Goal: Task Accomplishment & Management: Manage account settings

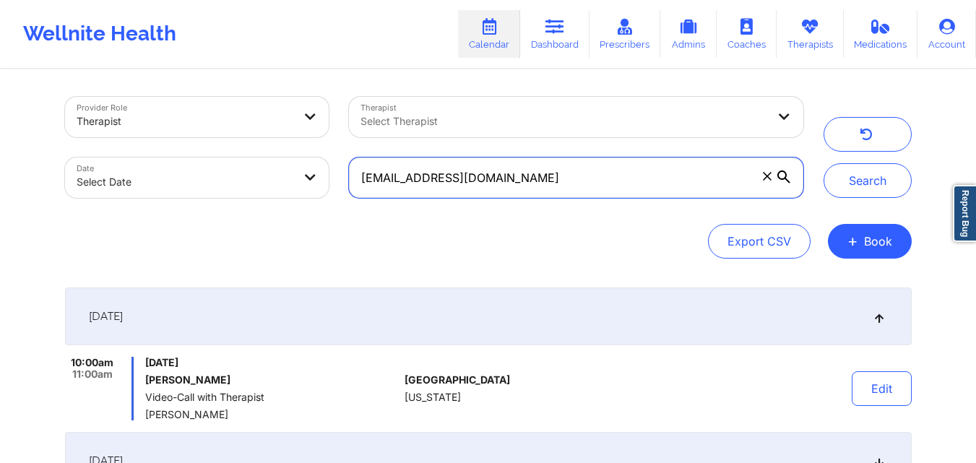
click at [663, 190] on input "gramofsunshine@gmail.com" at bounding box center [576, 178] width 454 height 40
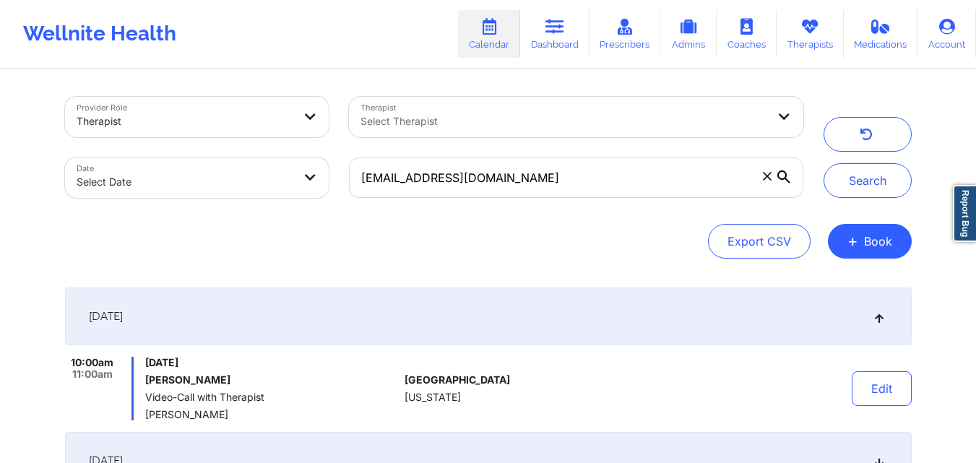
click at [501, 237] on div "Export CSV + Book" at bounding box center [488, 241] width 847 height 35
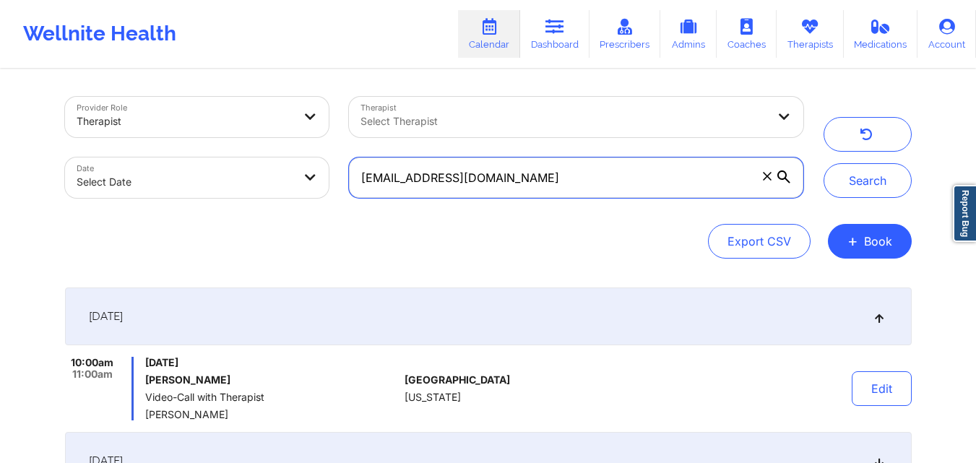
click at [538, 184] on input "gramofsunshine@gmail.com" at bounding box center [576, 178] width 454 height 40
paste input "bpaige232001"
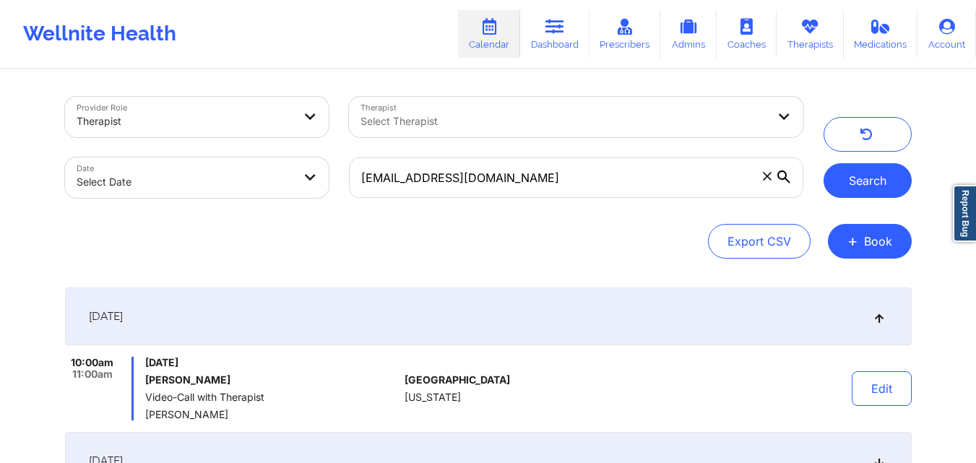
click at [868, 173] on button "Search" at bounding box center [868, 180] width 88 height 35
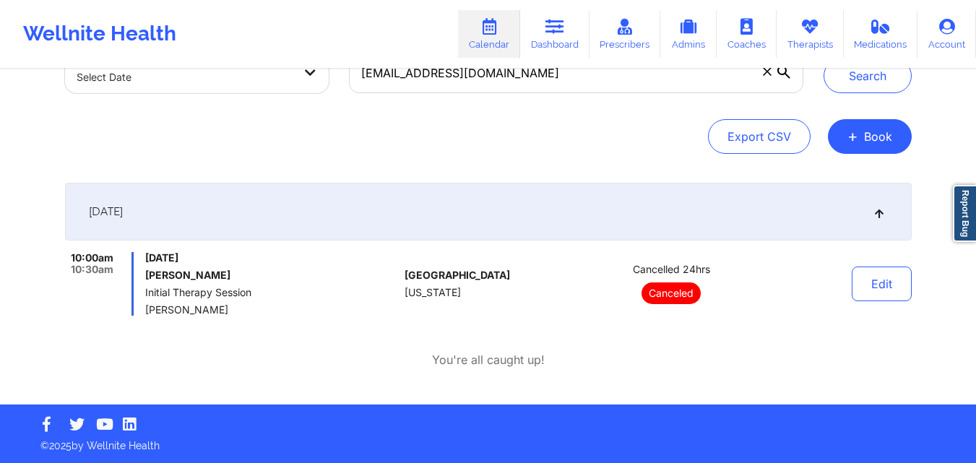
click at [551, 214] on div "September 29, 2025" at bounding box center [488, 212] width 847 height 58
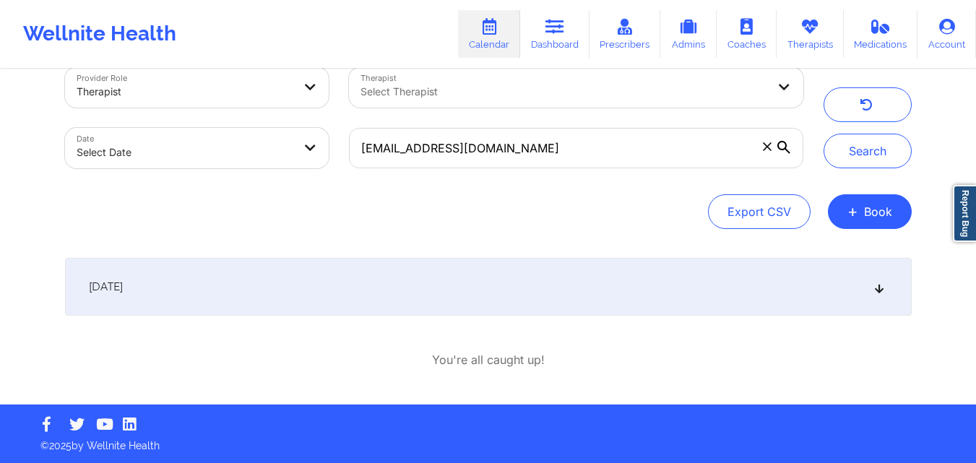
click at [535, 273] on div "September 29, 2025" at bounding box center [488, 287] width 847 height 58
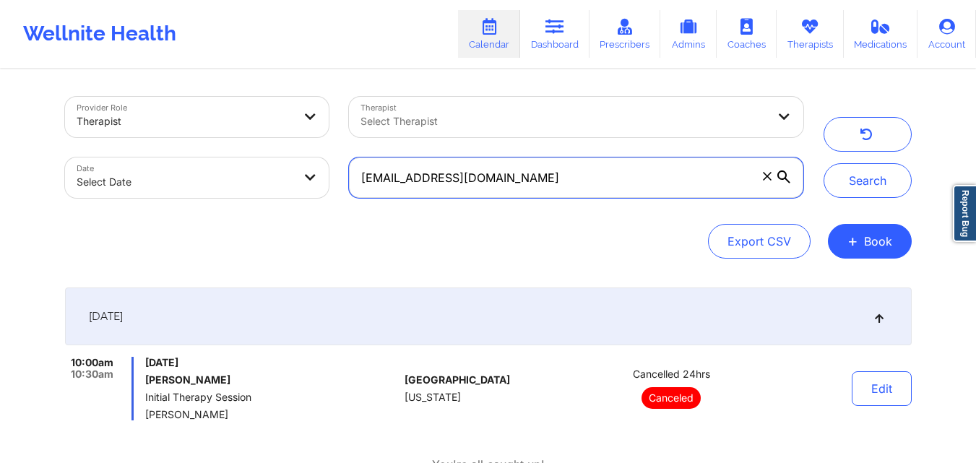
click at [545, 174] on input "bpaige232001@gmail.com" at bounding box center [576, 178] width 454 height 40
click at [544, 174] on input "bpaige232001@gmail.com" at bounding box center [576, 178] width 454 height 40
paste input "POWERFORGOODCONSULTING@GMAIL.COM"
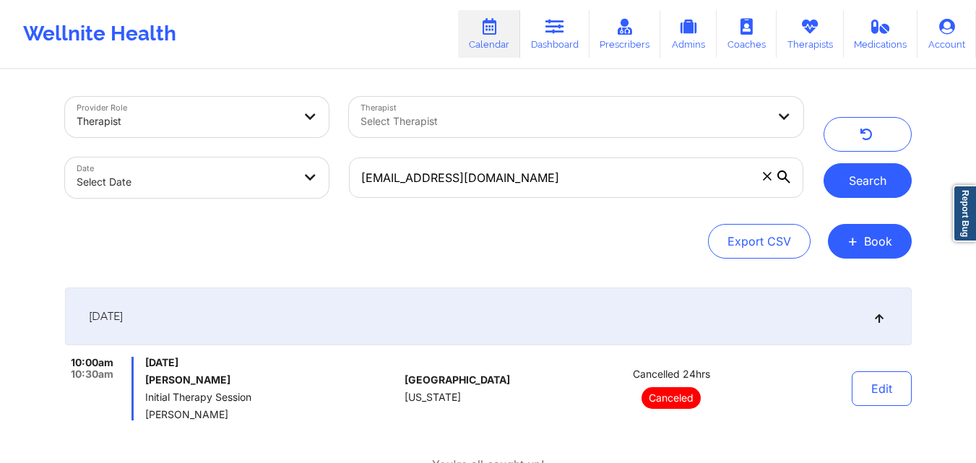
click at [856, 185] on button "Search" at bounding box center [868, 180] width 88 height 35
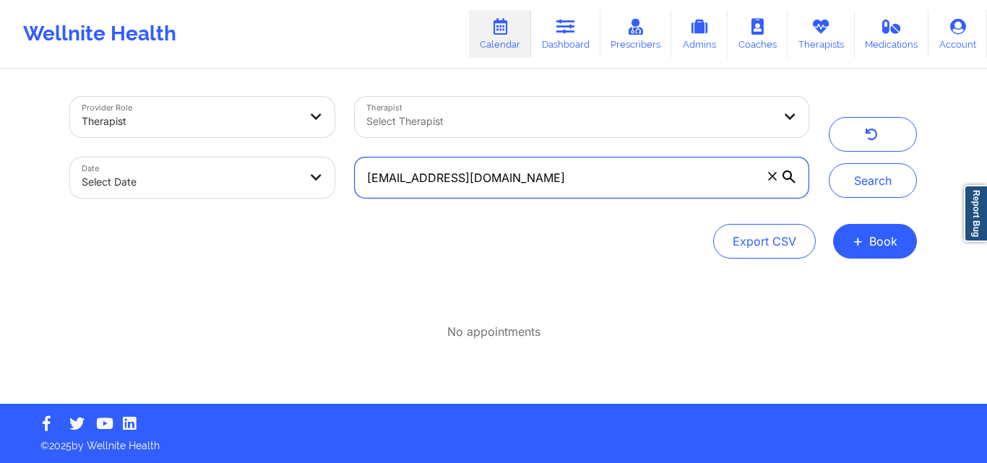
click at [657, 181] on input "POWERFORGOODCONSULTING@GMAIL.COM" at bounding box center [582, 178] width 454 height 40
paste input "[EMAIL_ADDRESS][DOMAIN_NAME]"
click at [829, 163] on button "Search" at bounding box center [873, 180] width 88 height 35
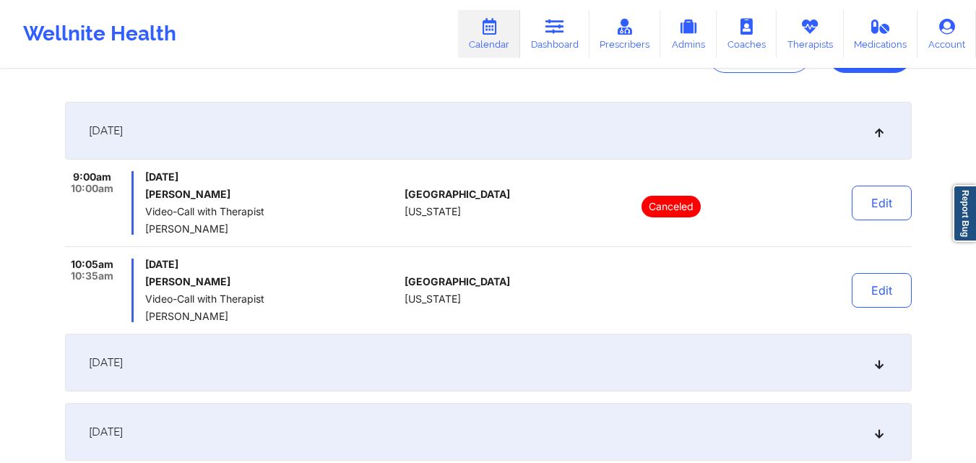
scroll to position [302, 0]
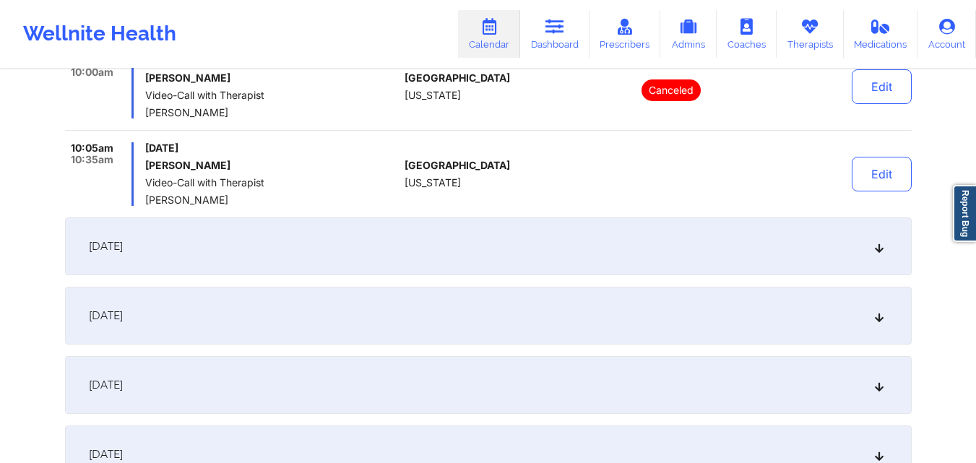
click at [665, 241] on div "October 6, 2025" at bounding box center [488, 246] width 847 height 58
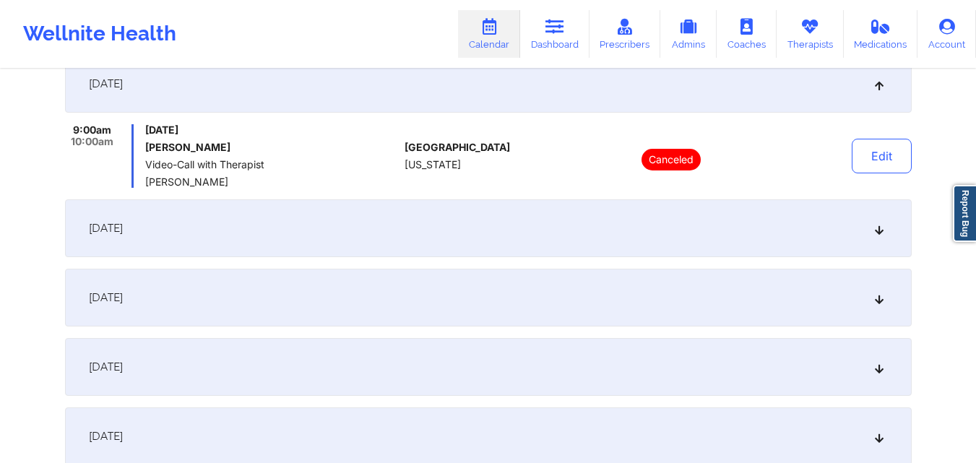
scroll to position [146, 0]
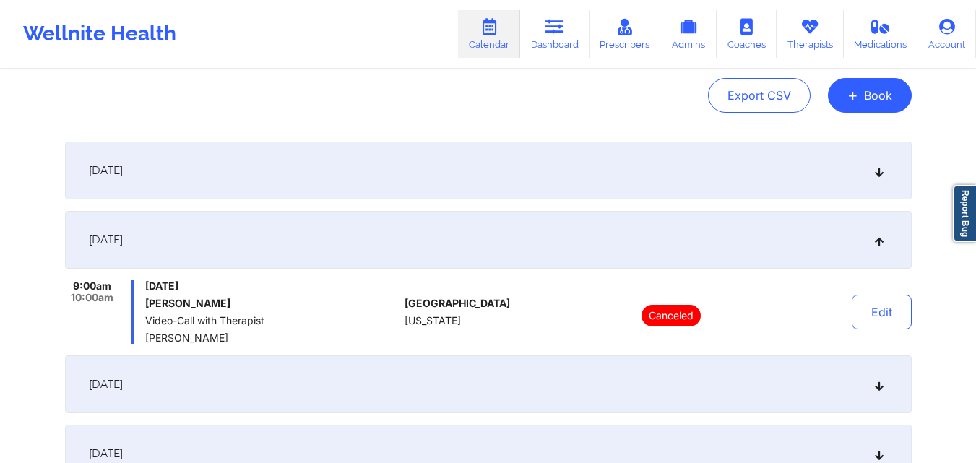
click at [717, 222] on div "October 6, 2025" at bounding box center [488, 240] width 847 height 58
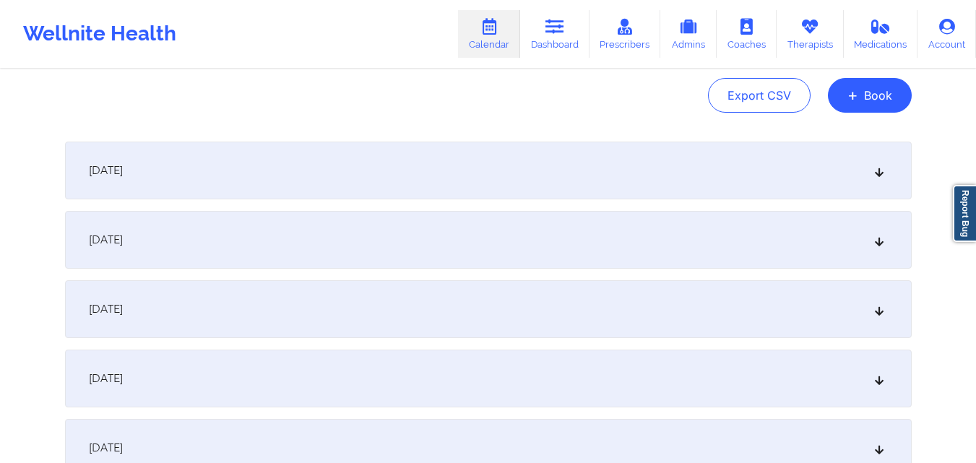
click at [717, 222] on div "October 6, 2025" at bounding box center [488, 240] width 847 height 58
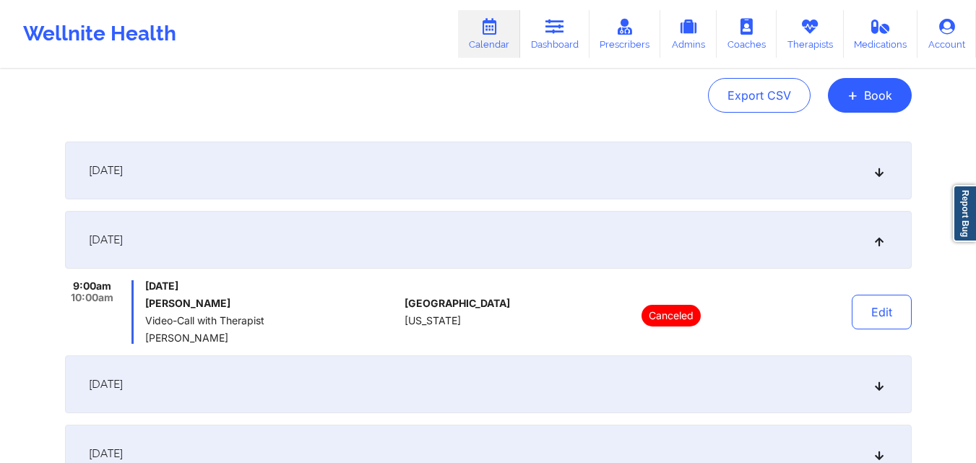
click at [667, 163] on div "September 29, 2025" at bounding box center [488, 171] width 847 height 58
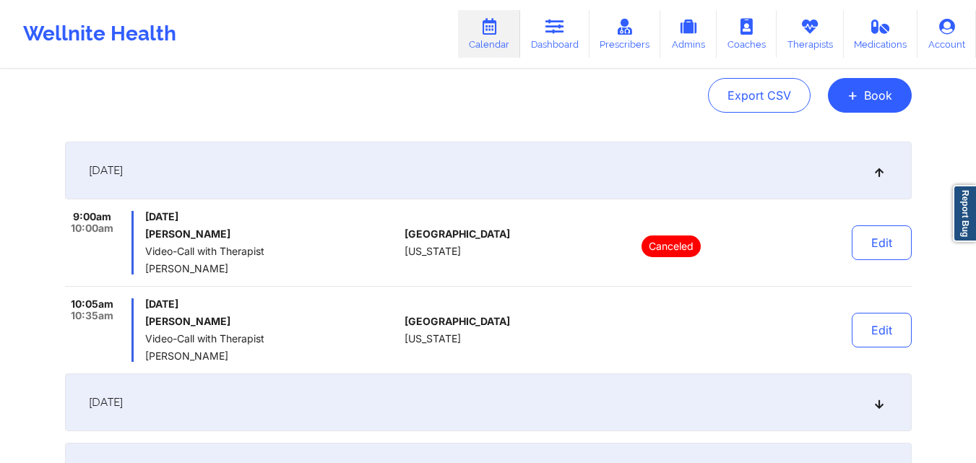
click at [167, 356] on span "[PERSON_NAME]" at bounding box center [272, 356] width 254 height 12
copy span "[PERSON_NAME]"
click at [525, 249] on div "United States Florida" at bounding box center [485, 243] width 160 height 64
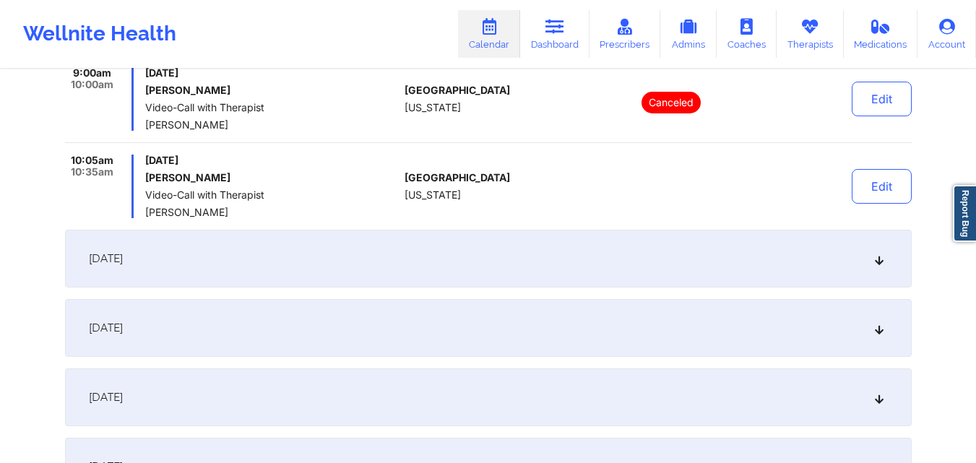
scroll to position [290, 0]
click at [881, 192] on button "Edit" at bounding box center [882, 185] width 60 height 35
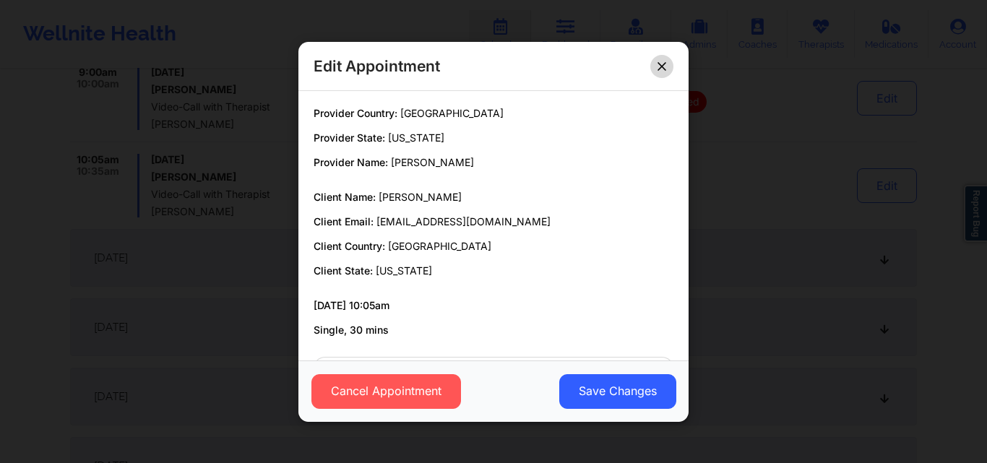
click at [657, 61] on button at bounding box center [661, 65] width 23 height 23
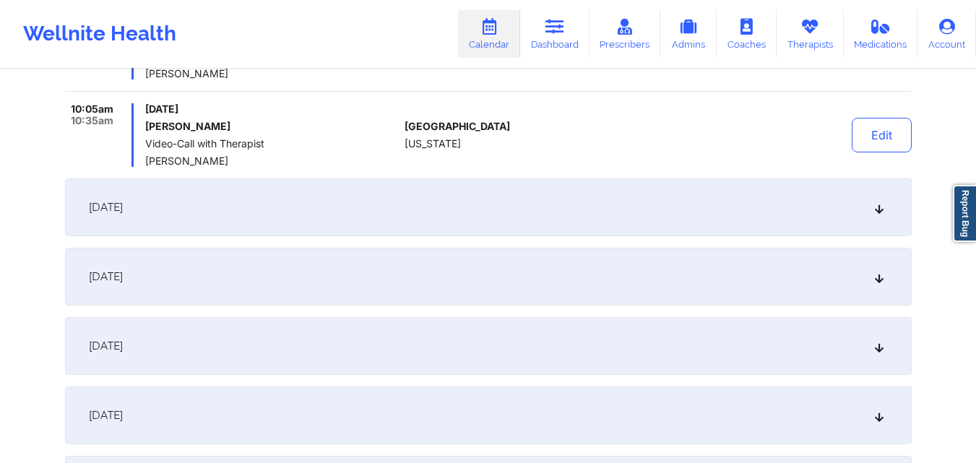
scroll to position [363, 0]
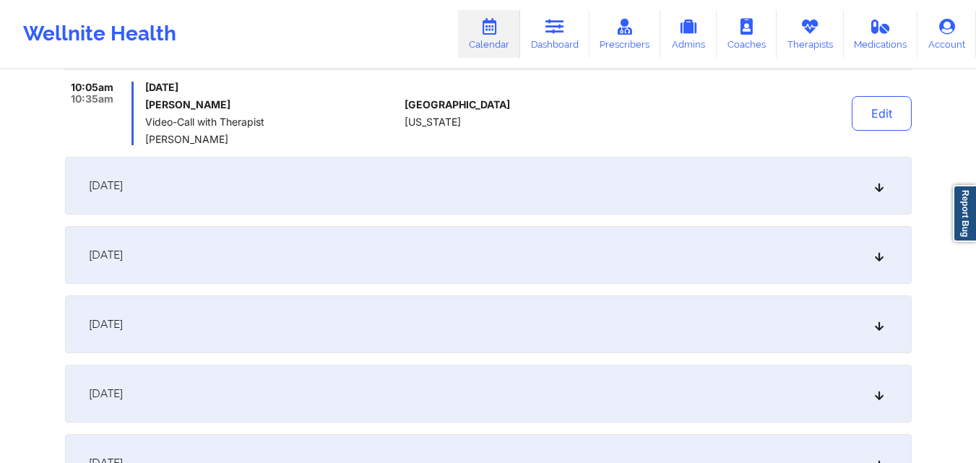
click at [689, 189] on div "October 6, 2025" at bounding box center [488, 186] width 847 height 58
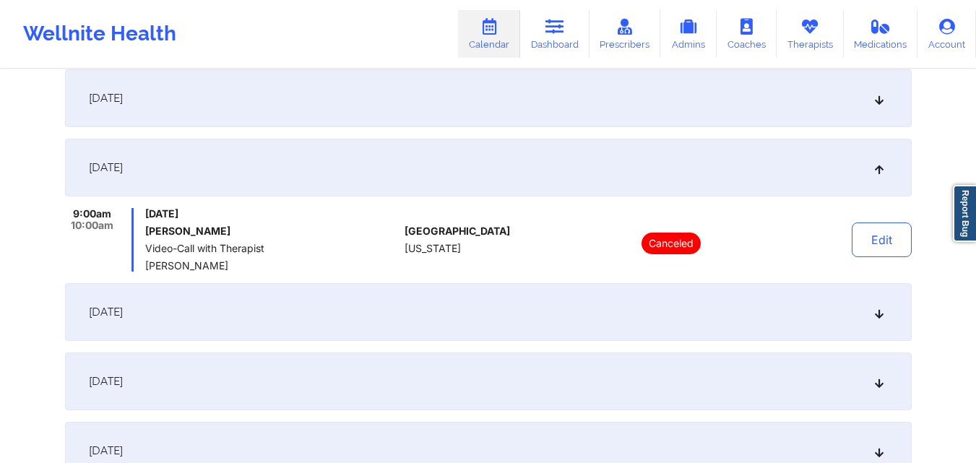
scroll to position [290, 0]
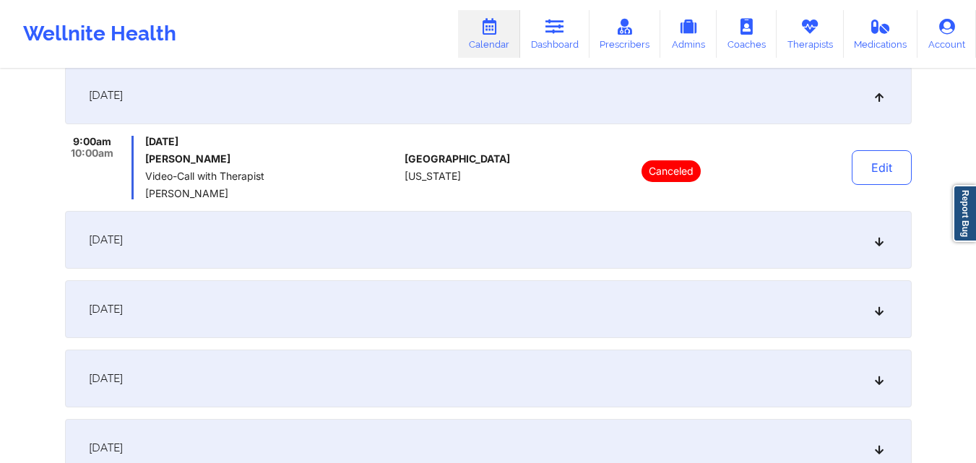
click at [670, 242] on div "October 13, 2025" at bounding box center [488, 240] width 847 height 58
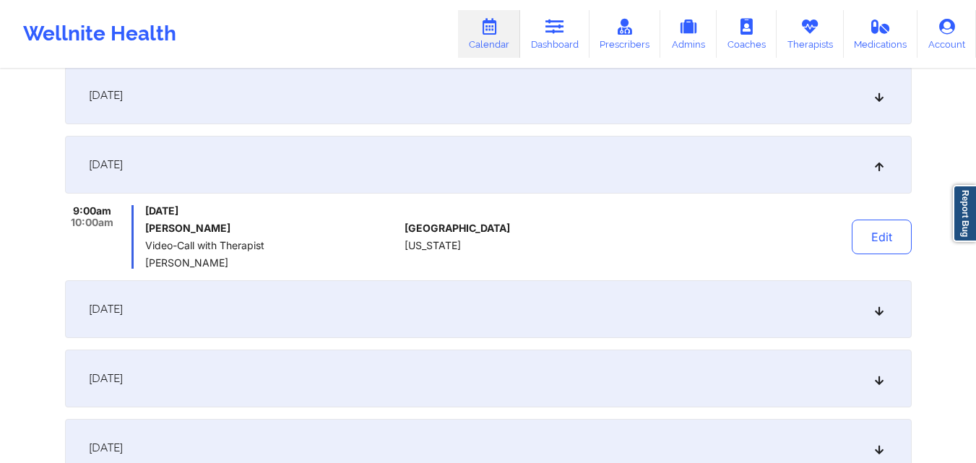
click at [654, 298] on div "October 20, 2025" at bounding box center [488, 309] width 847 height 58
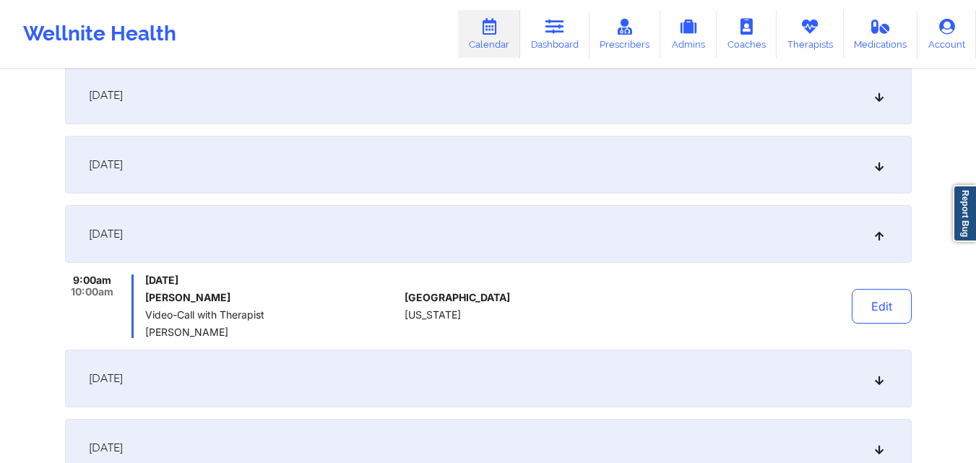
click at [644, 368] on div "October 27, 2025" at bounding box center [488, 379] width 847 height 58
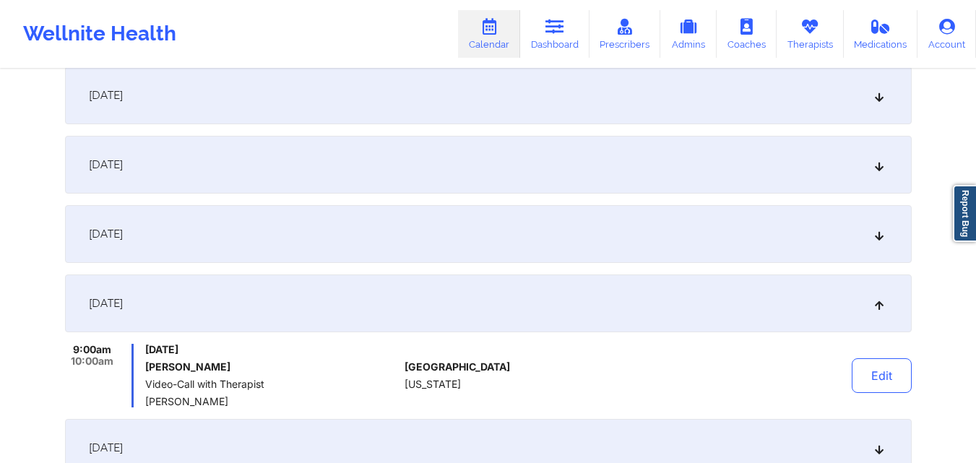
click at [642, 439] on div "November 3, 2025" at bounding box center [488, 448] width 847 height 58
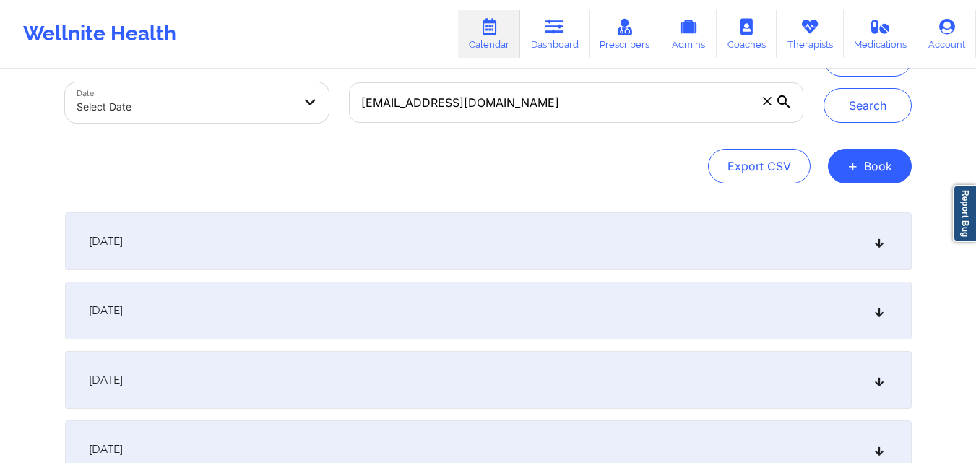
scroll to position [0, 0]
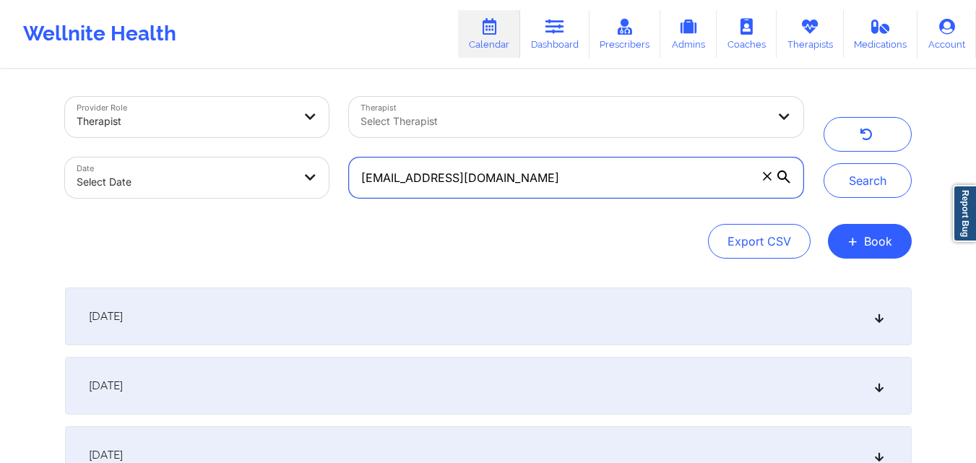
click at [611, 172] on input "powerforgoodconsulting@gmail.com" at bounding box center [576, 178] width 454 height 40
paste input "stephen.ventura"
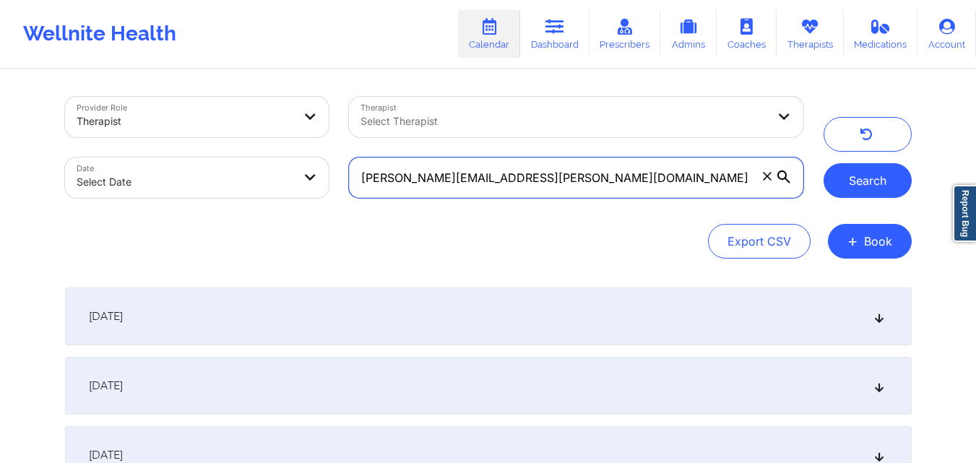
type input "stephen.ventura@gmail.com"
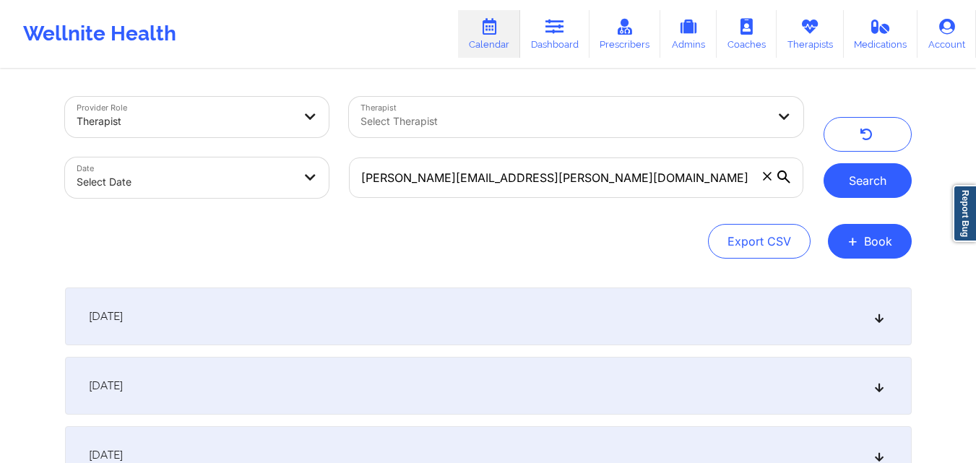
click at [859, 181] on button "Search" at bounding box center [868, 180] width 88 height 35
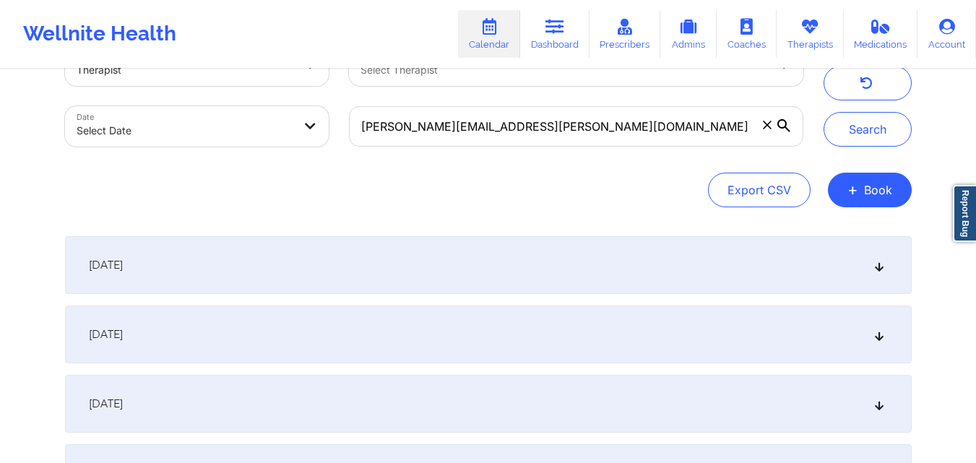
scroll to position [72, 0]
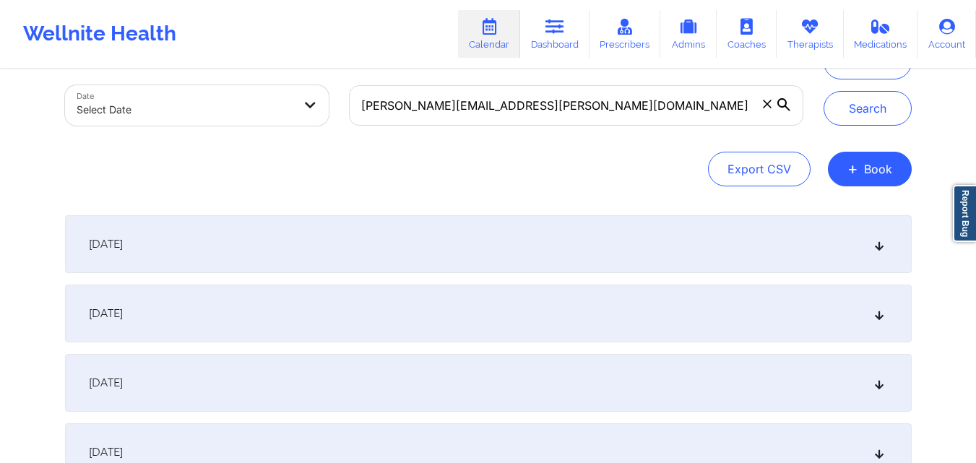
click at [404, 261] on div "[DATE]" at bounding box center [488, 244] width 847 height 58
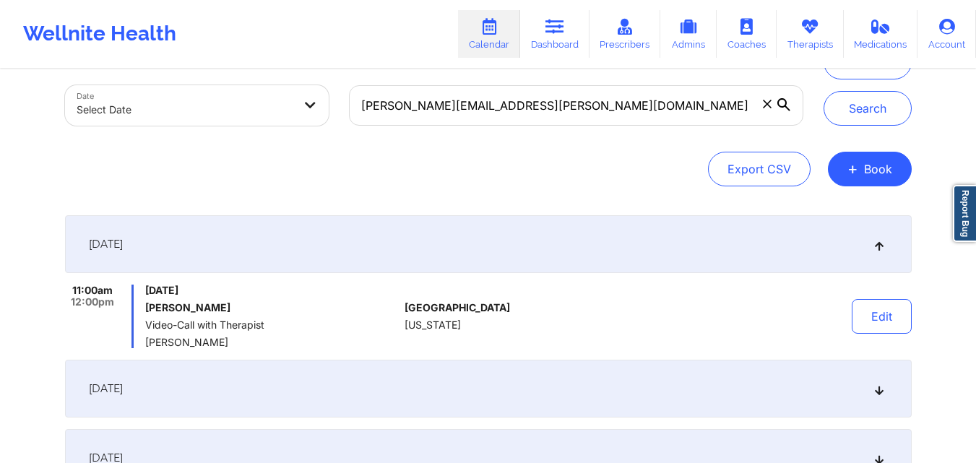
click at [418, 384] on div "October 2, 2025" at bounding box center [488, 389] width 847 height 58
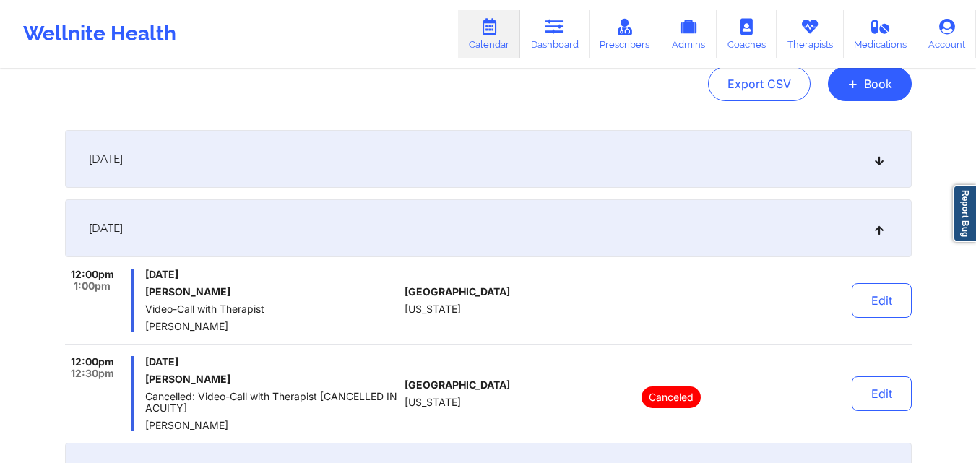
scroll to position [145, 0]
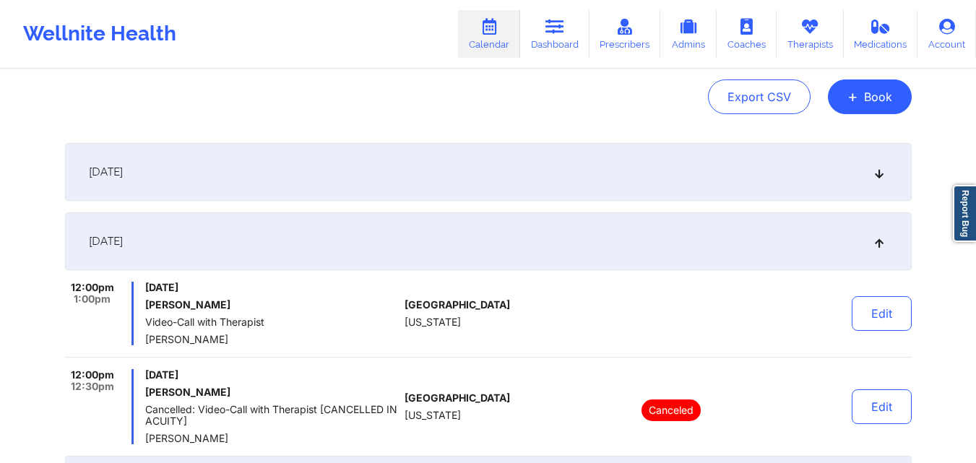
click at [493, 172] on div "[DATE]" at bounding box center [488, 172] width 847 height 58
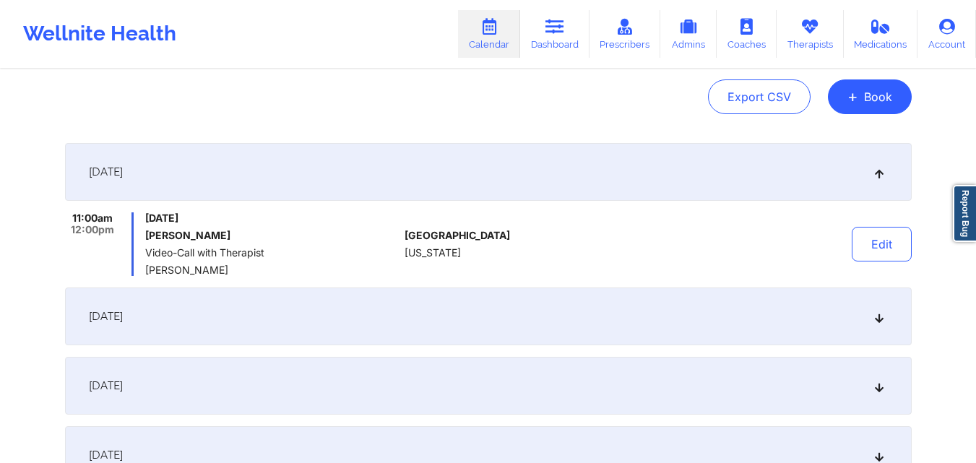
click at [487, 301] on div "October 2, 2025" at bounding box center [488, 317] width 847 height 58
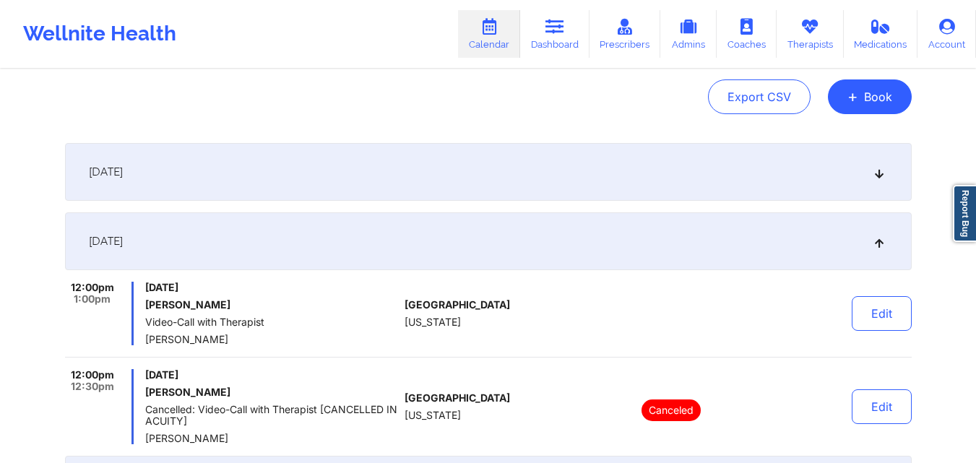
click at [493, 163] on div "[DATE]" at bounding box center [488, 172] width 847 height 58
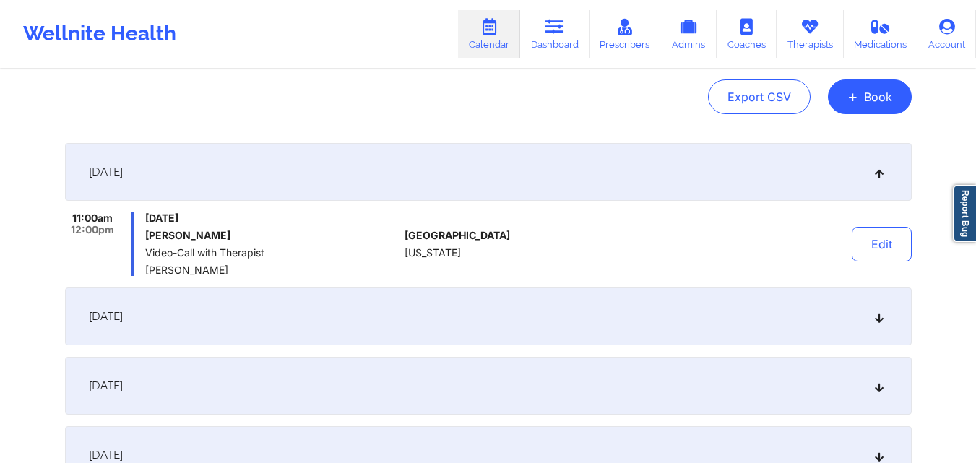
click at [509, 306] on div "October 2, 2025" at bounding box center [488, 317] width 847 height 58
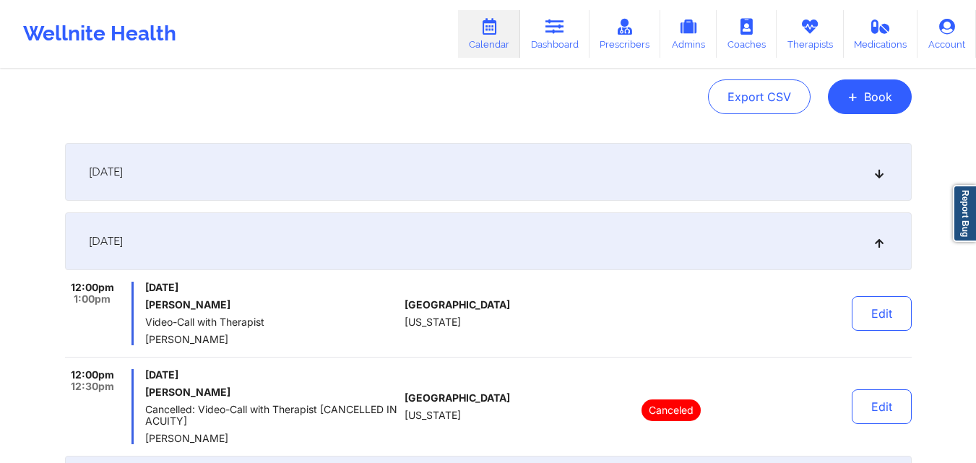
click at [296, 166] on div "[DATE]" at bounding box center [488, 172] width 847 height 58
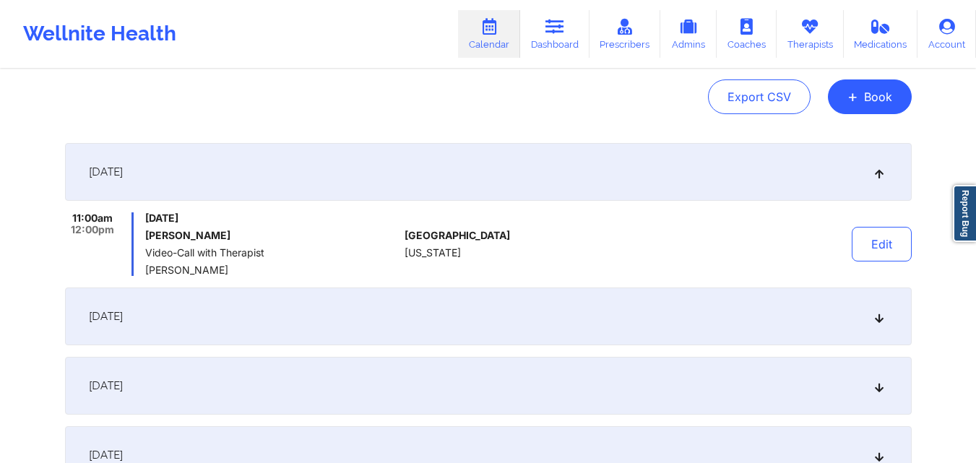
click at [358, 311] on div "October 2, 2025" at bounding box center [488, 317] width 847 height 58
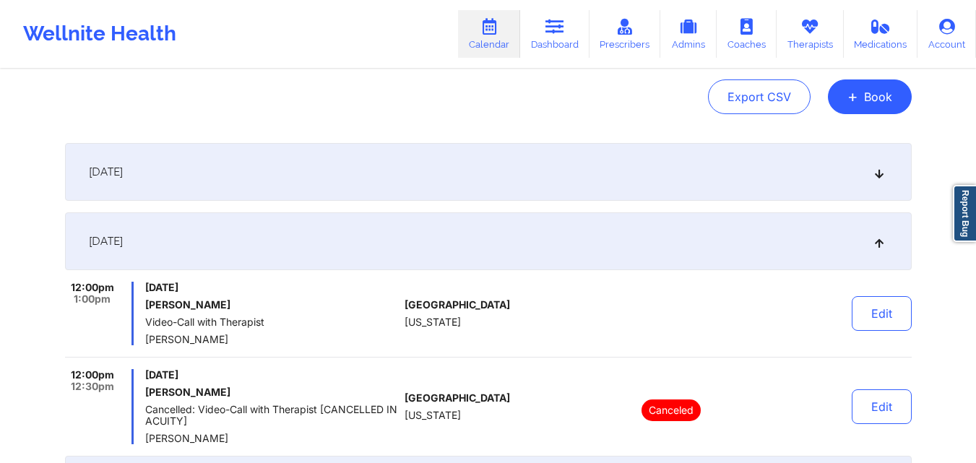
click at [371, 171] on div "[DATE]" at bounding box center [488, 172] width 847 height 58
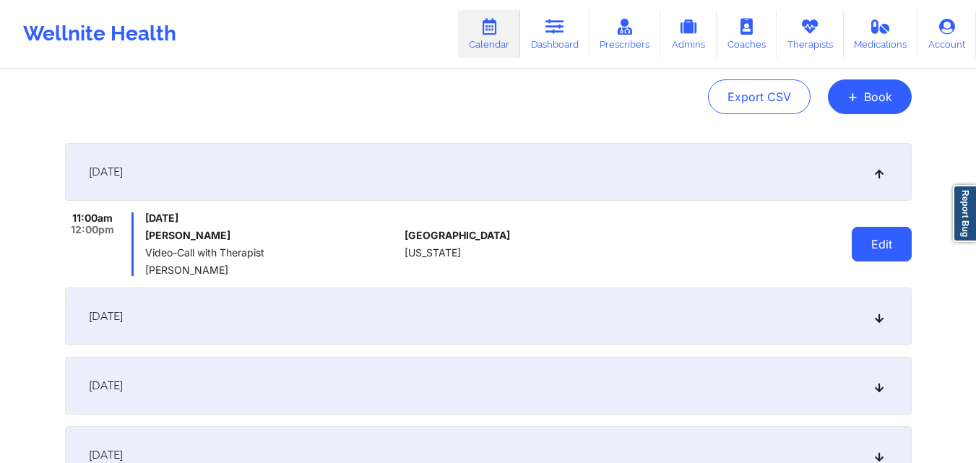
click at [883, 239] on button "Edit" at bounding box center [882, 244] width 60 height 35
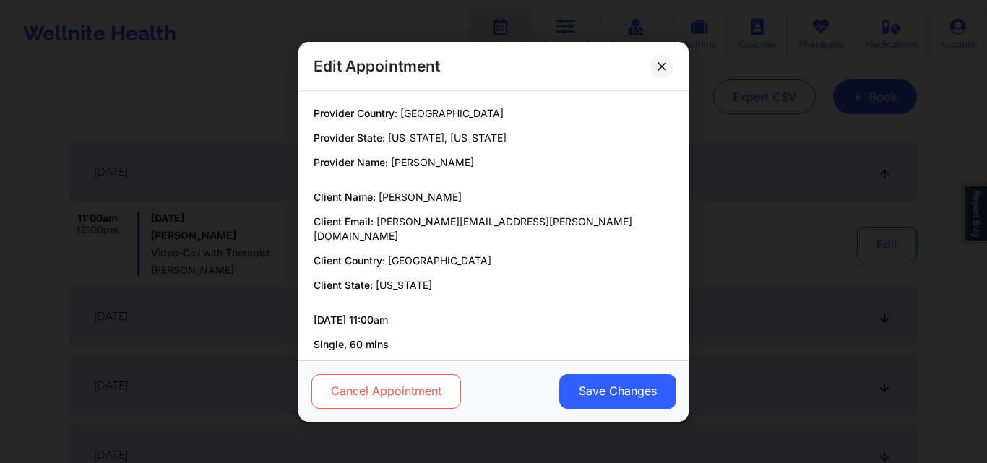
click at [433, 393] on button "Cancel Appointment" at bounding box center [386, 391] width 150 height 35
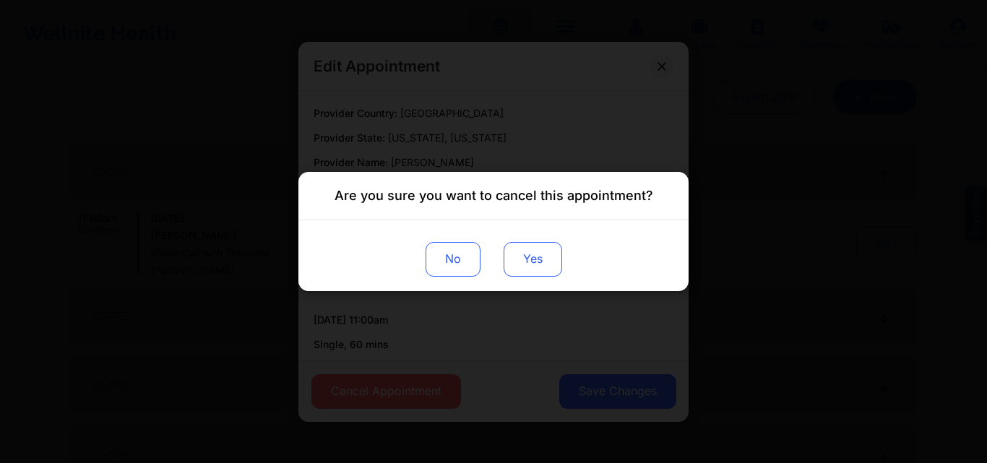
click at [545, 262] on button "Yes" at bounding box center [533, 259] width 59 height 35
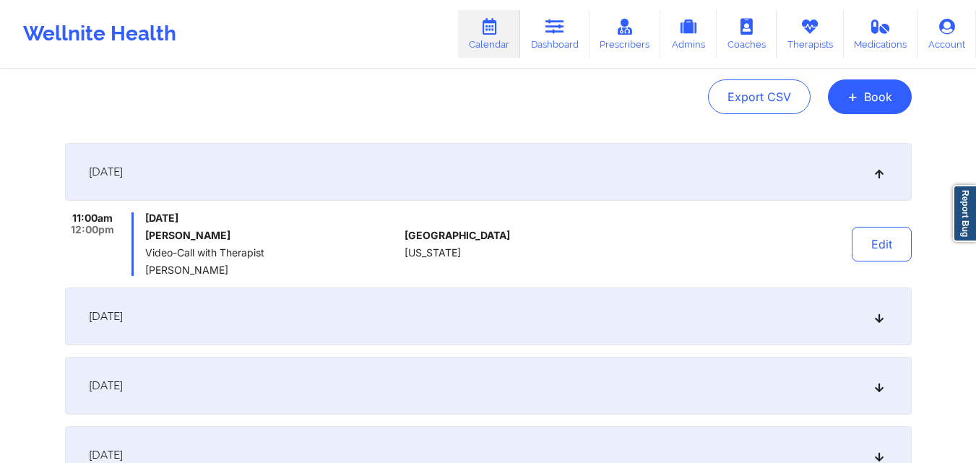
click at [512, 322] on div "October 2, 2025" at bounding box center [488, 317] width 847 height 58
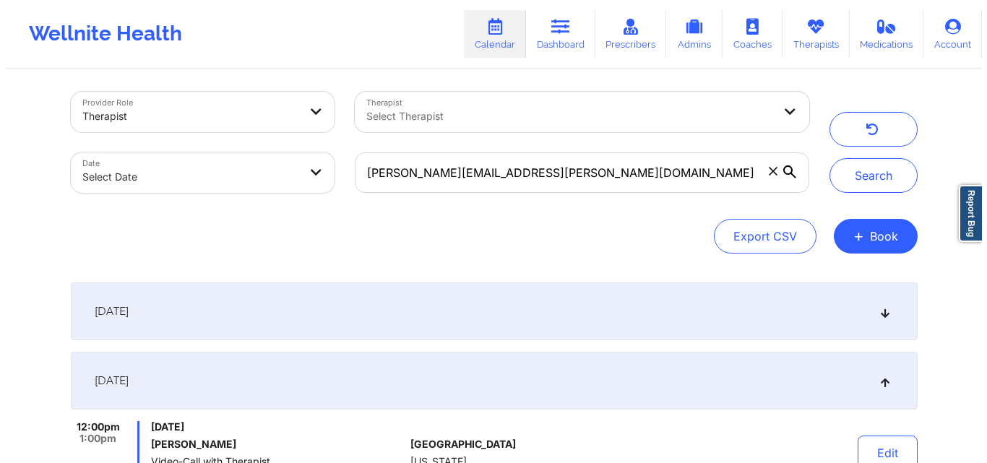
scroll to position [0, 0]
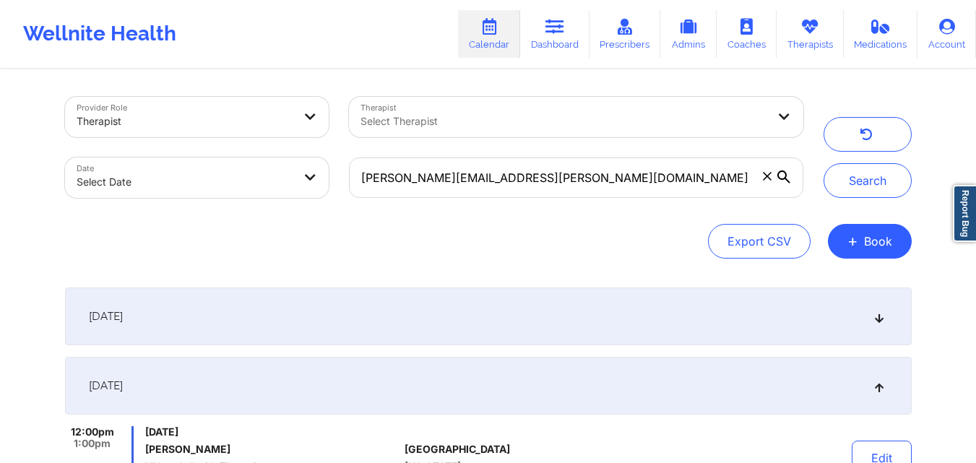
click at [767, 177] on icon at bounding box center [767, 176] width 8 height 8
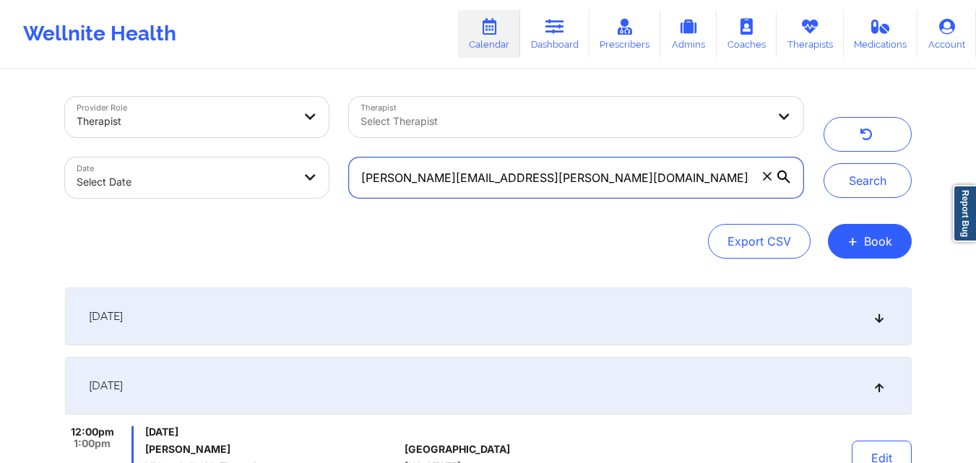
click at [767, 177] on input "stephen.ventura@gmail.com" at bounding box center [576, 178] width 454 height 40
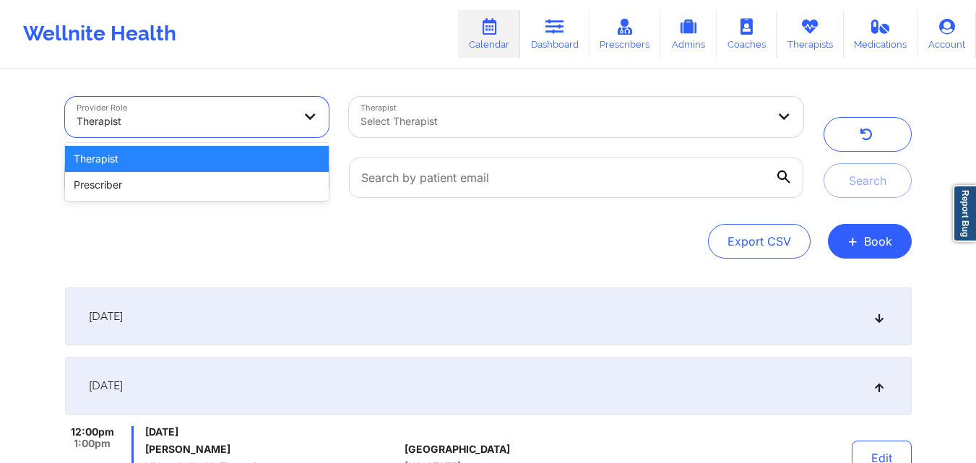
click at [226, 118] on div at bounding box center [185, 121] width 217 height 17
click at [243, 160] on div "Therapist" at bounding box center [197, 159] width 264 height 26
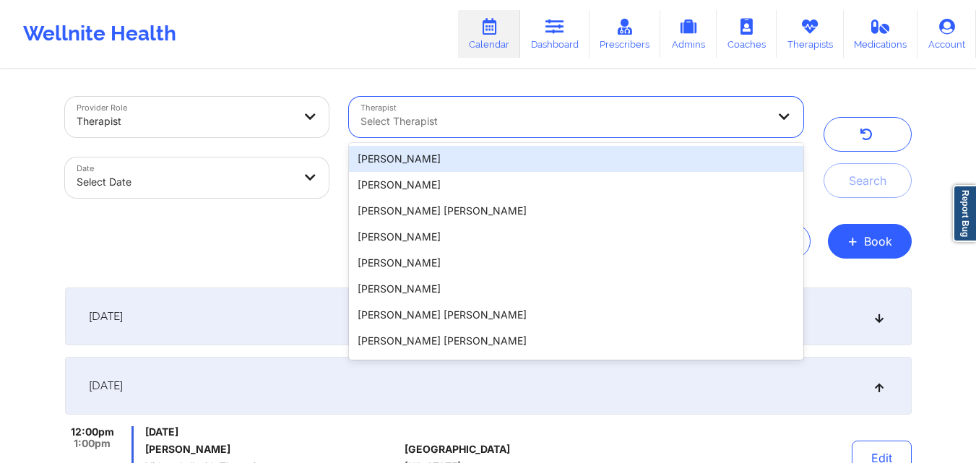
click at [459, 114] on div at bounding box center [564, 121] width 407 height 17
paste input "Kathleen Custard"
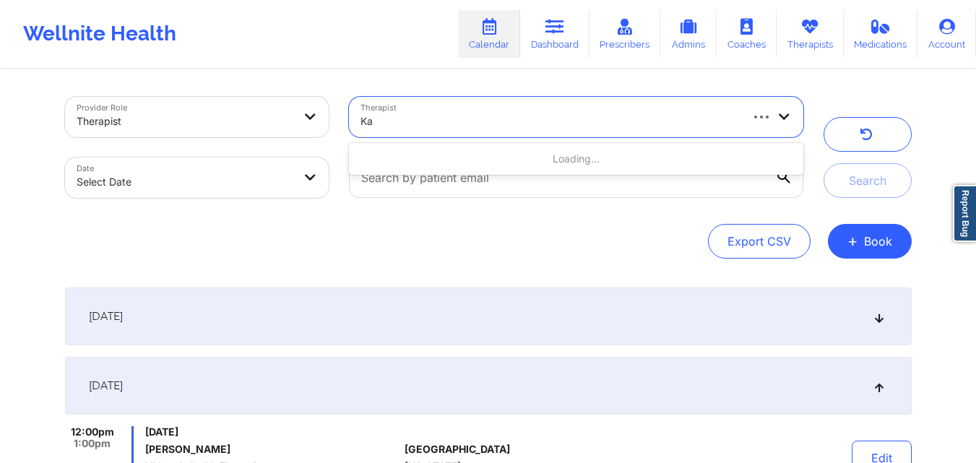
type input "K"
paste input "Kathleen Marie Custard"
type input "Kathleen Marie Custard"
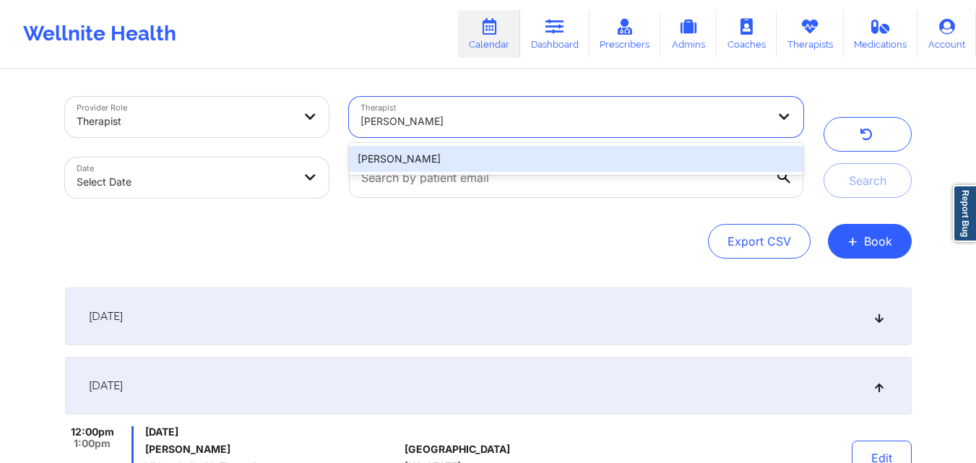
click at [478, 165] on div "Kathleen Marie Custard" at bounding box center [576, 159] width 454 height 26
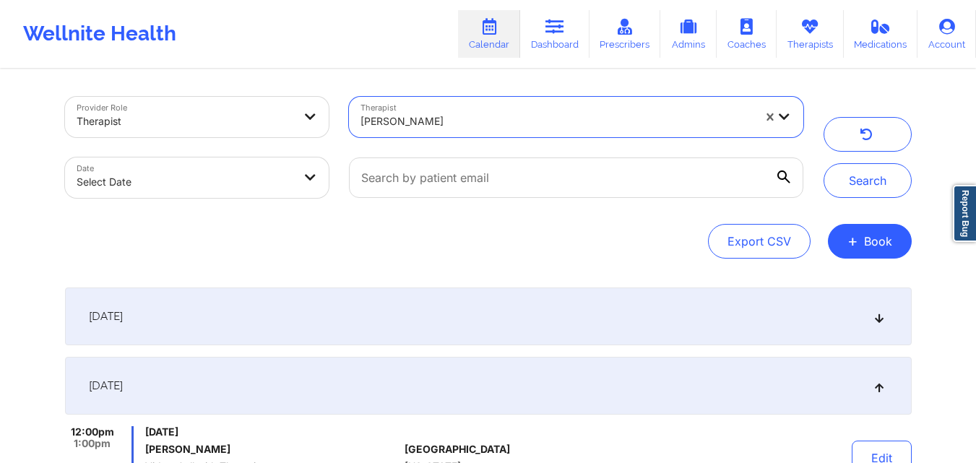
select select "2025-8"
select select "2025-9"
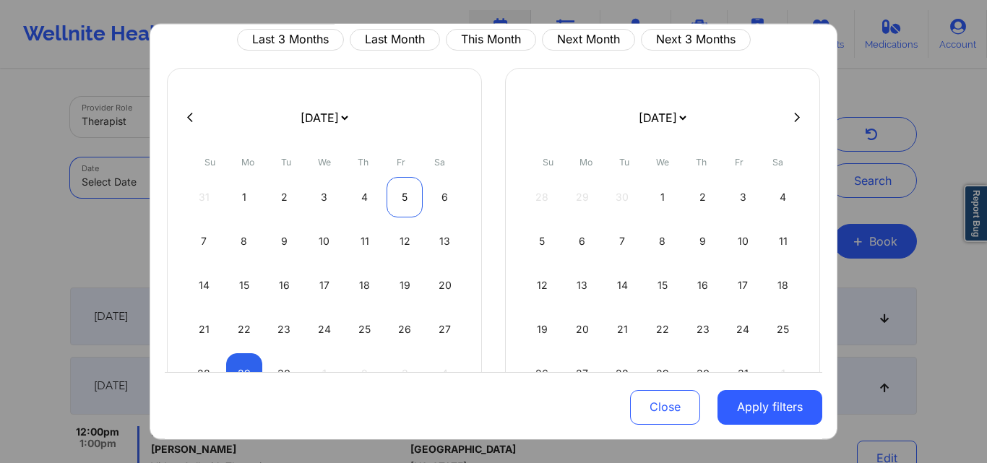
scroll to position [72, 0]
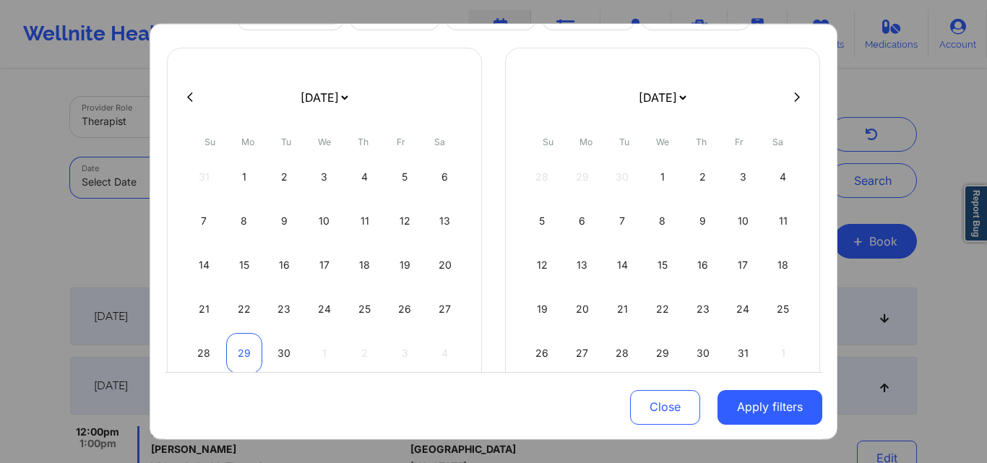
click at [245, 342] on div "29" at bounding box center [244, 352] width 37 height 40
select select "2025-8"
select select "2025-9"
select select "2025-8"
select select "2025-9"
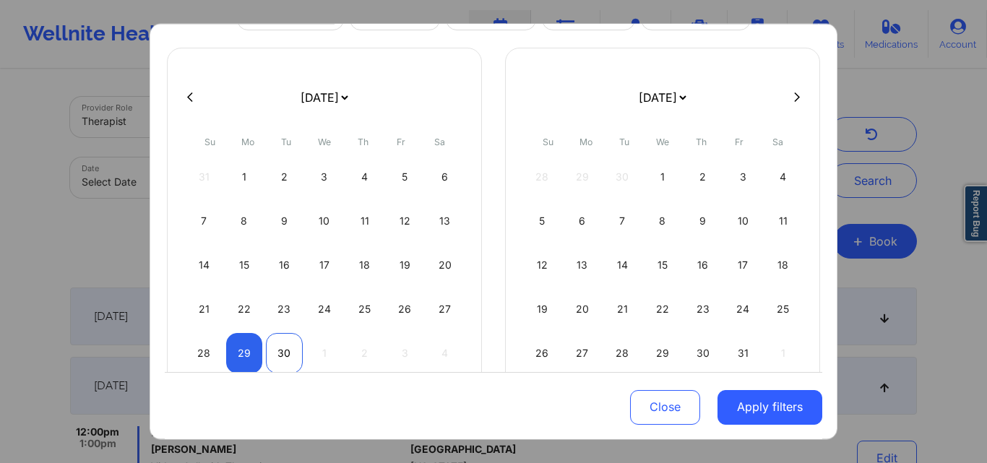
select select "2025-8"
select select "2025-9"
select select "2025-8"
select select "2025-9"
click at [249, 353] on div "29" at bounding box center [244, 352] width 37 height 40
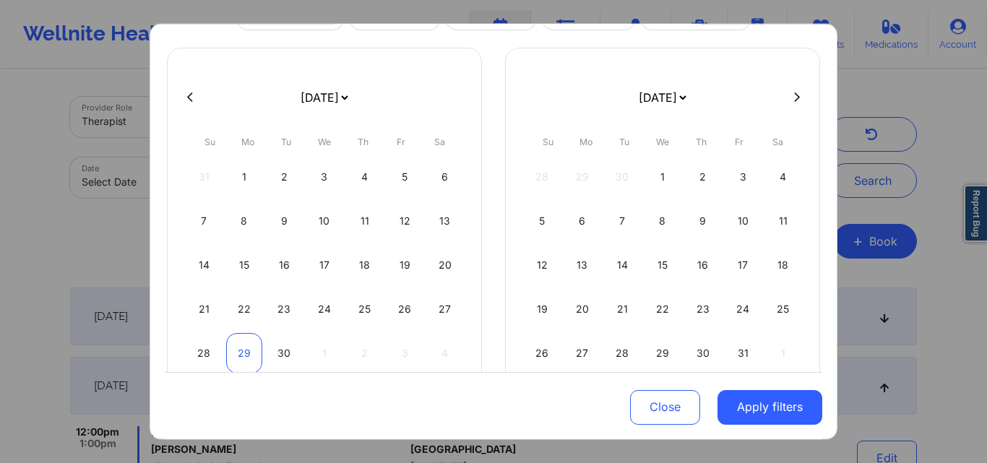
select select "2025-8"
select select "2025-9"
click at [653, 173] on div "1" at bounding box center [662, 176] width 37 height 40
select select "2025-9"
select select "2025-10"
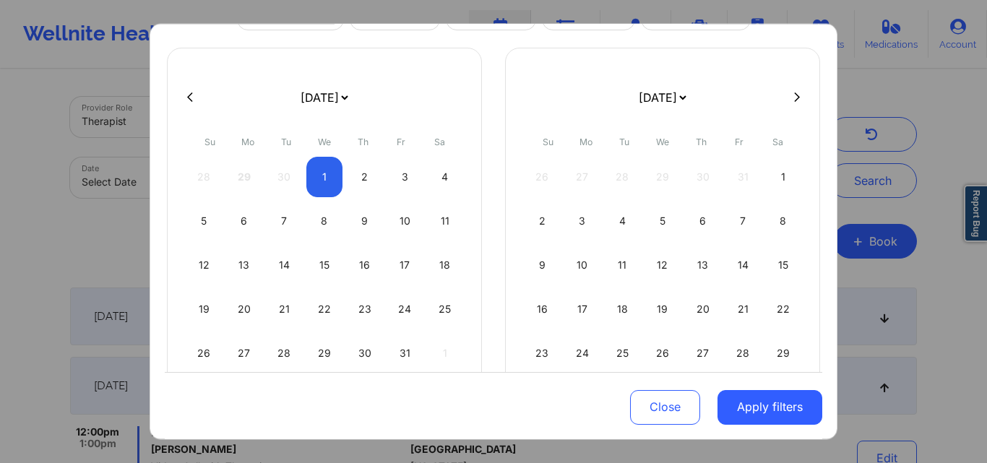
select select "2025-9"
select select "2025-10"
select select "2025-9"
select select "2025-10"
select select "2025-9"
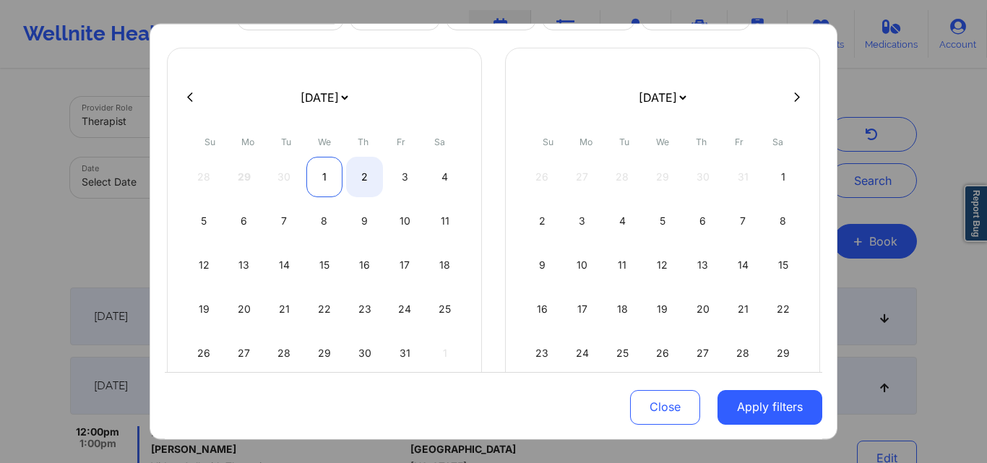
select select "2025-10"
click at [318, 173] on div "1" at bounding box center [324, 176] width 37 height 40
select select "2025-9"
select select "2025-10"
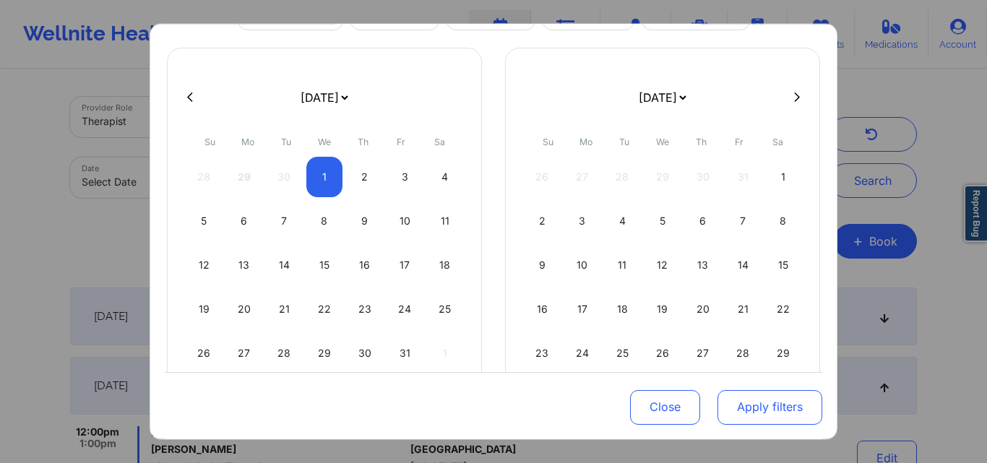
click at [772, 412] on button "Apply filters" at bounding box center [769, 407] width 105 height 35
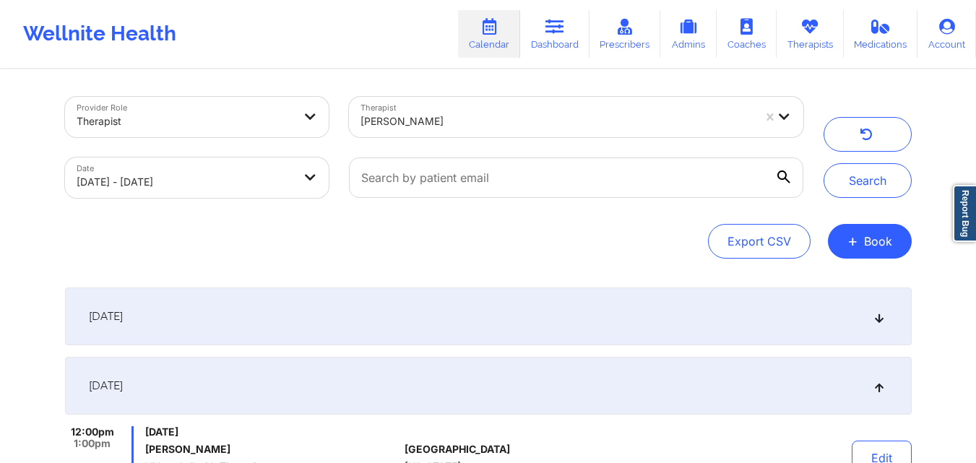
select select "2025-9"
select select "2025-10"
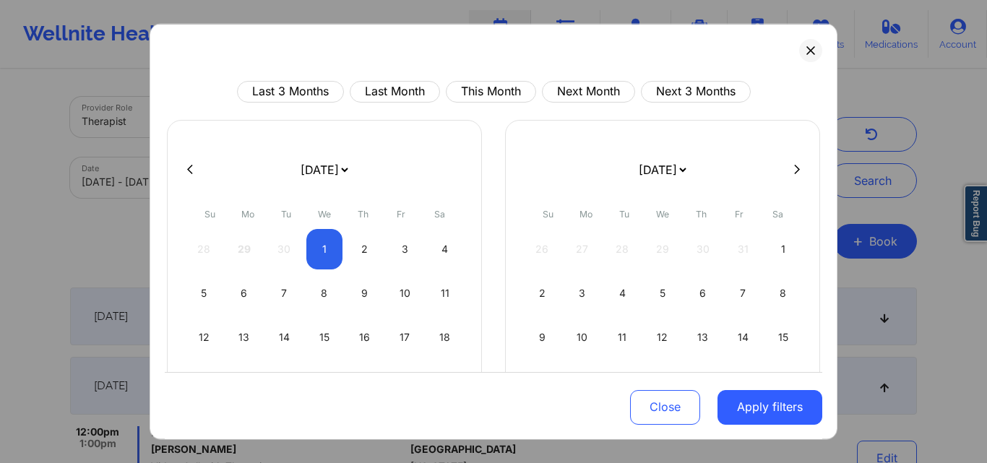
click at [184, 171] on button at bounding box center [190, 169] width 14 height 12
select select "2025-8"
select select "2025-9"
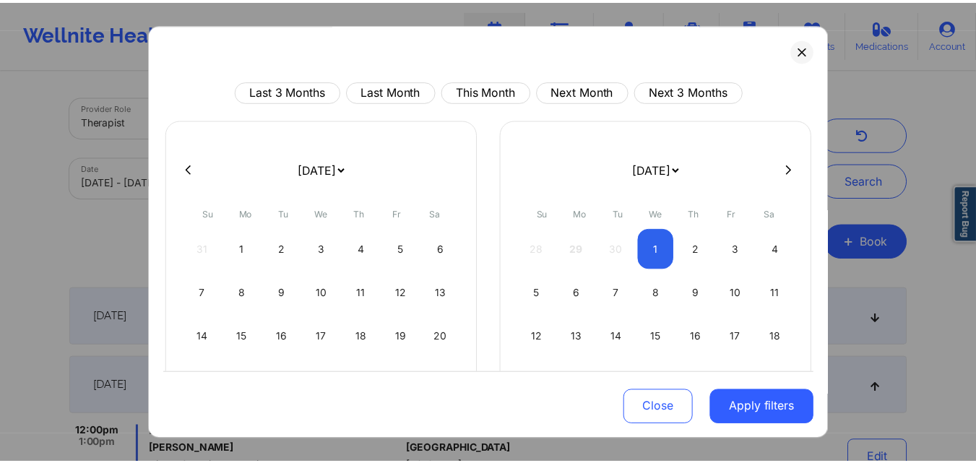
scroll to position [120, 0]
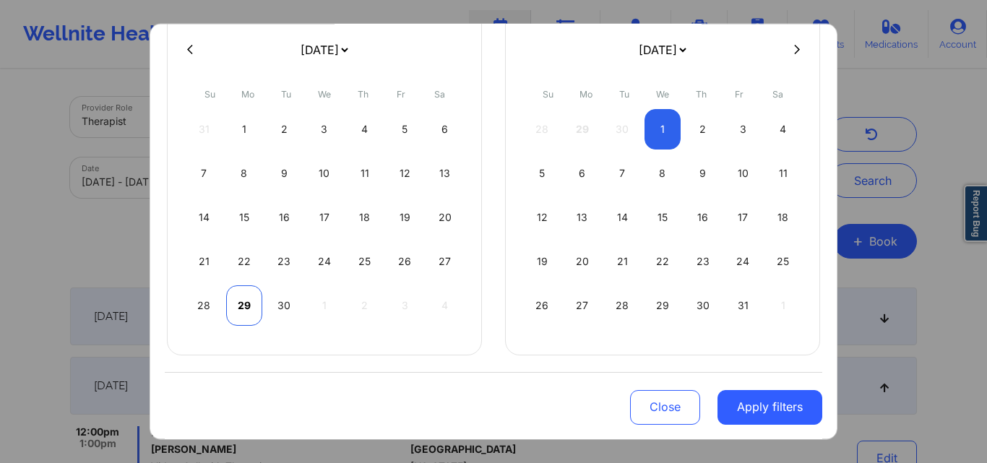
click at [246, 309] on div "29" at bounding box center [244, 305] width 37 height 40
select select "2025-8"
select select "2025-9"
select select "2025-8"
select select "2025-9"
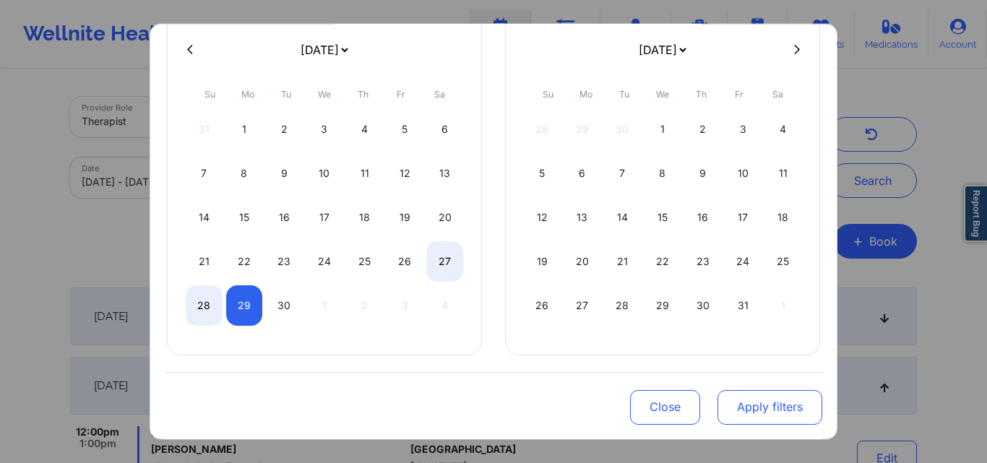
click at [762, 407] on button "Apply filters" at bounding box center [769, 407] width 105 height 35
select select "2025-8"
select select "2025-9"
select select "2025-8"
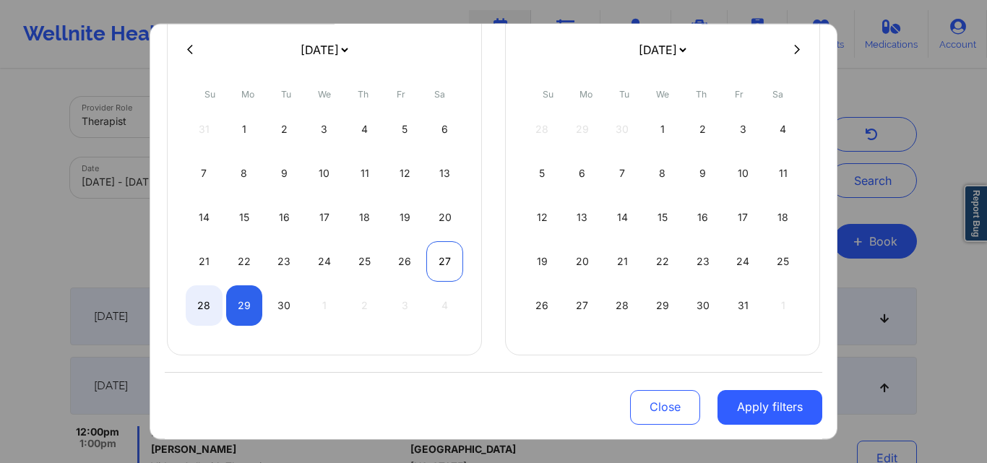
select select "2025-9"
select select "2025-8"
select select "2025-9"
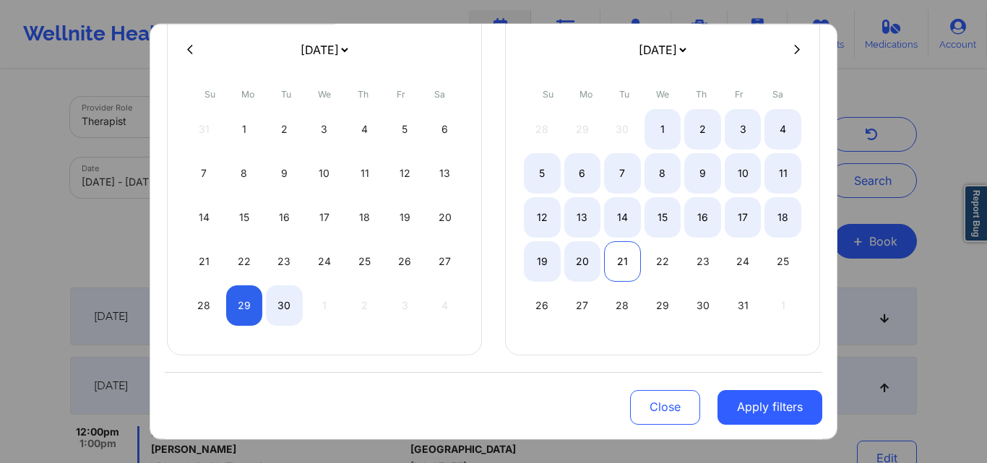
select select "2025-8"
select select "2025-9"
select select "2025-8"
select select "2025-9"
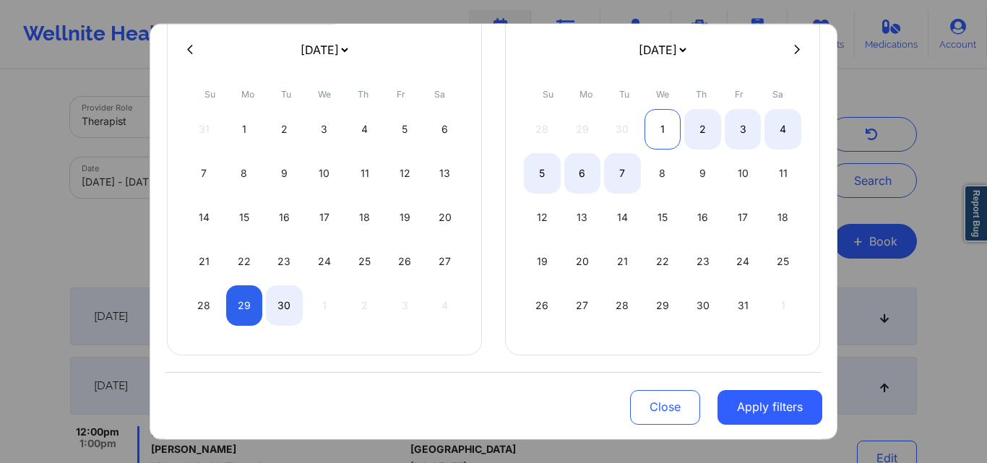
select select "2025-8"
select select "2025-9"
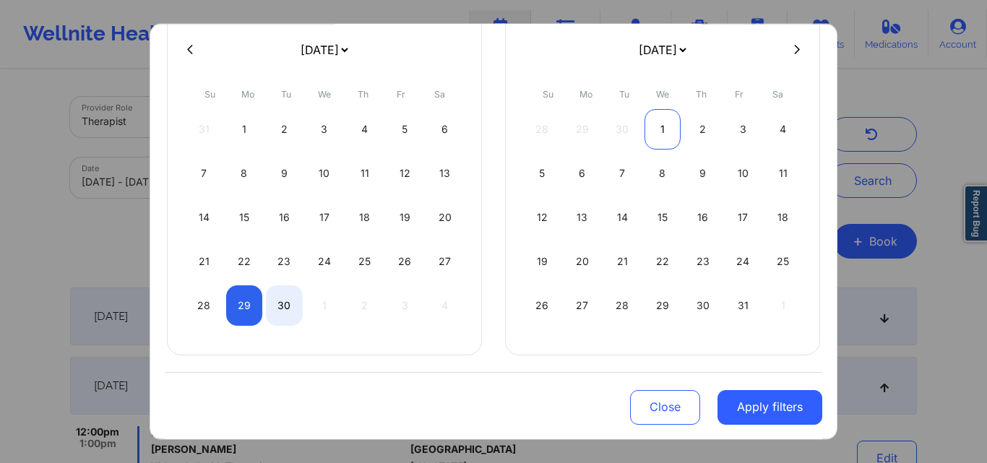
click at [669, 126] on div "1" at bounding box center [662, 128] width 37 height 40
select select "2025-8"
select select "2025-9"
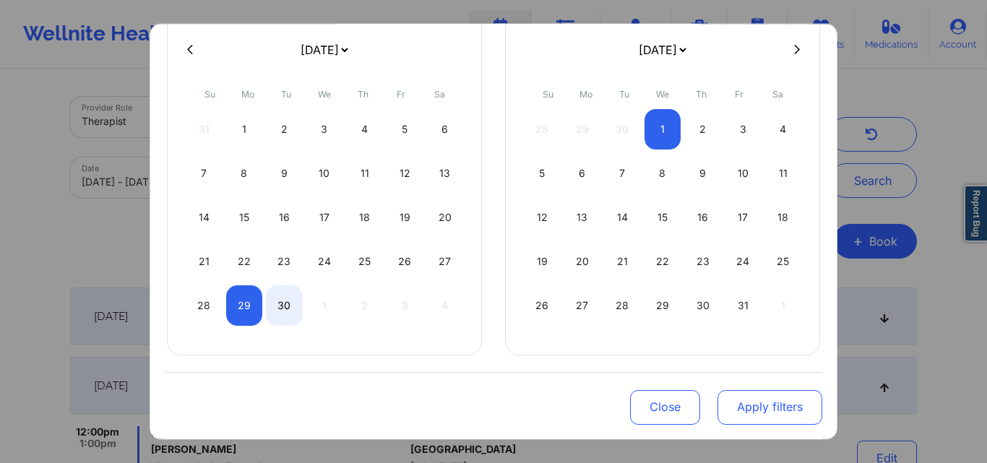
click at [760, 402] on button "Apply filters" at bounding box center [769, 407] width 105 height 35
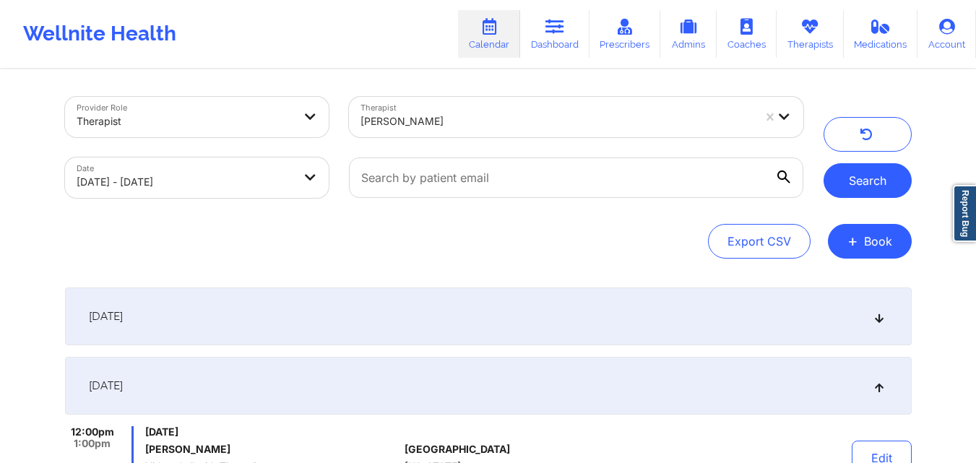
click at [862, 179] on button "Search" at bounding box center [868, 180] width 88 height 35
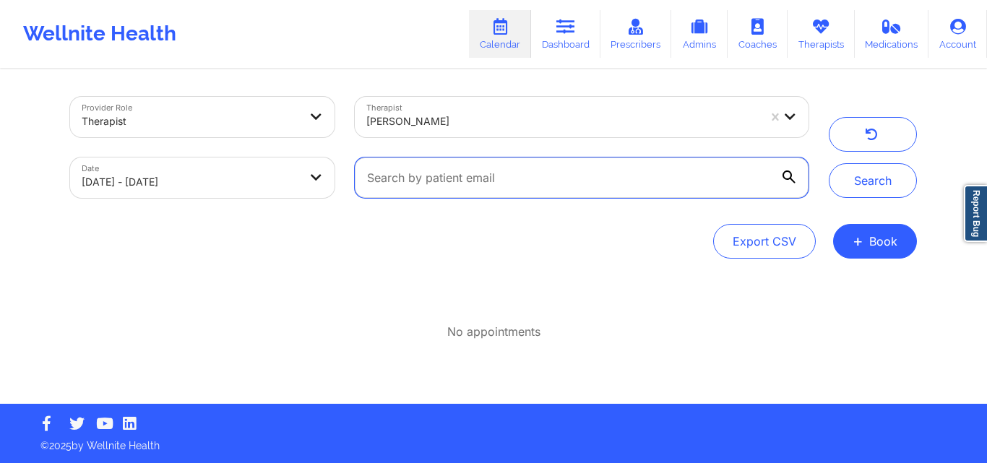
click at [465, 175] on input "text" at bounding box center [582, 178] width 454 height 40
paste input "powerforgoodconsulting@gmail.com"
type input "powerforgoodconsulting@gmail.com"
click at [829, 163] on button "Search" at bounding box center [873, 180] width 88 height 35
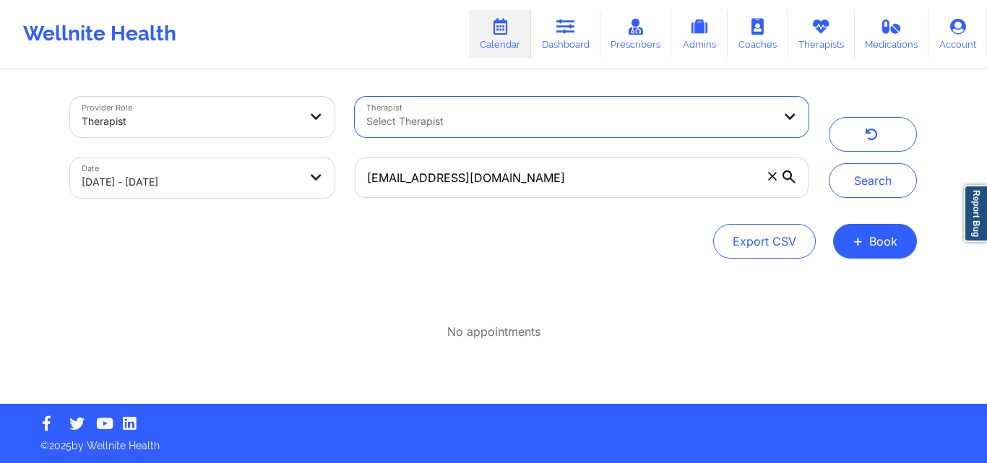
select select "2025-8"
select select "2025-9"
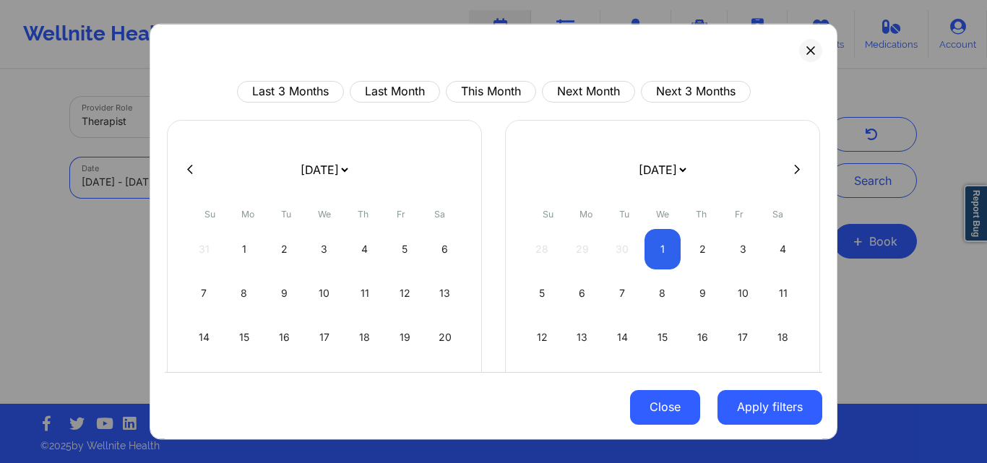
click at [664, 409] on button "Close" at bounding box center [665, 407] width 70 height 35
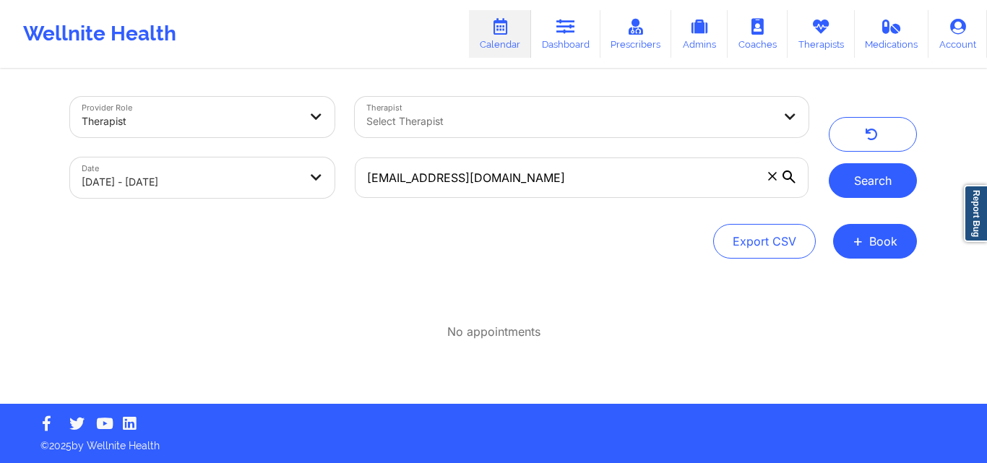
click at [889, 178] on button "Search" at bounding box center [873, 180] width 88 height 35
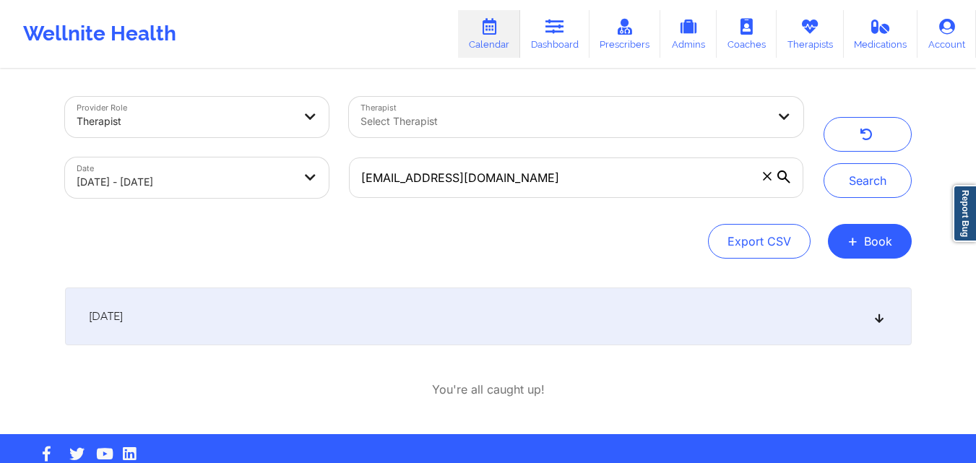
click at [495, 319] on div "September 29, 2025" at bounding box center [488, 317] width 847 height 58
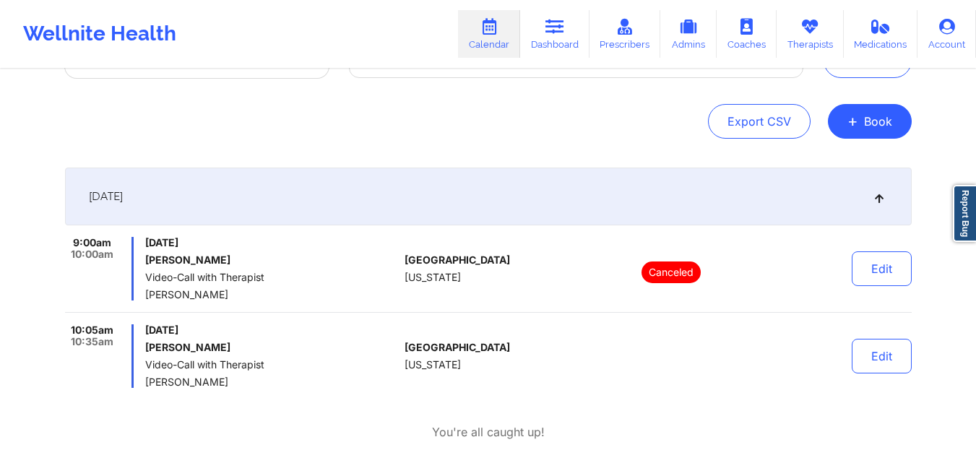
click at [582, 345] on div at bounding box center [672, 356] width 201 height 64
click at [581, 345] on div at bounding box center [672, 356] width 201 height 64
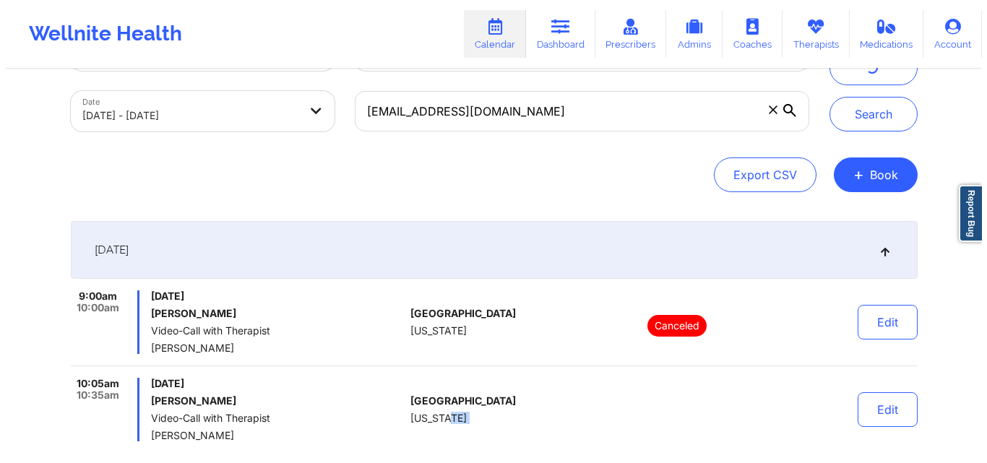
scroll to position [0, 0]
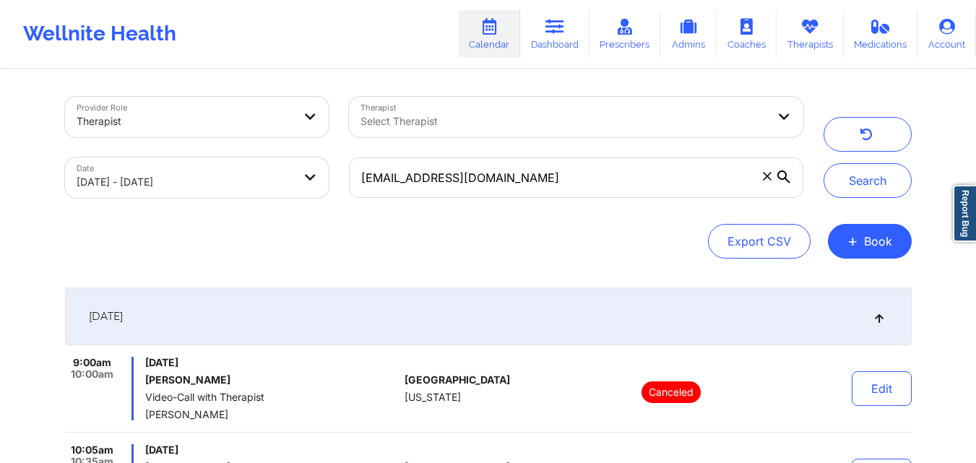
select select "2025-8"
select select "2025-9"
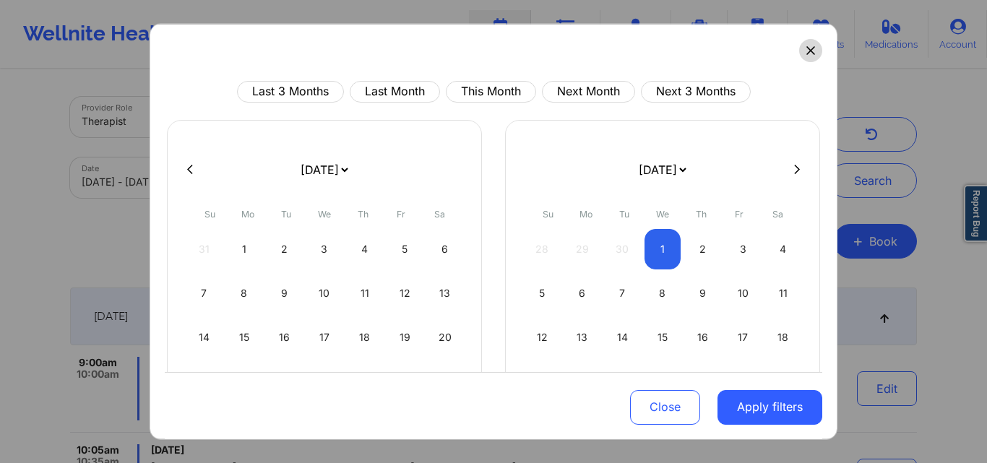
click at [806, 48] on icon at bounding box center [810, 50] width 9 height 9
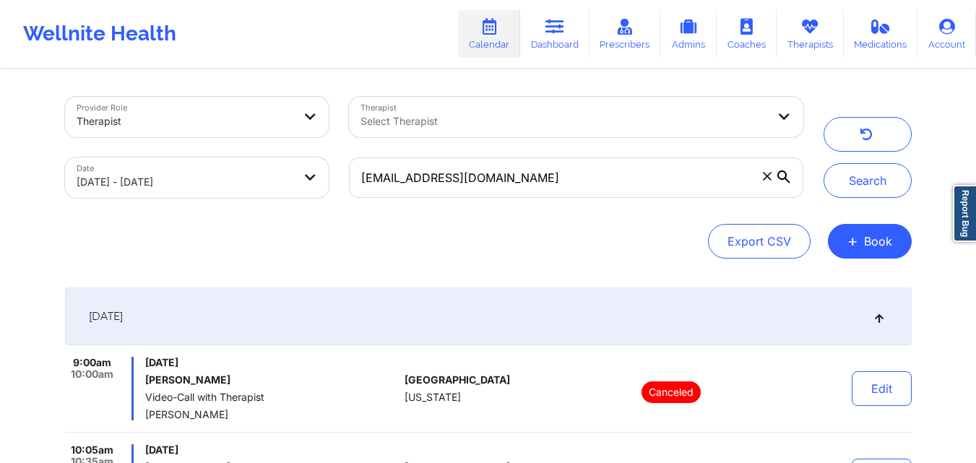
select select "2025-8"
select select "2025-9"
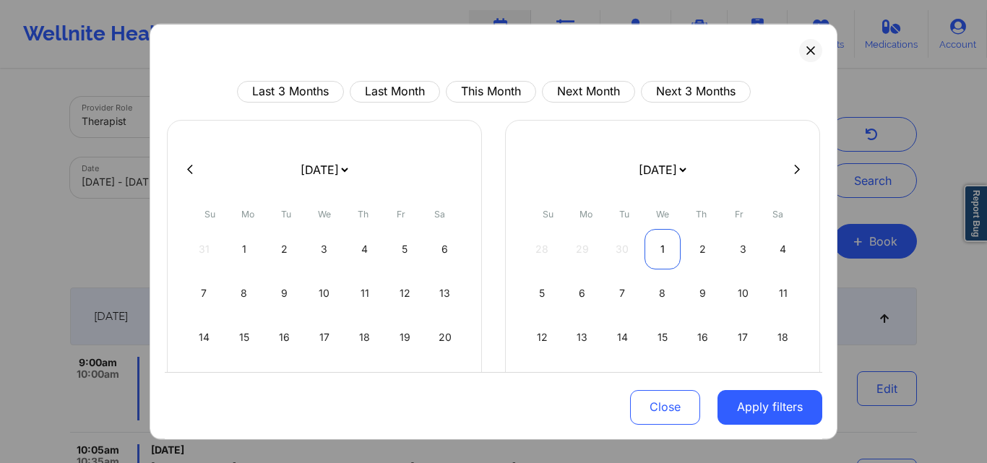
click at [652, 243] on div "1" at bounding box center [662, 248] width 37 height 40
select select "2025-9"
select select "2025-10"
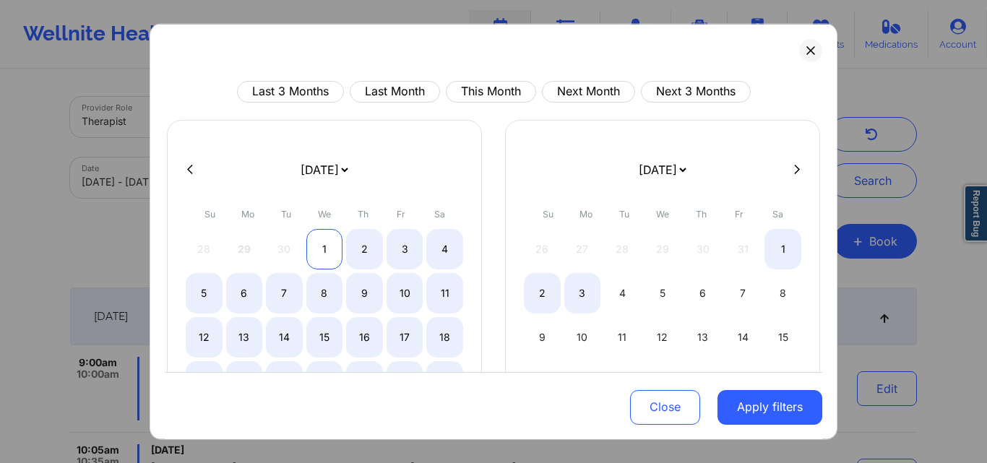
select select "2025-9"
select select "2025-10"
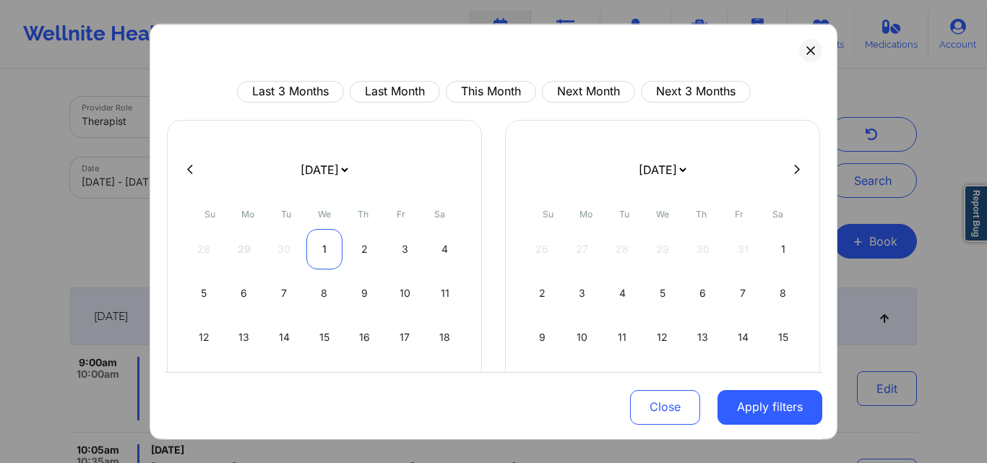
select select "2025-9"
select select "2025-10"
click at [192, 167] on icon at bounding box center [190, 169] width 6 height 11
select select "2025-7"
select select "2025-8"
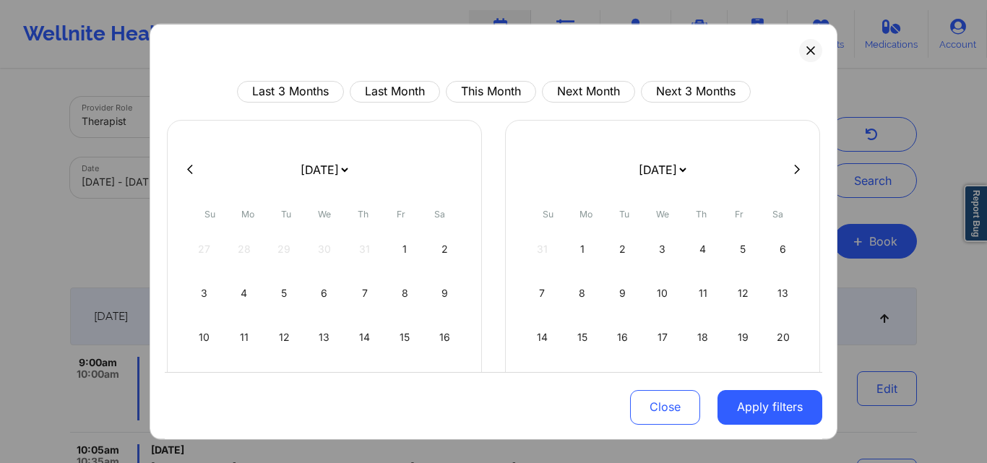
click at [794, 171] on icon at bounding box center [797, 169] width 6 height 11
select select "2025-8"
select select "2025-9"
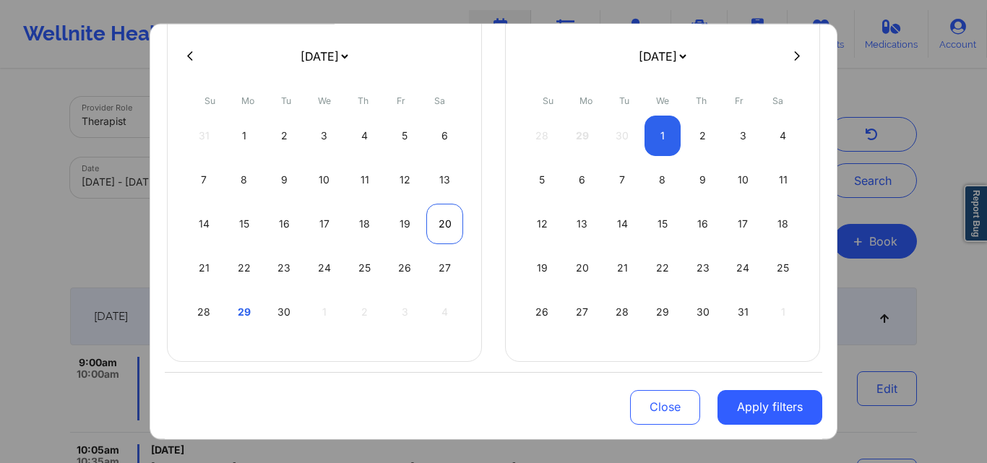
select select "2025-8"
select select "2025-9"
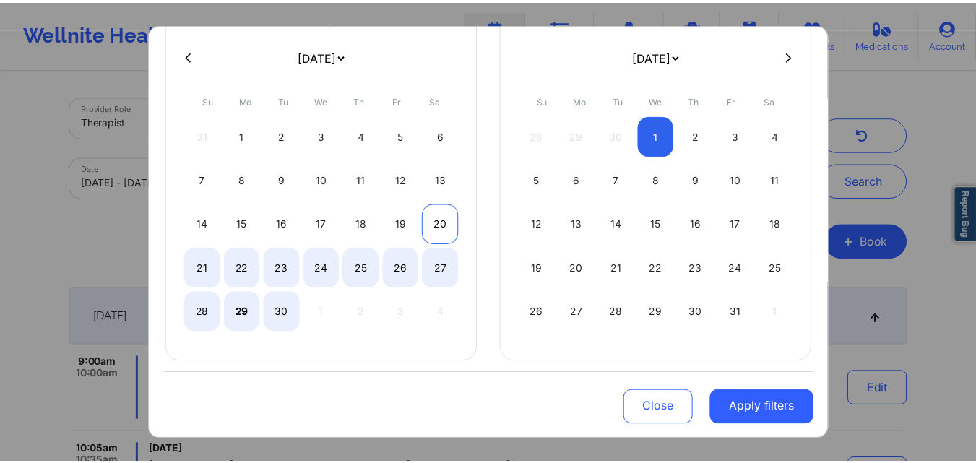
scroll to position [120, 0]
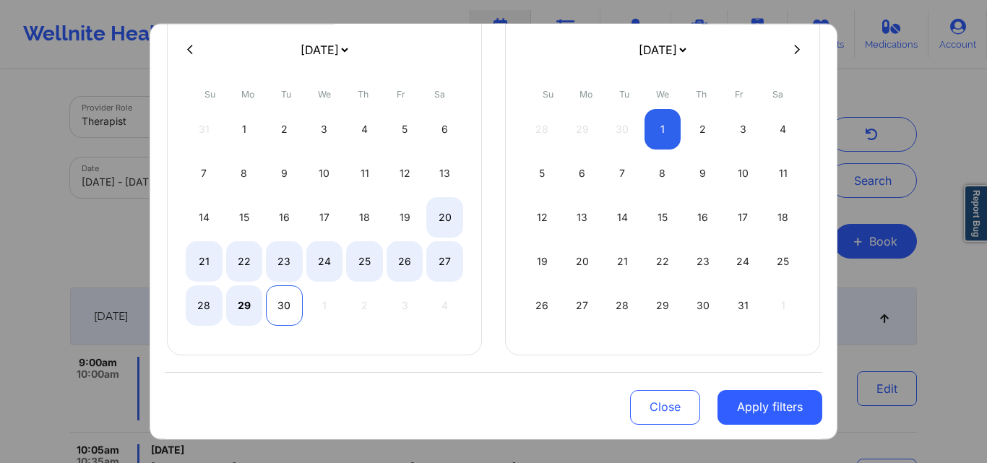
select select "2025-8"
select select "2025-9"
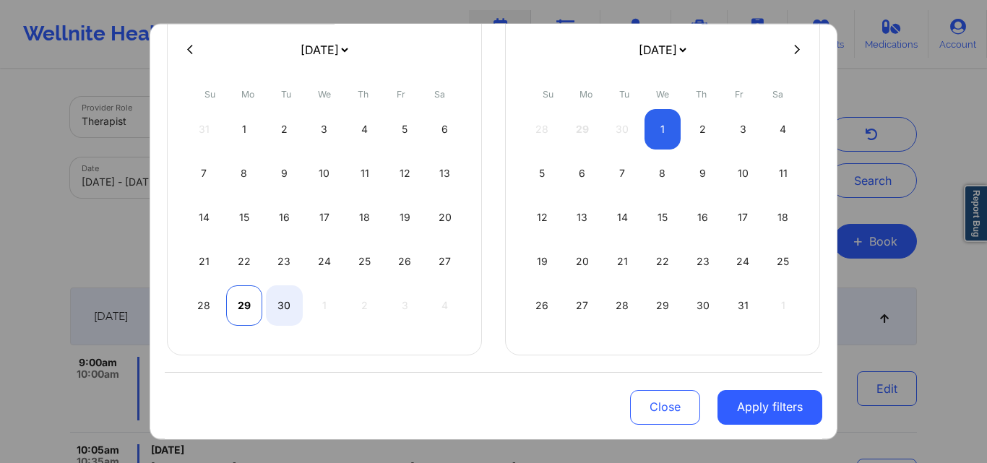
select select "2025-8"
select select "2025-9"
select select "2025-8"
select select "2025-9"
click at [319, 408] on div "Close Apply filters" at bounding box center [493, 405] width 657 height 67
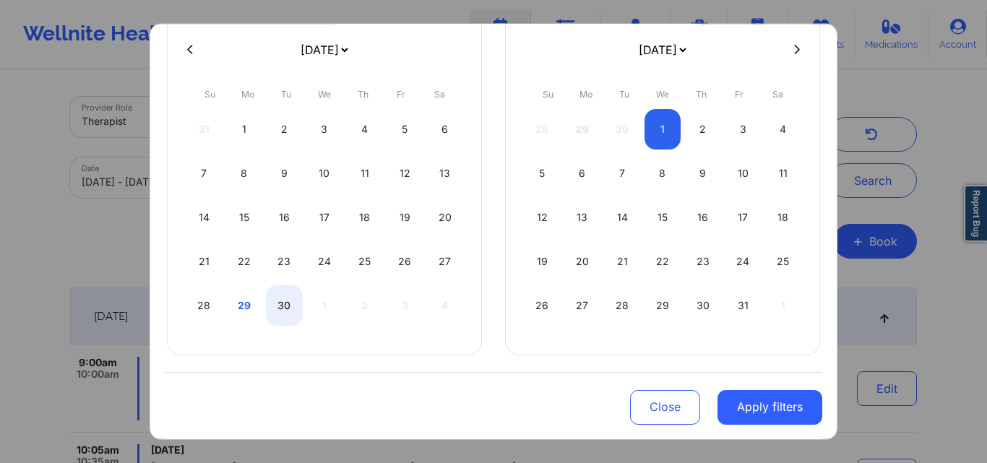
click at [319, 408] on div "Close Apply filters" at bounding box center [493, 405] width 657 height 67
click at [669, 410] on button "Close" at bounding box center [665, 407] width 70 height 35
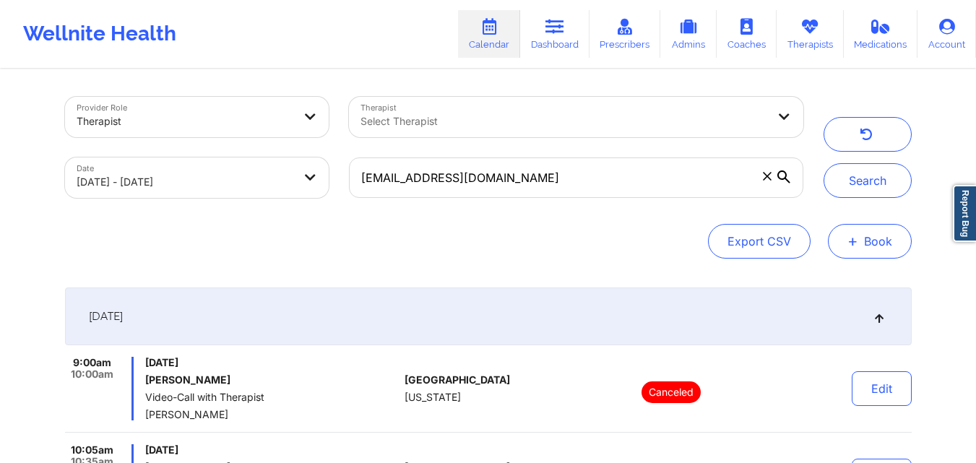
click at [889, 243] on button "+ Book" at bounding box center [870, 241] width 84 height 35
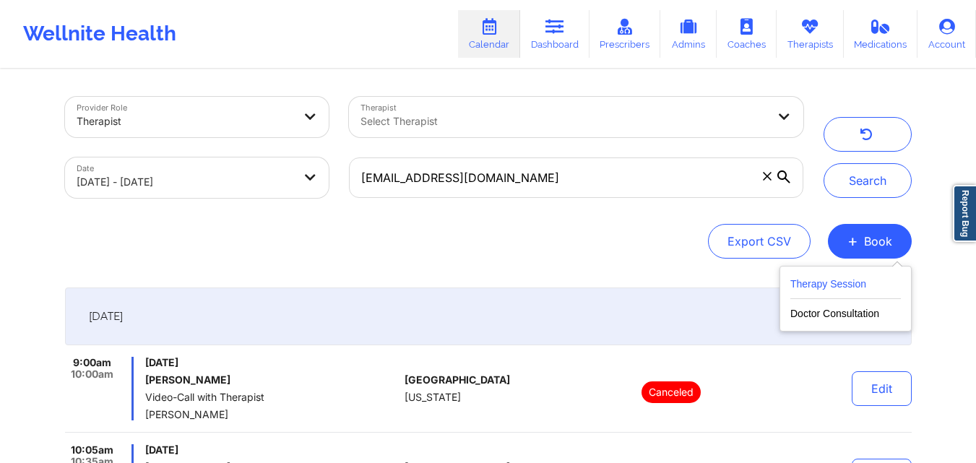
click at [845, 282] on button "Therapy Session" at bounding box center [845, 287] width 111 height 24
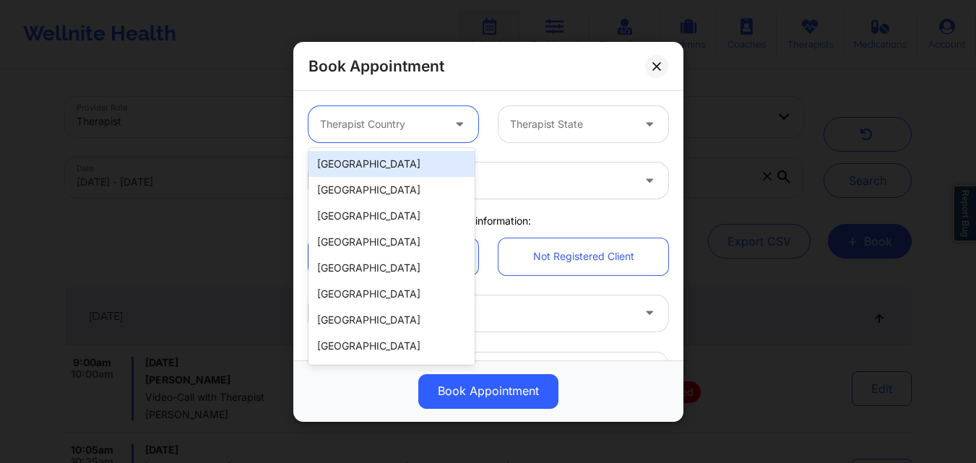
click at [407, 129] on div at bounding box center [381, 124] width 122 height 17
click at [376, 164] on div "[GEOGRAPHIC_DATA]" at bounding box center [392, 164] width 166 height 26
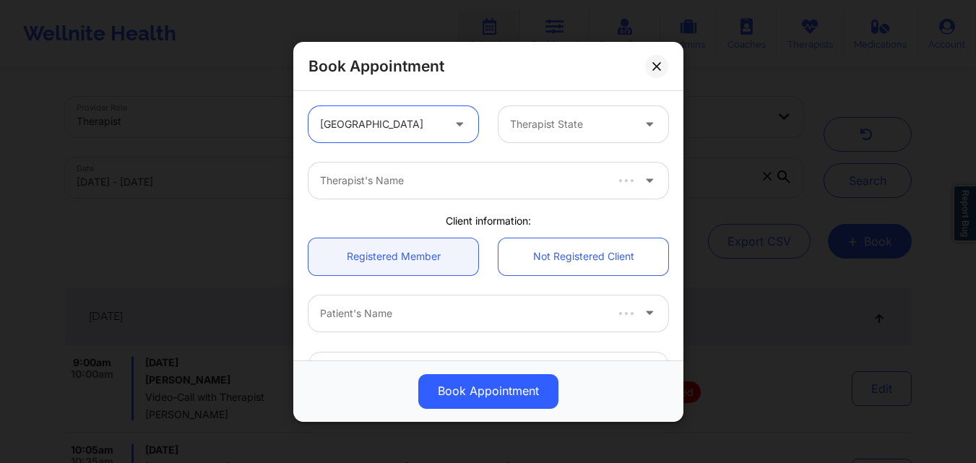
click at [616, 119] on div at bounding box center [571, 124] width 122 height 17
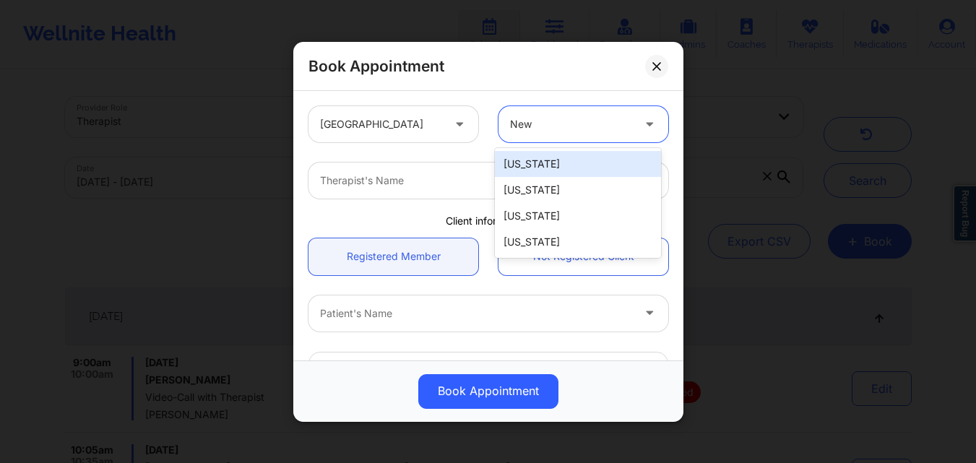
type input "New"
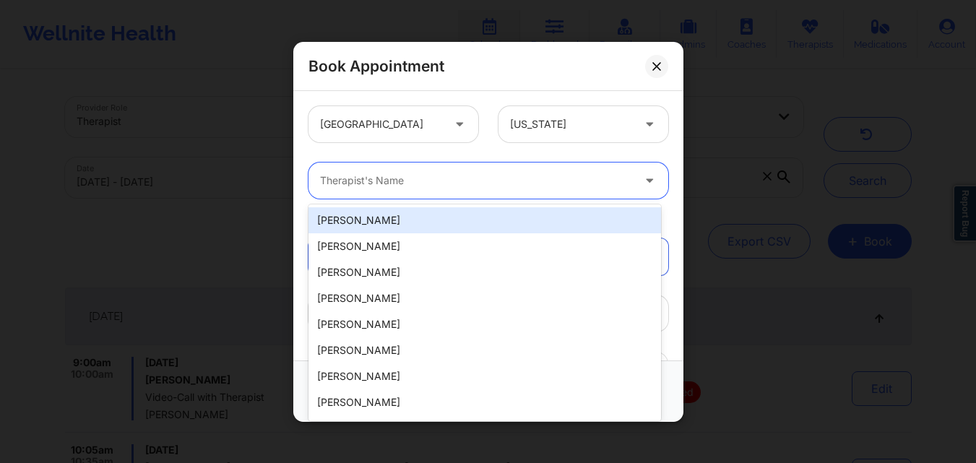
click at [515, 176] on div at bounding box center [476, 180] width 312 height 17
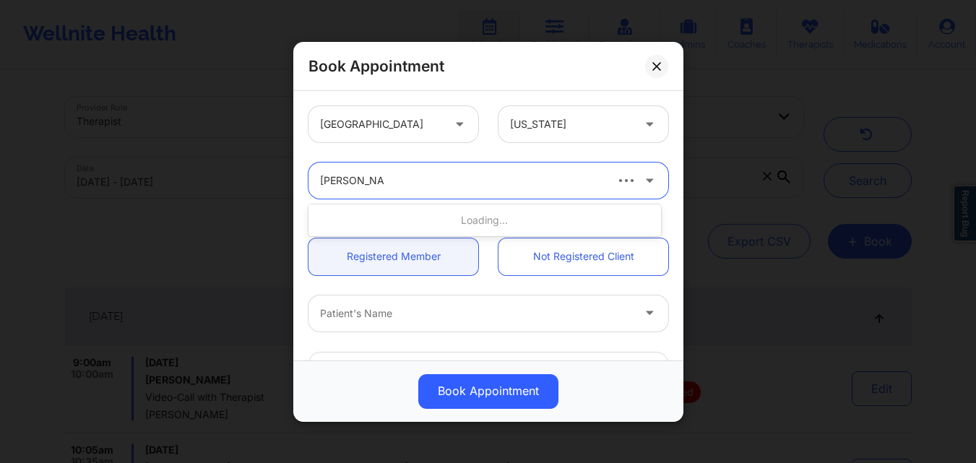
type input "Shatema Smith"
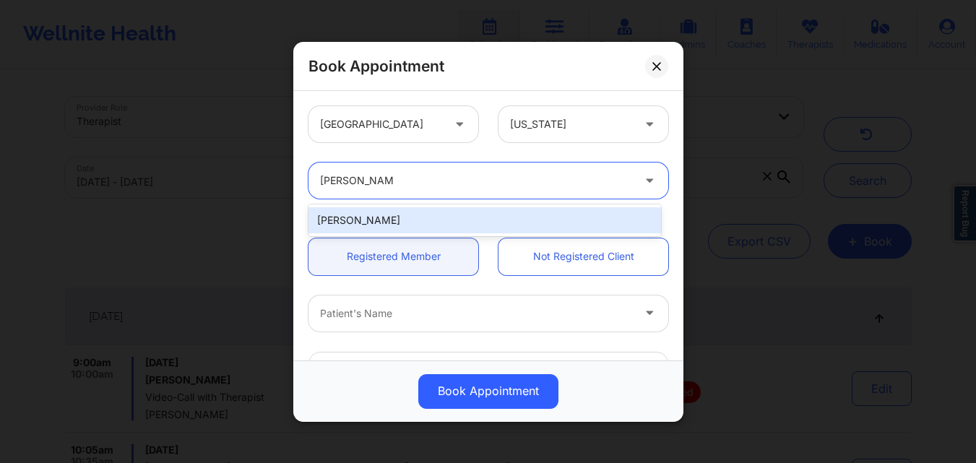
click at [391, 225] on div "Shatema Smith" at bounding box center [485, 220] width 353 height 26
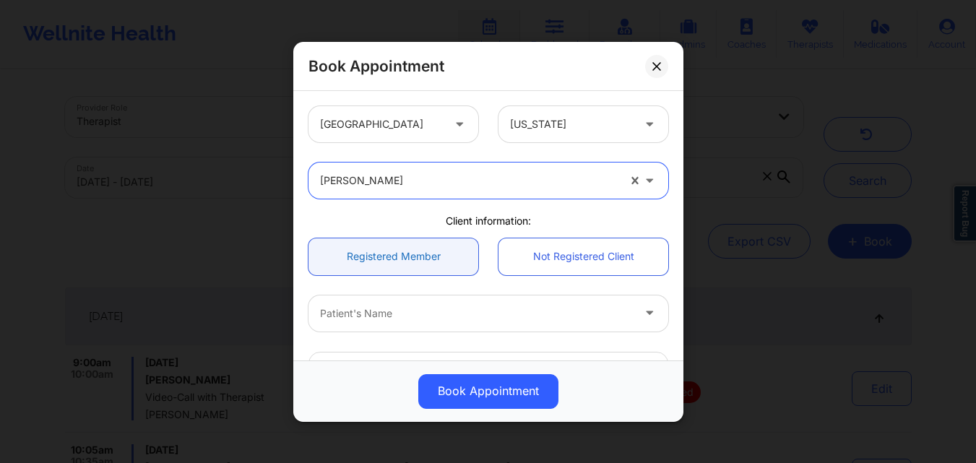
click at [395, 263] on link "Registered Member" at bounding box center [394, 256] width 170 height 37
click at [391, 316] on div at bounding box center [476, 312] width 312 height 17
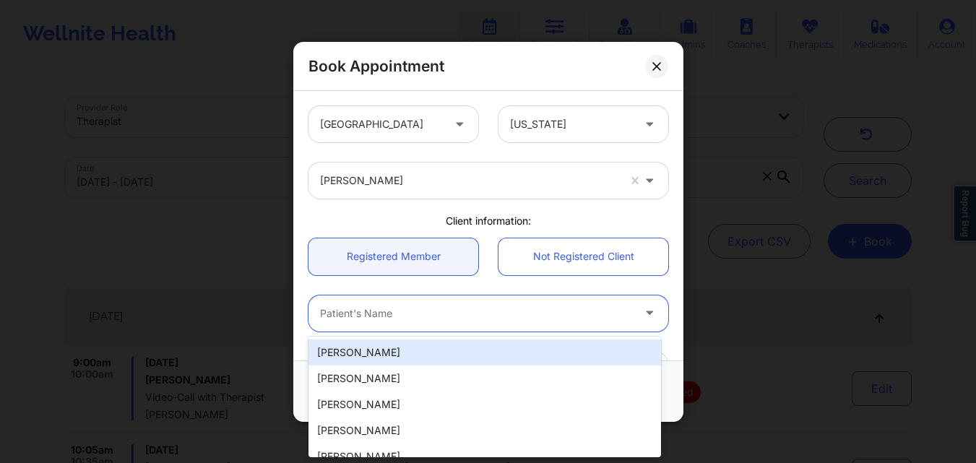
paste input "Krista Webster"
type input "Krista Webster"
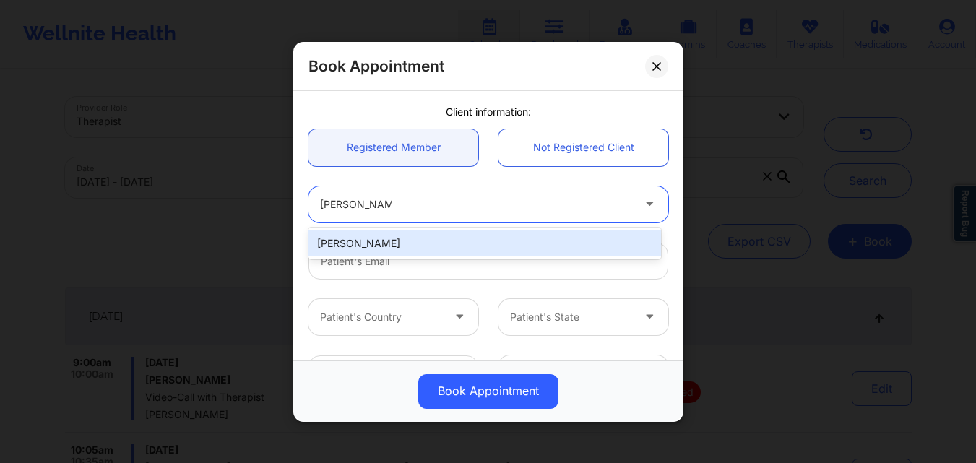
scroll to position [145, 0]
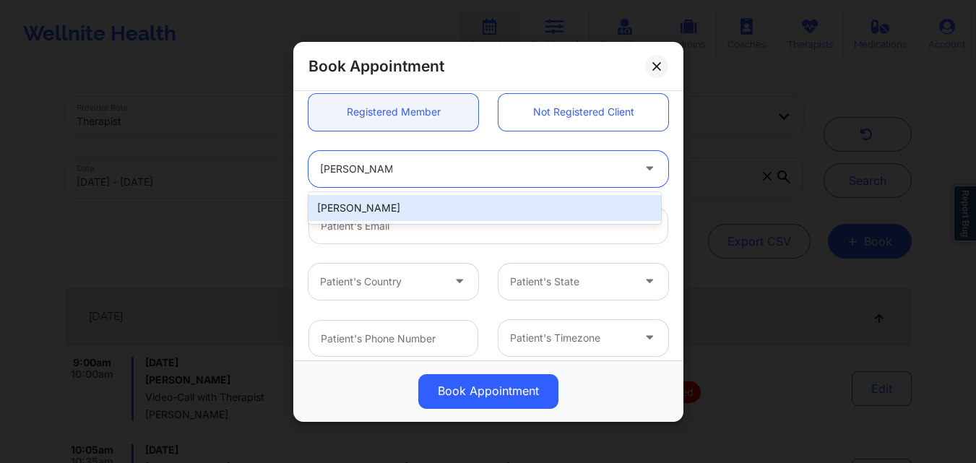
click at [405, 207] on div "Krista Webster" at bounding box center [485, 208] width 353 height 26
type input "kwebster311@gmail.com"
type input "+1908-938-8662"
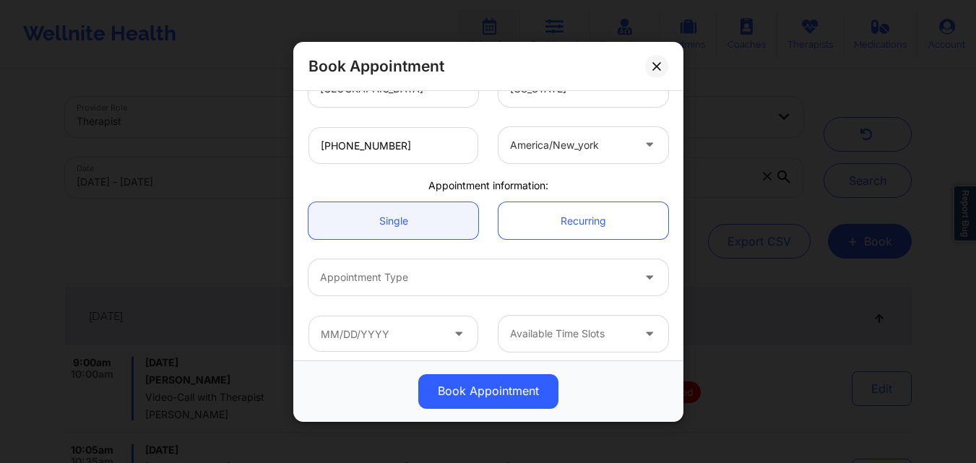
scroll to position [344, 0]
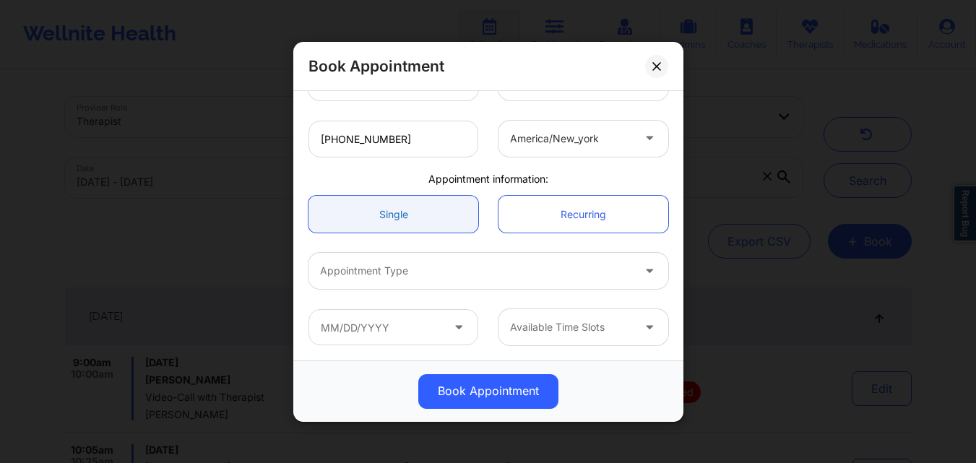
click at [397, 218] on link "Single" at bounding box center [394, 214] width 170 height 37
click at [397, 270] on div at bounding box center [476, 270] width 312 height 17
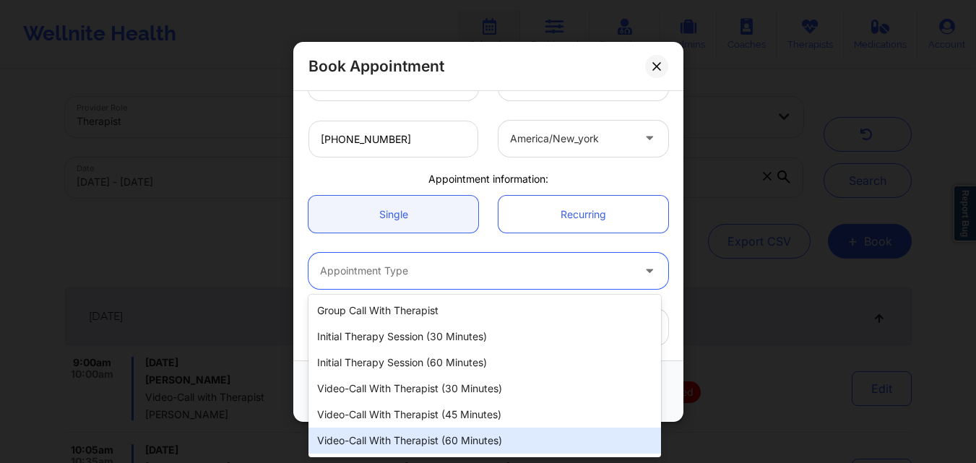
click at [375, 436] on div "Video-Call with Therapist (60 minutes)" at bounding box center [485, 441] width 353 height 26
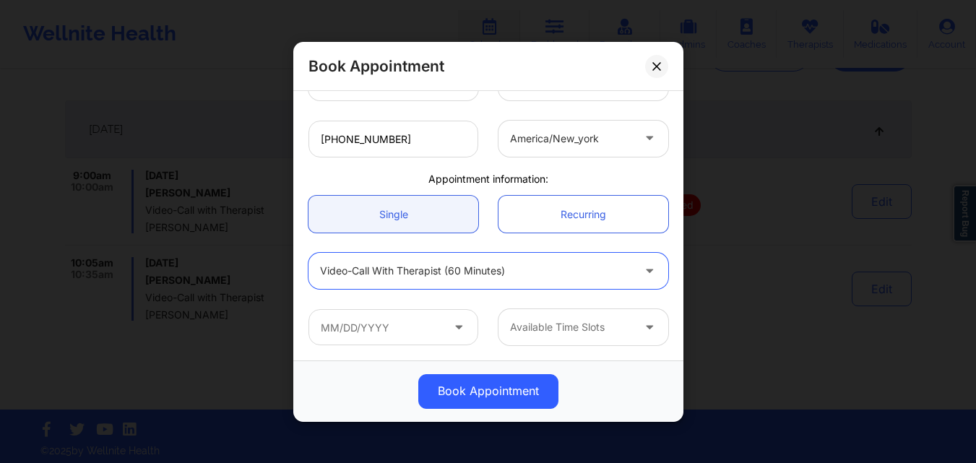
scroll to position [192, 0]
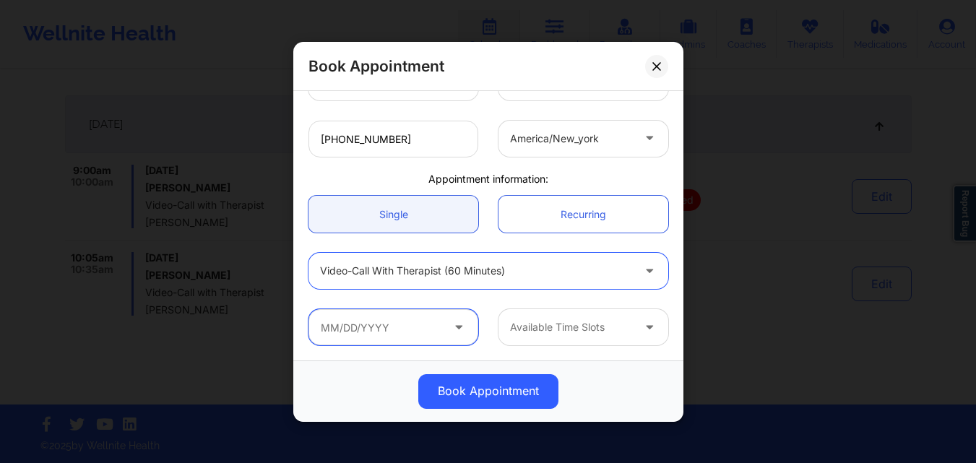
click at [423, 344] on input "text" at bounding box center [394, 327] width 170 height 36
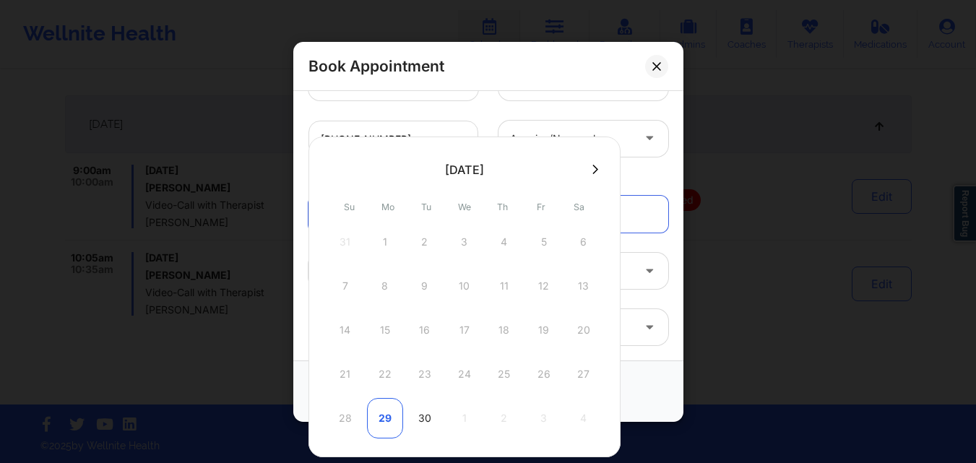
click at [371, 416] on div "29" at bounding box center [385, 418] width 36 height 40
type input "09/29/2025"
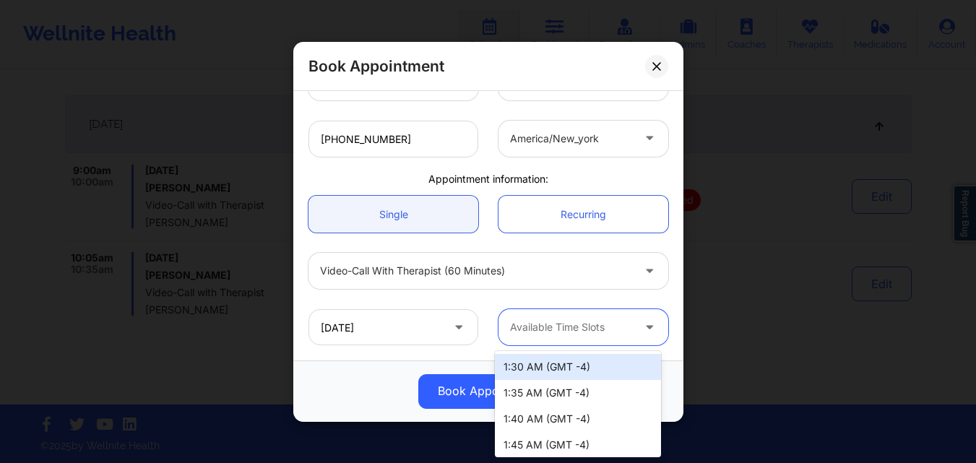
click at [560, 323] on div at bounding box center [571, 327] width 122 height 17
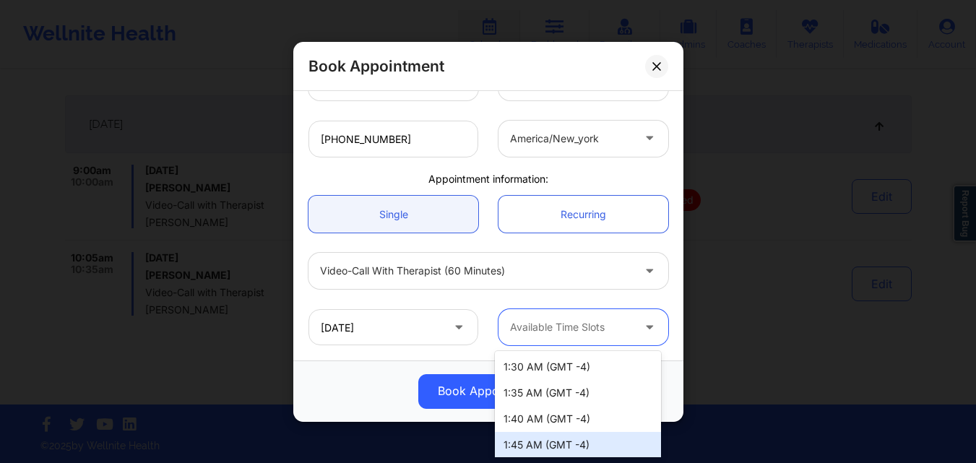
click at [582, 444] on div "1:45 AM (GMT -4)" at bounding box center [578, 445] width 166 height 26
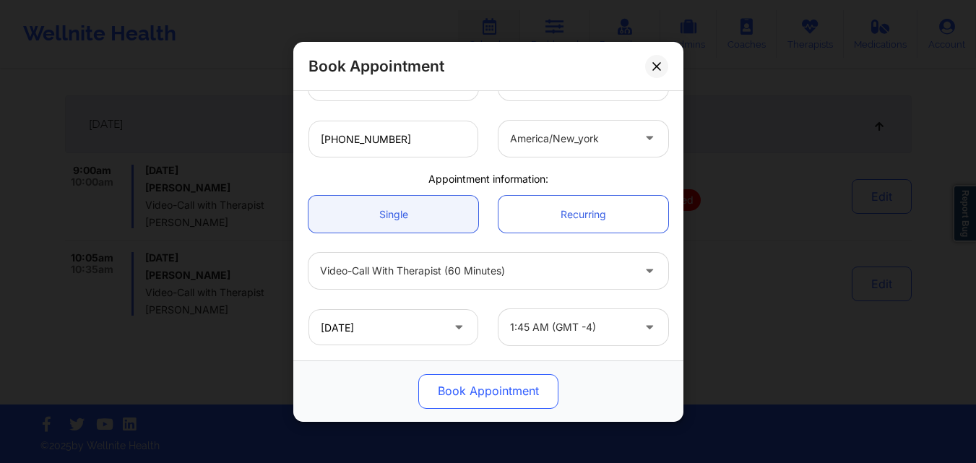
click at [506, 400] on button "Book Appointment" at bounding box center [488, 391] width 140 height 35
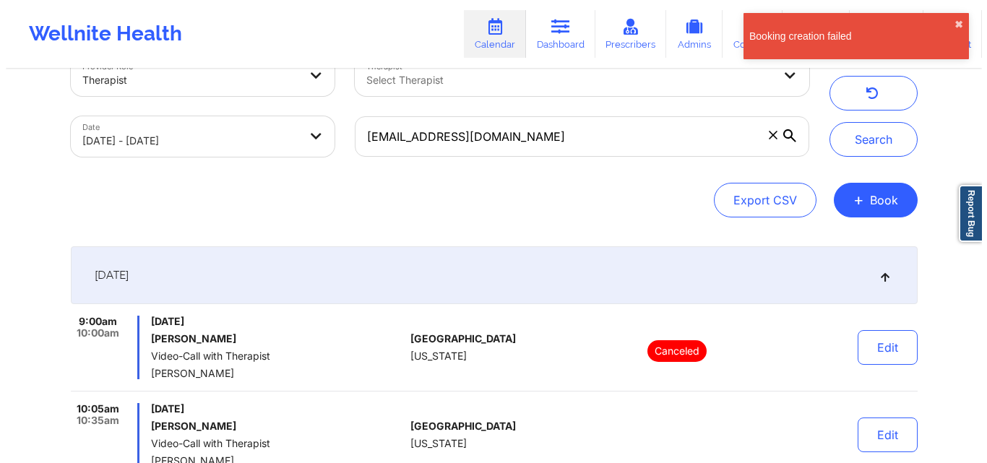
scroll to position [0, 0]
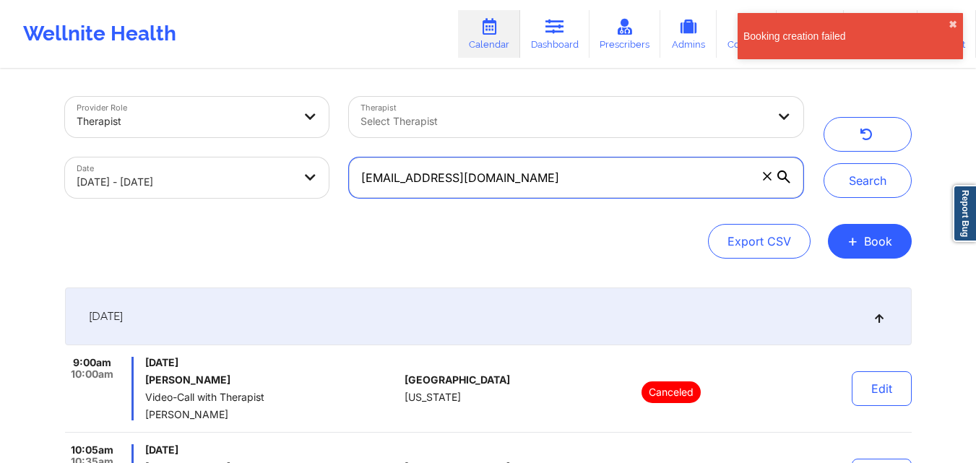
click at [596, 179] on input "powerforgoodconsulting@gmail.com" at bounding box center [576, 178] width 454 height 40
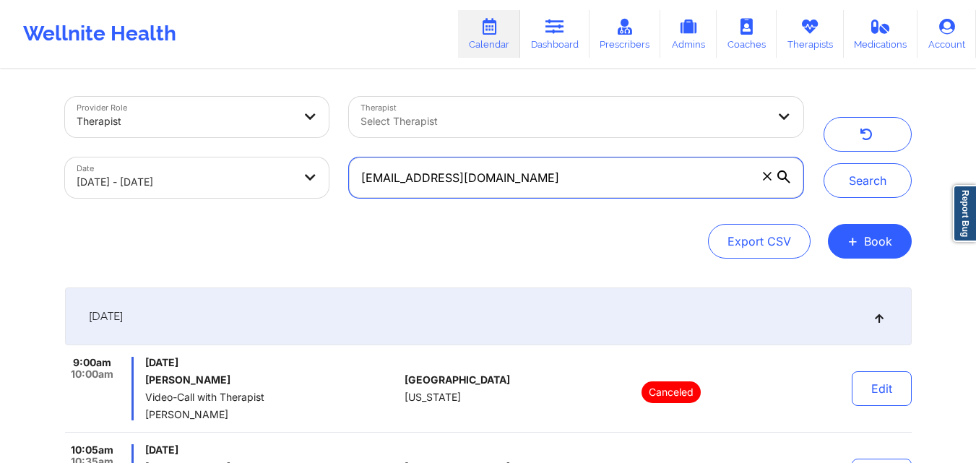
click at [596, 179] on input "powerforgoodconsulting@gmail.com" at bounding box center [576, 178] width 454 height 40
paste input "kwebster311"
type input "kwebster311@gmail.com"
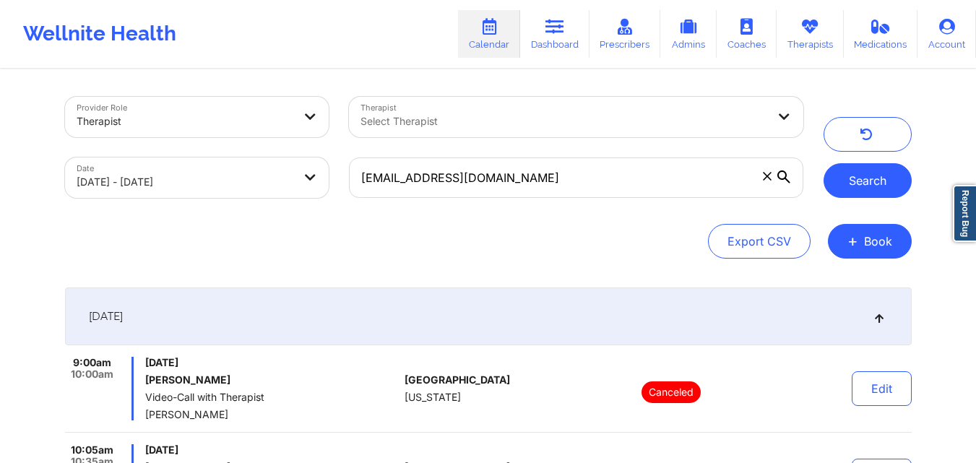
click at [905, 178] on button "Search" at bounding box center [868, 180] width 88 height 35
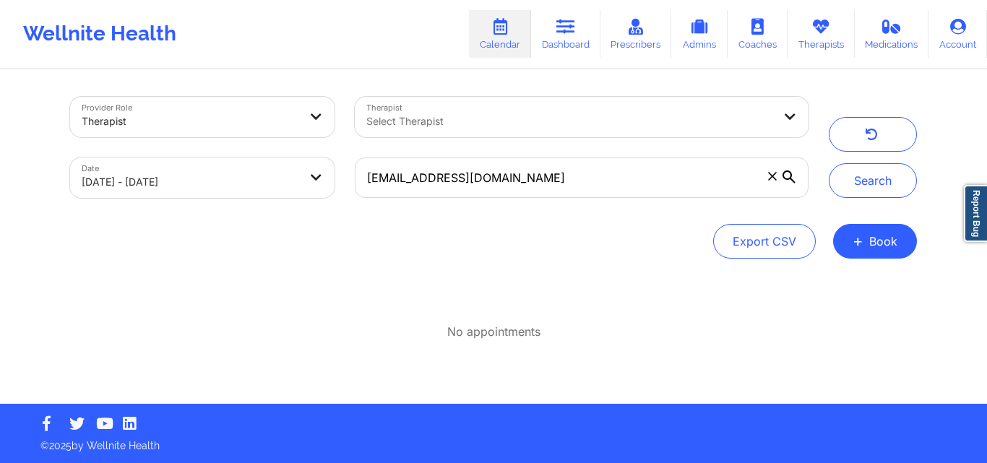
select select "2025-8"
select select "2025-9"
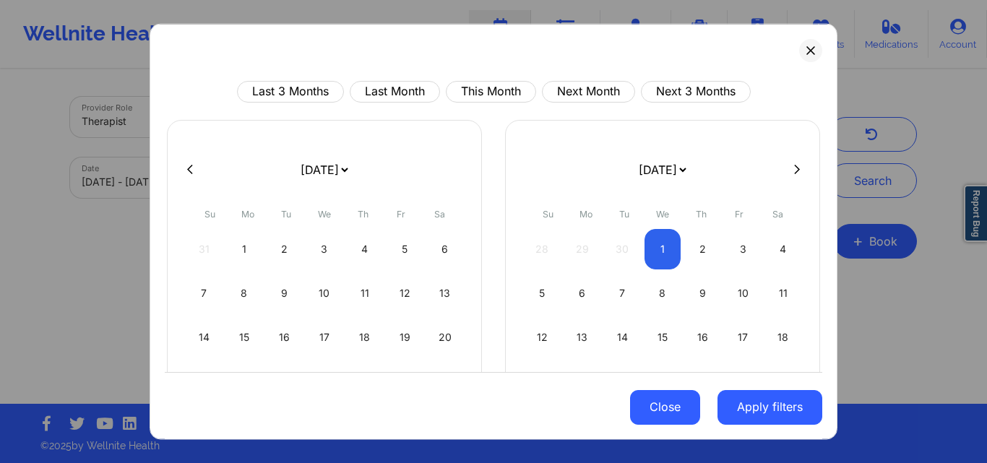
click at [667, 405] on button "Close" at bounding box center [665, 407] width 70 height 35
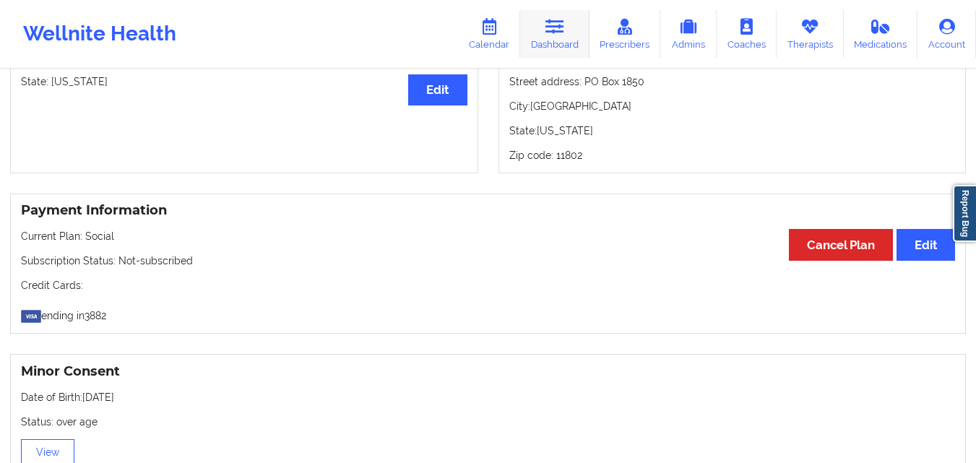
click at [551, 35] on link "Dashboard" at bounding box center [554, 34] width 69 height 48
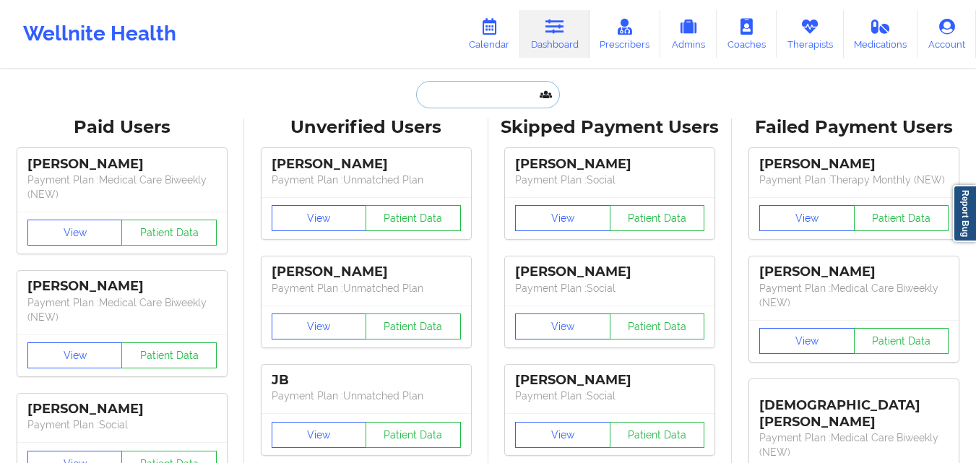
click at [464, 95] on input "text" at bounding box center [487, 94] width 143 height 27
paste input "sara lesch"
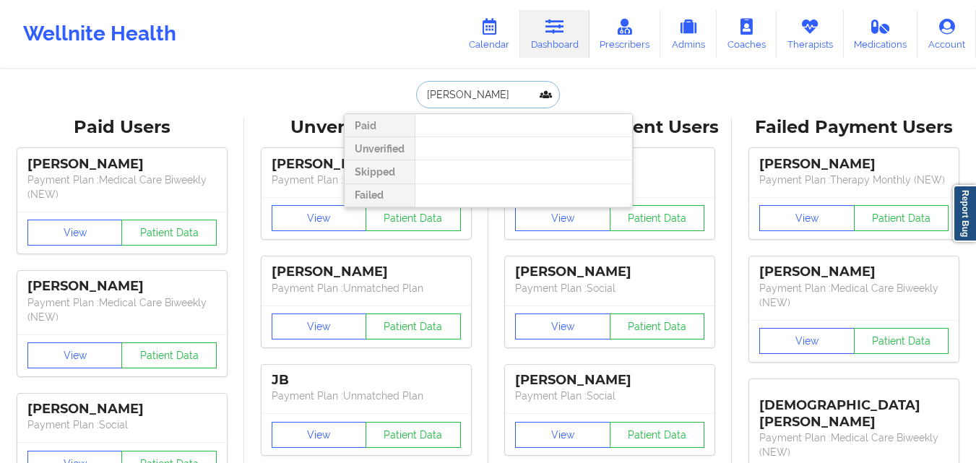
click at [424, 96] on input "sara lesch" at bounding box center [487, 94] width 143 height 27
click at [478, 92] on input "sara lesch" at bounding box center [487, 94] width 143 height 27
click at [496, 93] on input "sara lesch" at bounding box center [487, 94] width 143 height 27
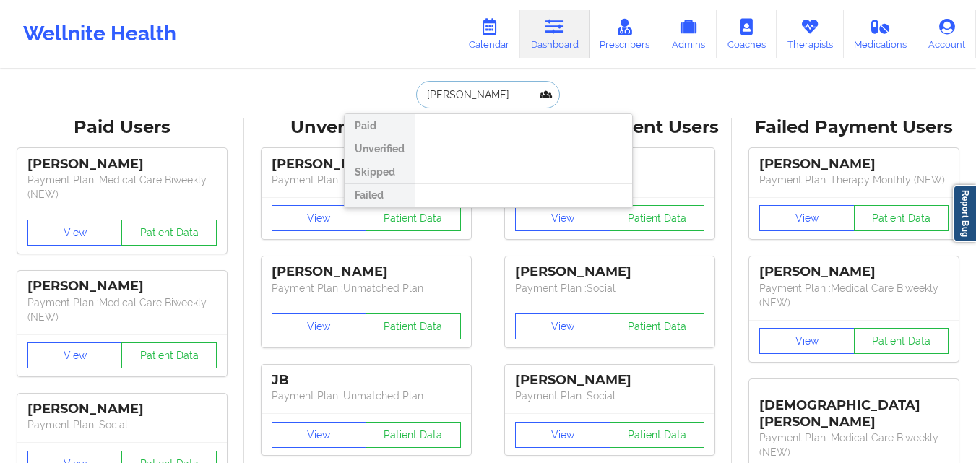
click at [496, 93] on input "sara lesch" at bounding box center [487, 94] width 143 height 27
click at [344, 36] on div "Wellnite Health Calendar Dashboard Prescribers Admins Coaches Therapists Medica…" at bounding box center [488, 34] width 976 height 58
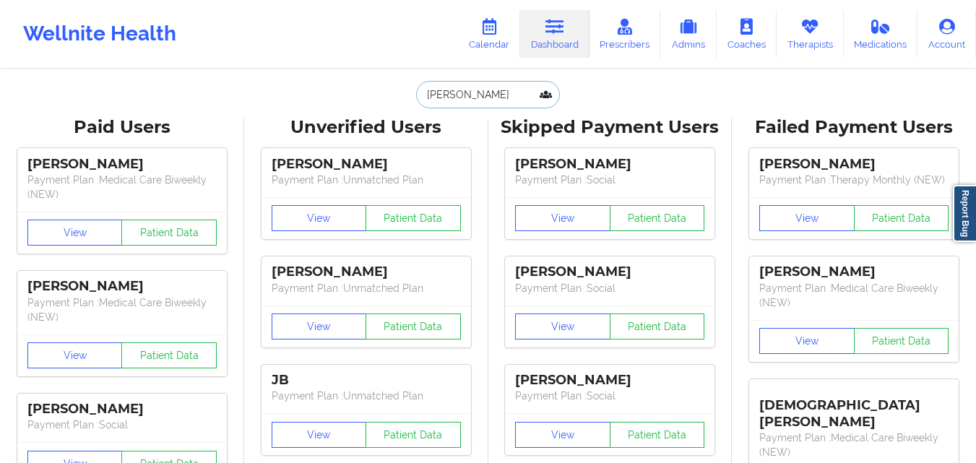
click at [443, 95] on input "sara lesch" at bounding box center [487, 94] width 143 height 27
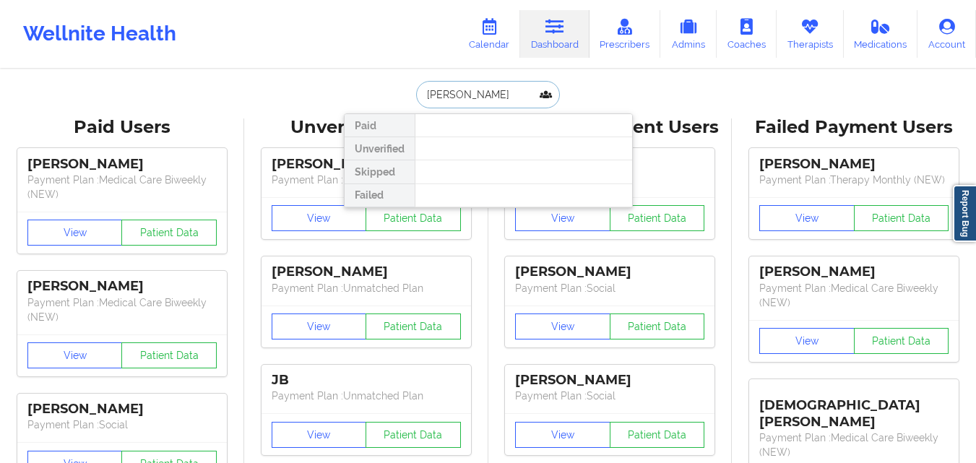
type input "sarah lesch"
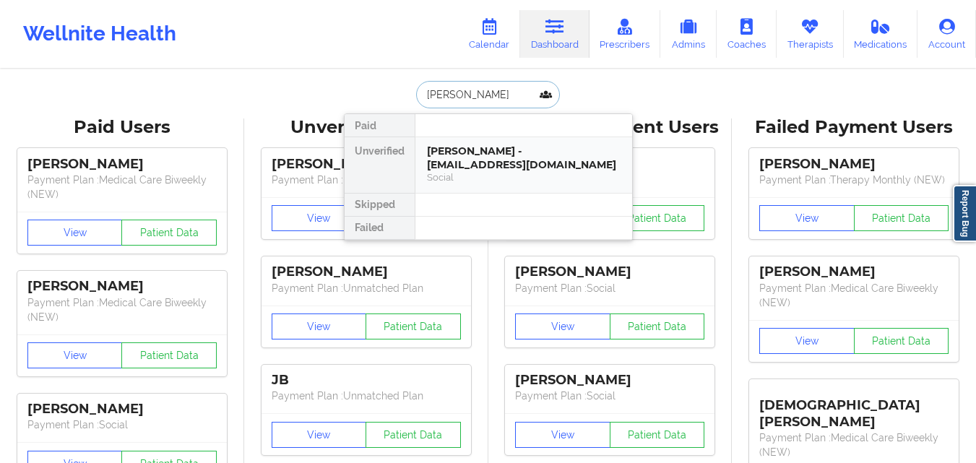
click at [502, 153] on div "Sarah Lesch - sarahlesch776@gmail.com" at bounding box center [524, 158] width 194 height 27
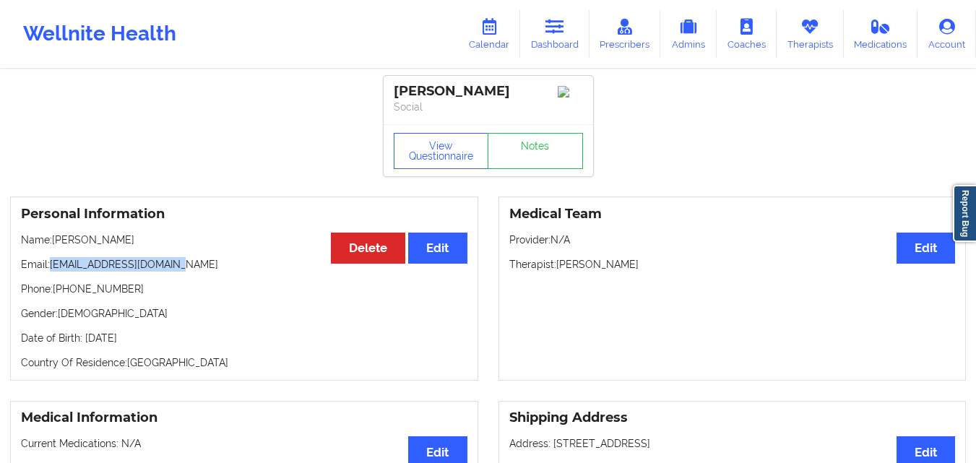
drag, startPoint x: 92, startPoint y: 269, endPoint x: 183, endPoint y: 269, distance: 91.0
click at [183, 269] on p "Email: sarahlesch776@gmail.com" at bounding box center [244, 264] width 447 height 14
copy p "sarahlesch776@gmail.com"
click at [556, 48] on link "Dashboard" at bounding box center [554, 34] width 69 height 48
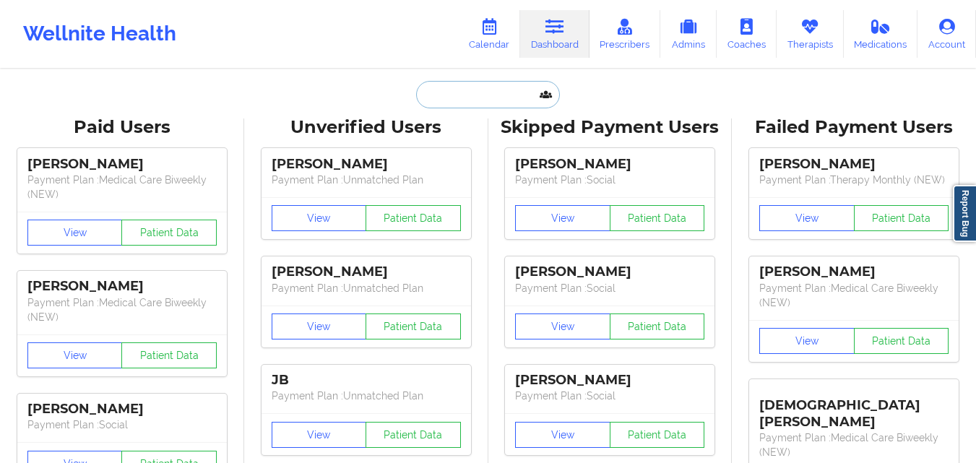
click at [479, 85] on input "text" at bounding box center [487, 94] width 143 height 27
paste input "AURORA"
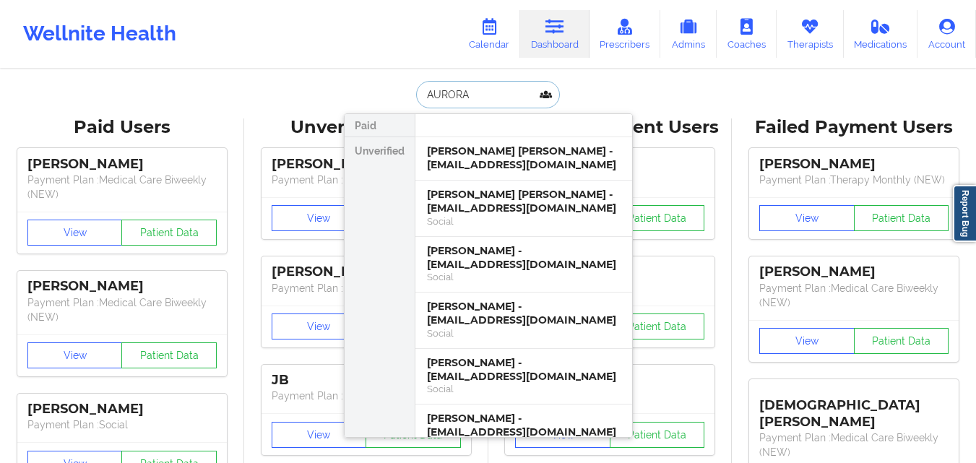
paste input "COLINDRES"
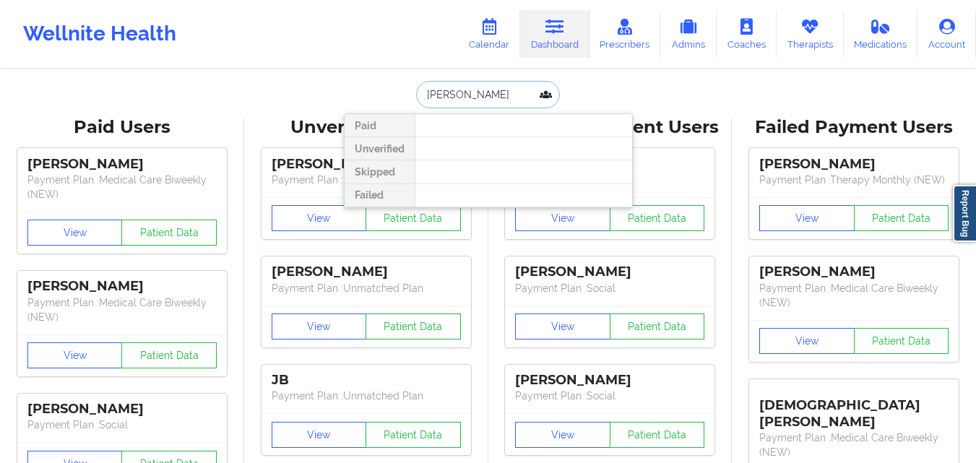
type input "AURORA COLINDRES"
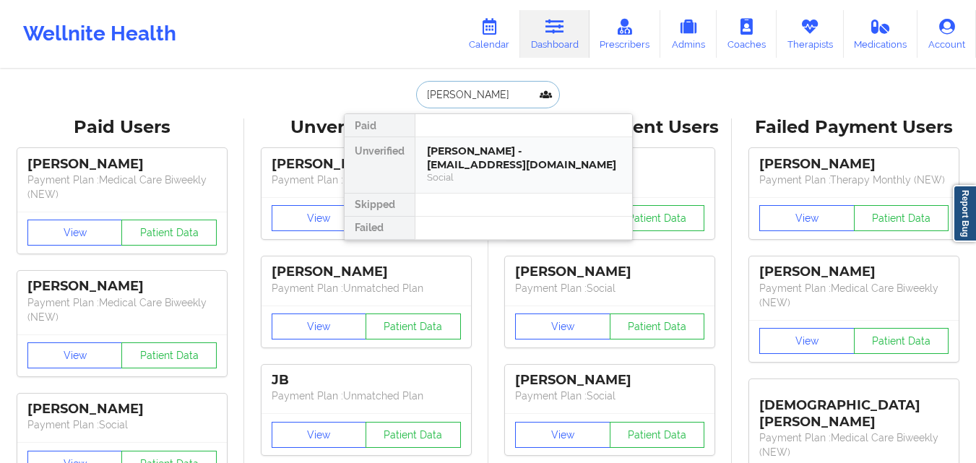
click at [486, 162] on div "[PERSON_NAME] - [EMAIL_ADDRESS][DOMAIN_NAME]" at bounding box center [524, 158] width 194 height 27
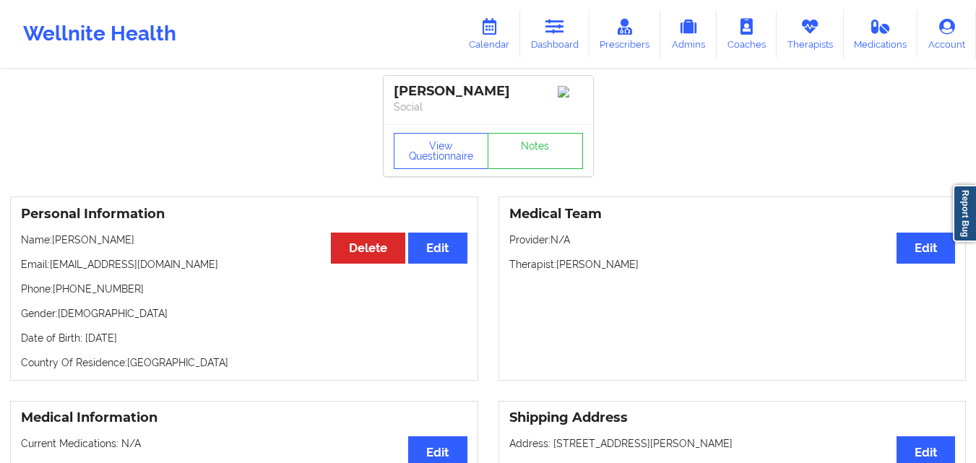
drag, startPoint x: 51, startPoint y: 269, endPoint x: 264, endPoint y: 273, distance: 213.9
click at [264, 272] on p "Email: powerforgoodconsulting@gmail.com" at bounding box center [244, 264] width 447 height 14
copy p "[EMAIL_ADDRESS][DOMAIN_NAME]"
click at [557, 47] on link "Dashboard" at bounding box center [554, 34] width 69 height 48
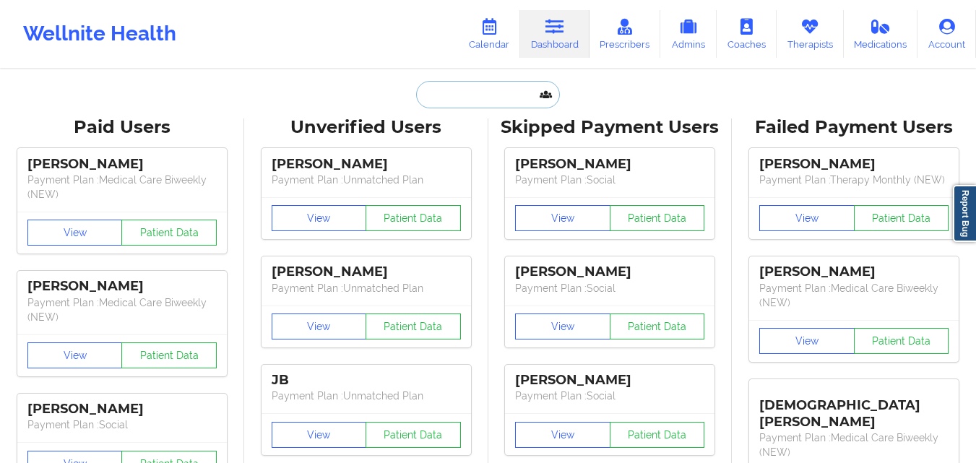
click at [470, 92] on input "text" at bounding box center [487, 94] width 143 height 27
paste input "Candace George"
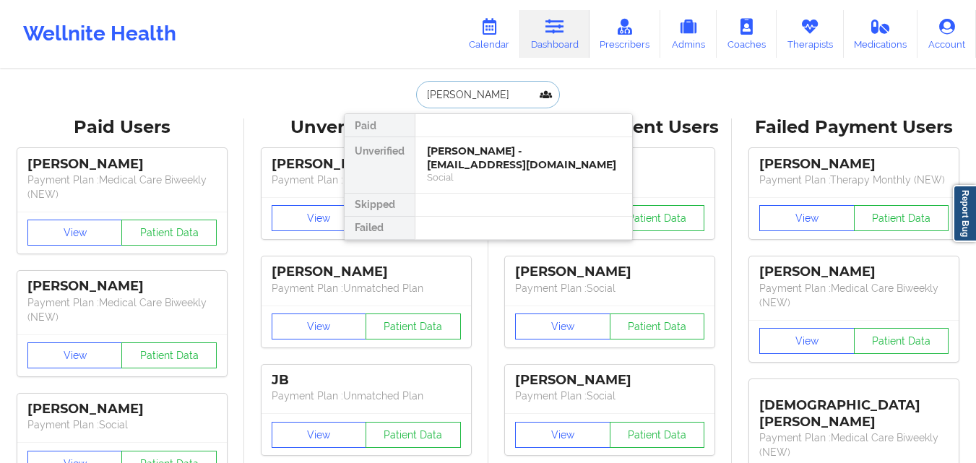
type input "Candace George"
click at [491, 176] on div "Social" at bounding box center [524, 177] width 194 height 12
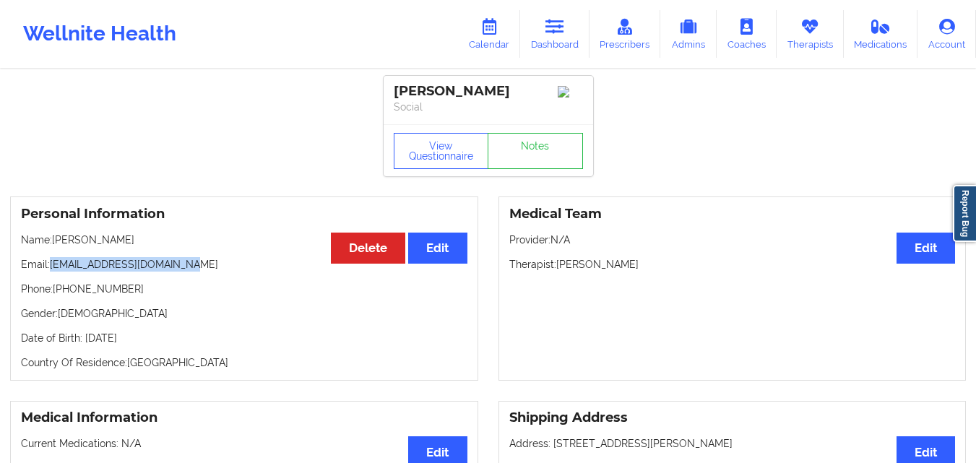
drag, startPoint x: 53, startPoint y: 272, endPoint x: 251, endPoint y: 270, distance: 198.7
click at [251, 270] on p "Email: candacegeorge87@gmail.com" at bounding box center [244, 264] width 447 height 14
copy p "candacegeorge87@gmail.com"
click at [576, 42] on link "Dashboard" at bounding box center [554, 34] width 69 height 48
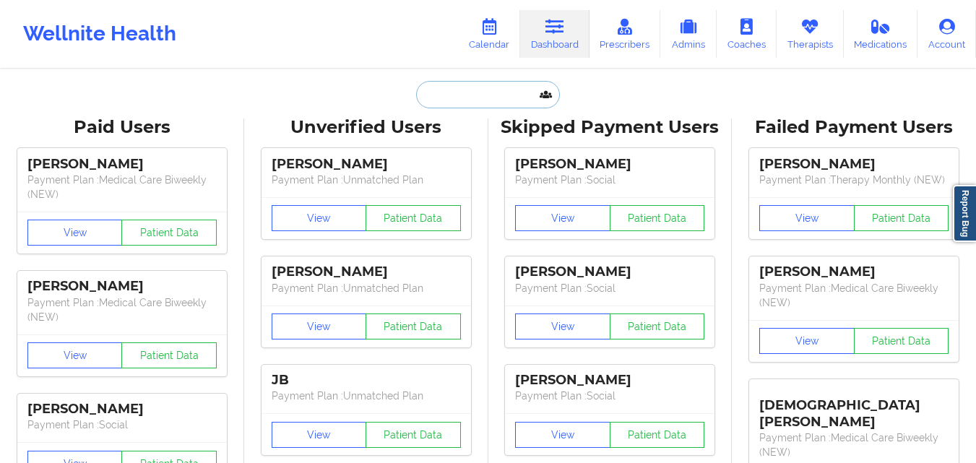
click at [460, 97] on input "text" at bounding box center [487, 94] width 143 height 27
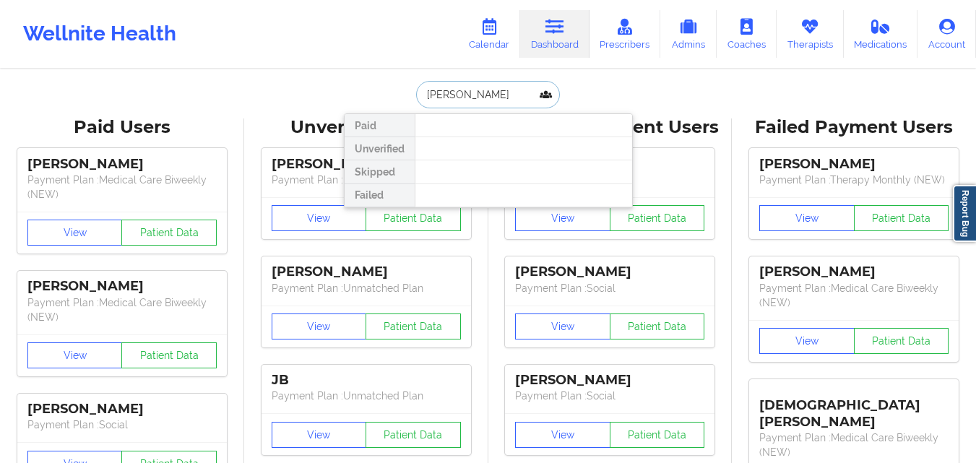
type input "Aurora"
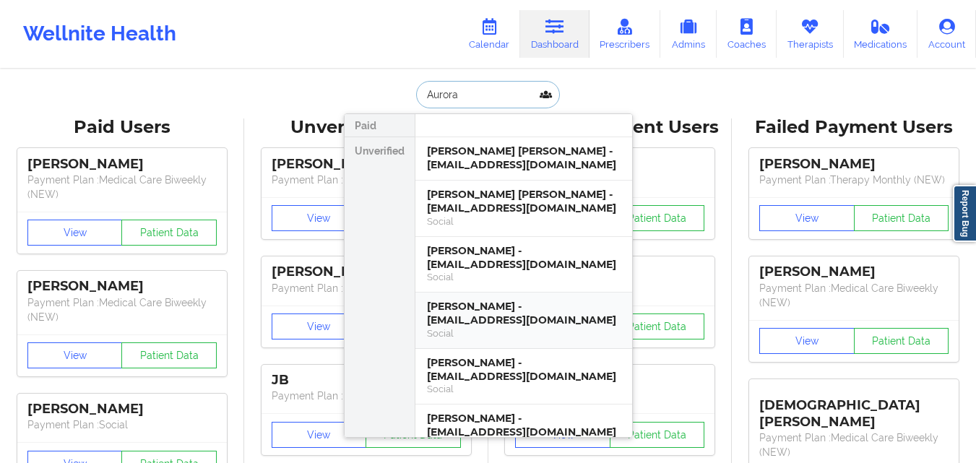
click at [540, 317] on div "[PERSON_NAME] - [EMAIL_ADDRESS][DOMAIN_NAME]" at bounding box center [524, 313] width 194 height 27
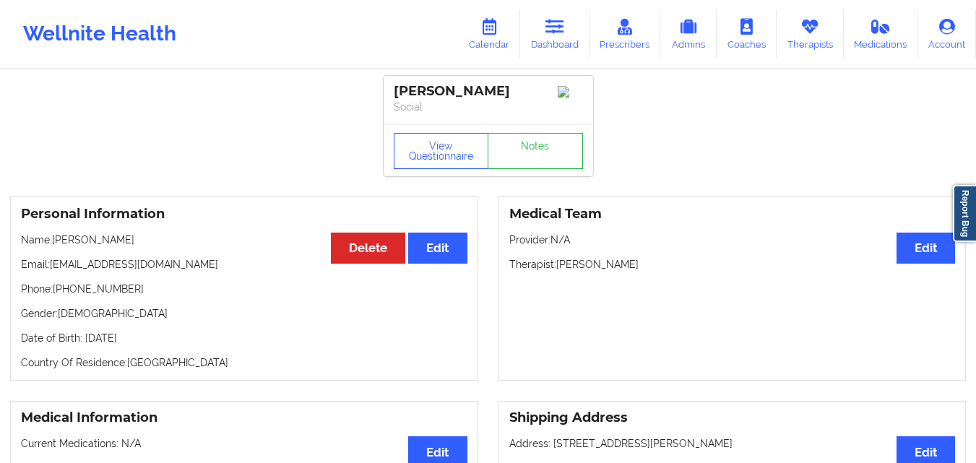
drag, startPoint x: 54, startPoint y: 243, endPoint x: 148, endPoint y: 247, distance: 94.0
click at [148, 247] on p "Name: Aurora Colindres" at bounding box center [244, 240] width 447 height 14
copy p "[PERSON_NAME]"
drag, startPoint x: 59, startPoint y: 272, endPoint x: 249, endPoint y: 256, distance: 189.9
click at [249, 256] on div "Personal Information Edit Delete Name: [PERSON_NAME] Email: [EMAIL_ADDRESS][DOM…" at bounding box center [244, 289] width 468 height 184
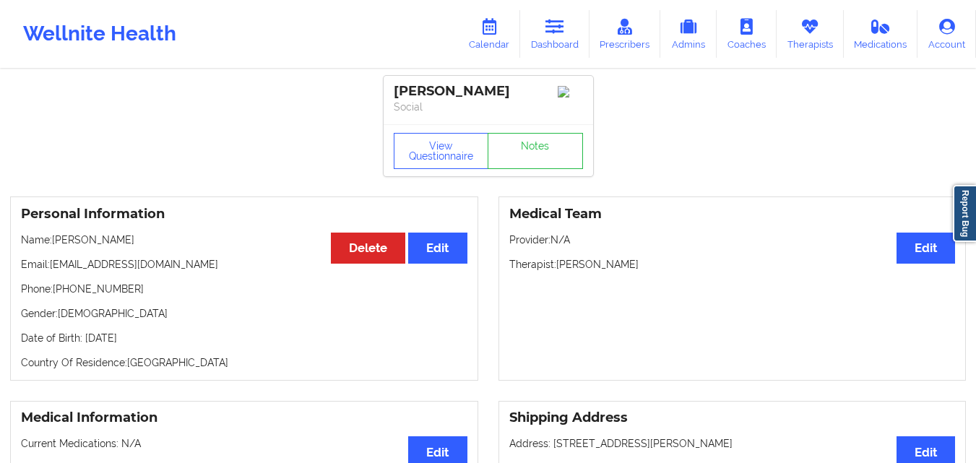
copy p "[EMAIL_ADDRESS][DOMAIN_NAME]"
click at [545, 32] on link "Dashboard" at bounding box center [554, 34] width 69 height 48
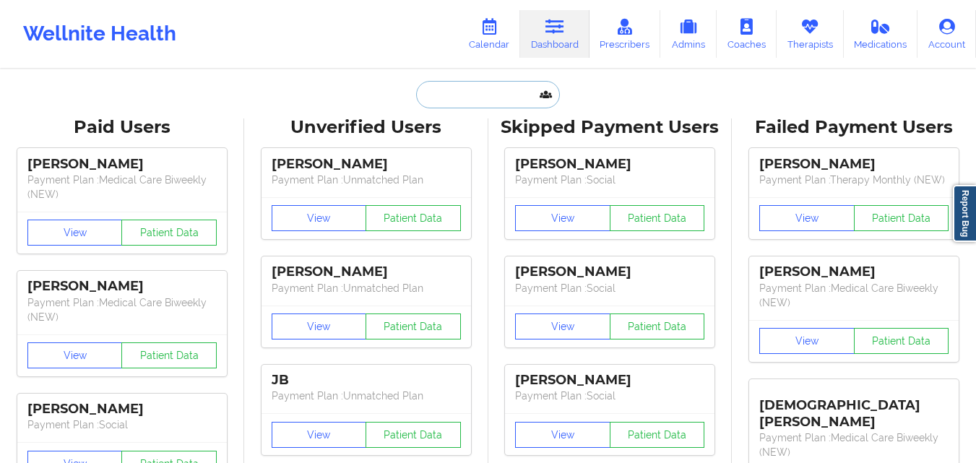
click at [485, 85] on input "text" at bounding box center [487, 94] width 143 height 27
paste input "Krista Webster"
type input "Krista Webster"
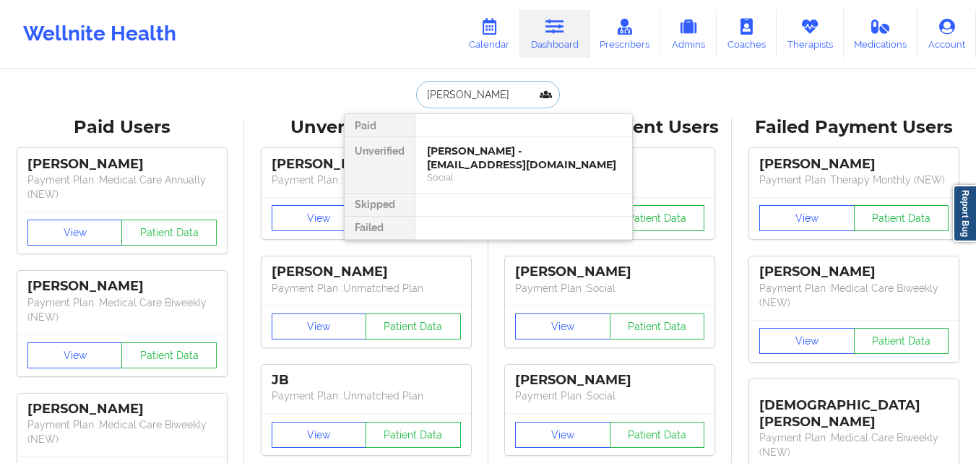
click at [493, 176] on div "Social" at bounding box center [524, 177] width 194 height 12
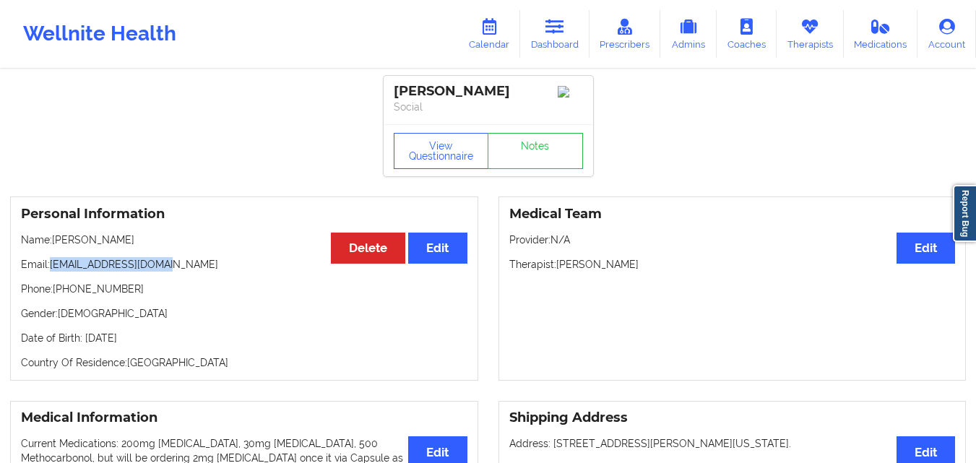
drag, startPoint x: 51, startPoint y: 268, endPoint x: 195, endPoint y: 275, distance: 144.6
click at [195, 272] on p "Email: kwebster311@gmail.com" at bounding box center [244, 264] width 447 height 14
copy p "kwebster311@gmail.com"
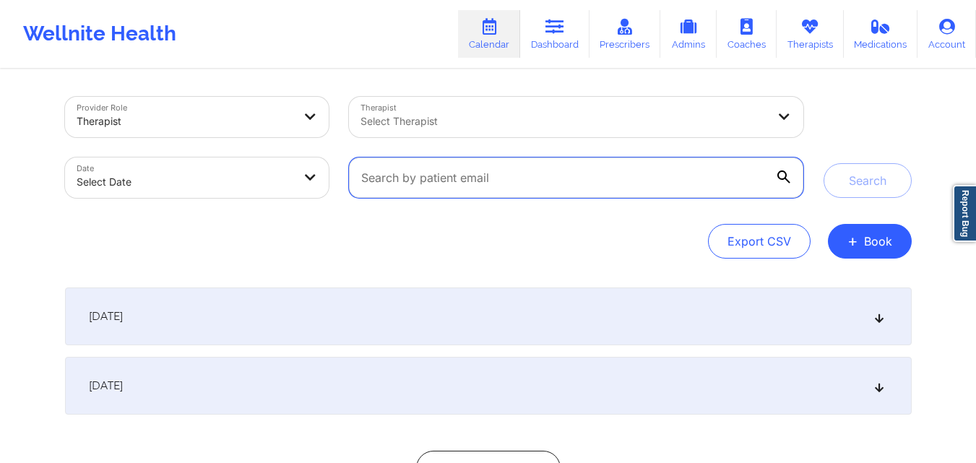
click at [597, 171] on input "text" at bounding box center [576, 178] width 454 height 40
paste input "[EMAIL_ADDRESS][DOMAIN_NAME]"
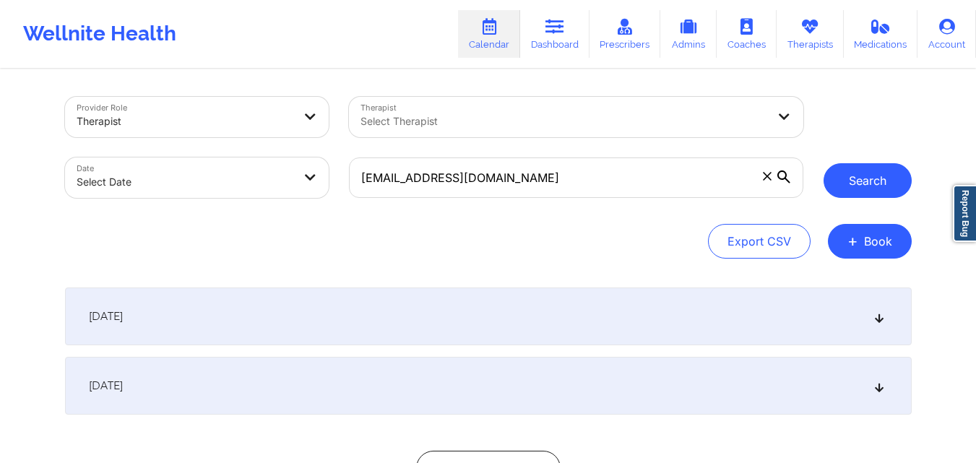
click at [879, 176] on button "Search" at bounding box center [868, 180] width 88 height 35
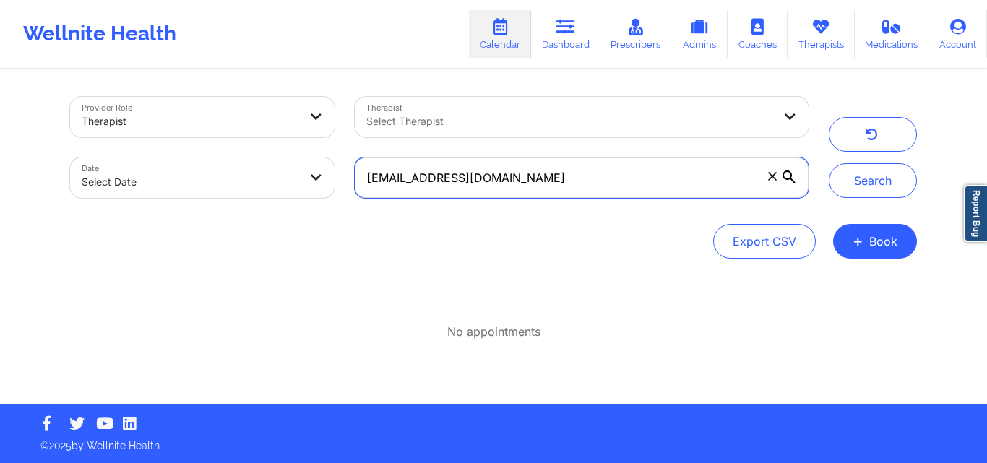
click at [587, 188] on input "[EMAIL_ADDRESS][DOMAIN_NAME]" at bounding box center [582, 178] width 454 height 40
click at [585, 189] on input "[EMAIL_ADDRESS][DOMAIN_NAME]" at bounding box center [582, 178] width 454 height 40
paste input "franciespower"
type input "franciespower@gmail.com"
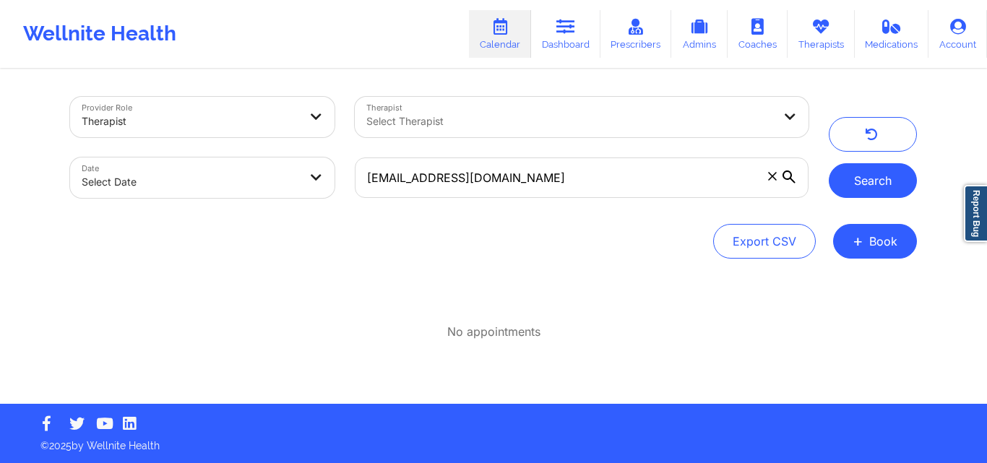
click at [876, 184] on button "Search" at bounding box center [873, 180] width 88 height 35
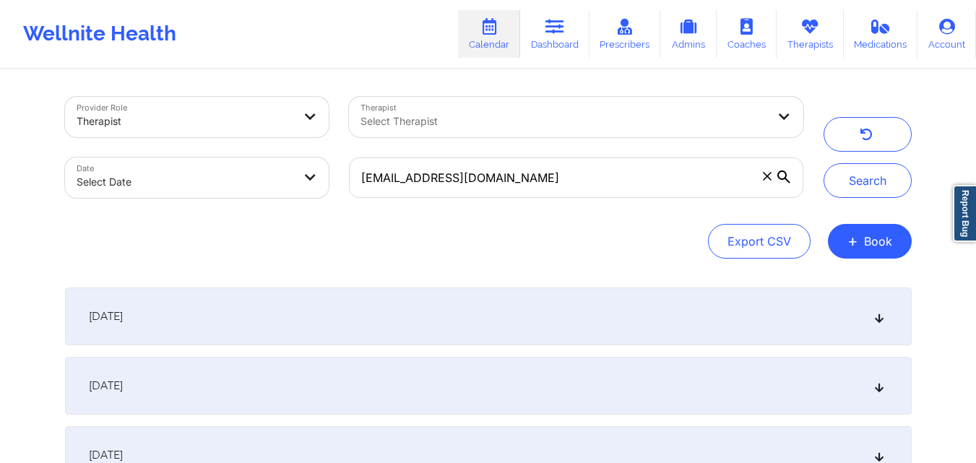
scroll to position [145, 0]
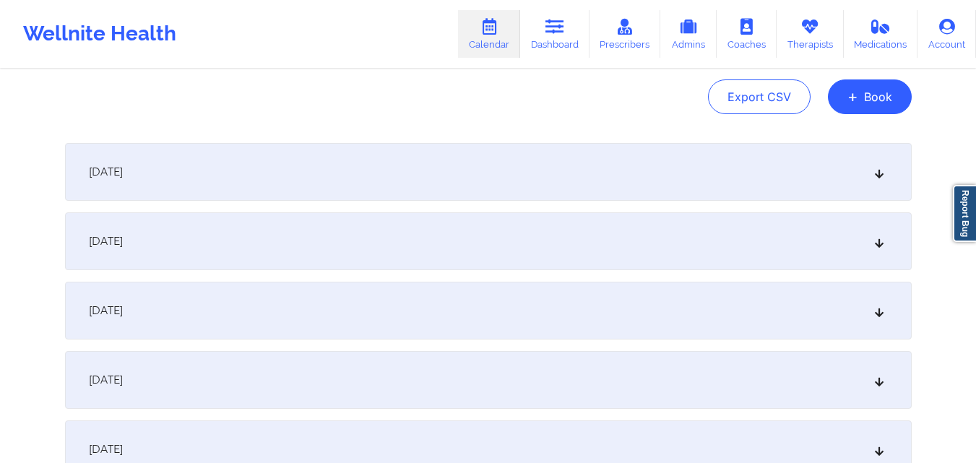
click at [428, 160] on div "October 1, 2025" at bounding box center [488, 172] width 847 height 58
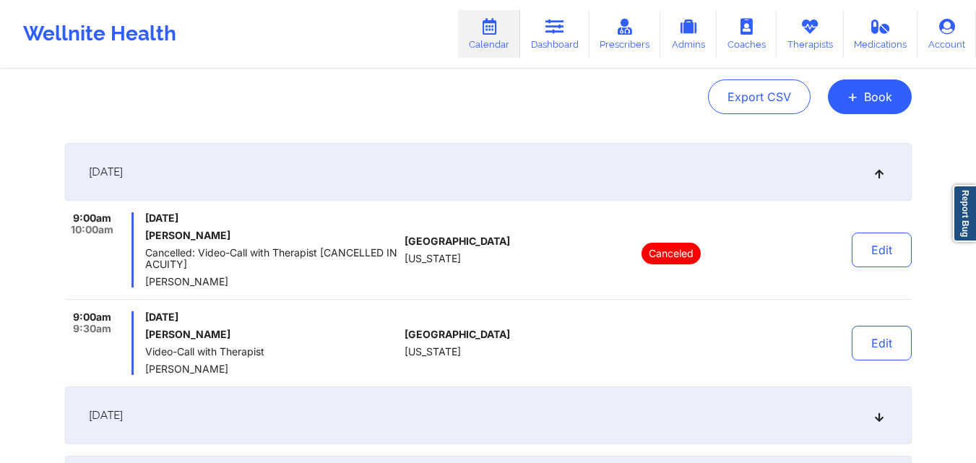
click at [430, 103] on div "Export CSV + Book" at bounding box center [488, 96] width 847 height 35
click at [349, 100] on div "Export CSV + Book" at bounding box center [488, 96] width 847 height 35
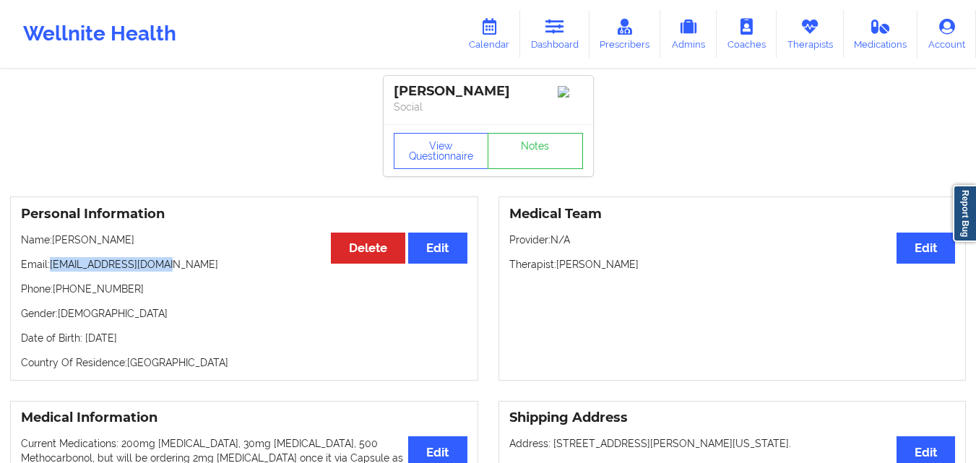
click at [557, 26] on icon at bounding box center [554, 27] width 19 height 16
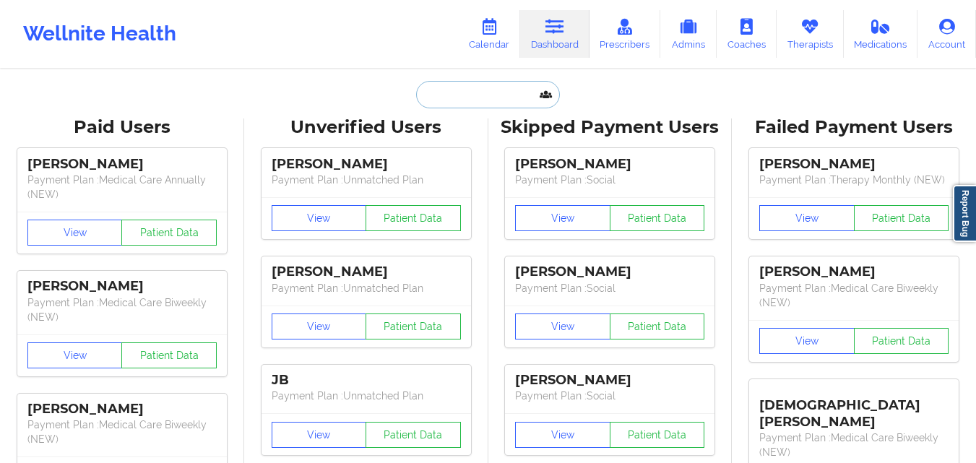
click at [452, 98] on input "text" at bounding box center [487, 94] width 143 height 27
paste input "[PERSON_NAME]"
type input "[PERSON_NAME]"
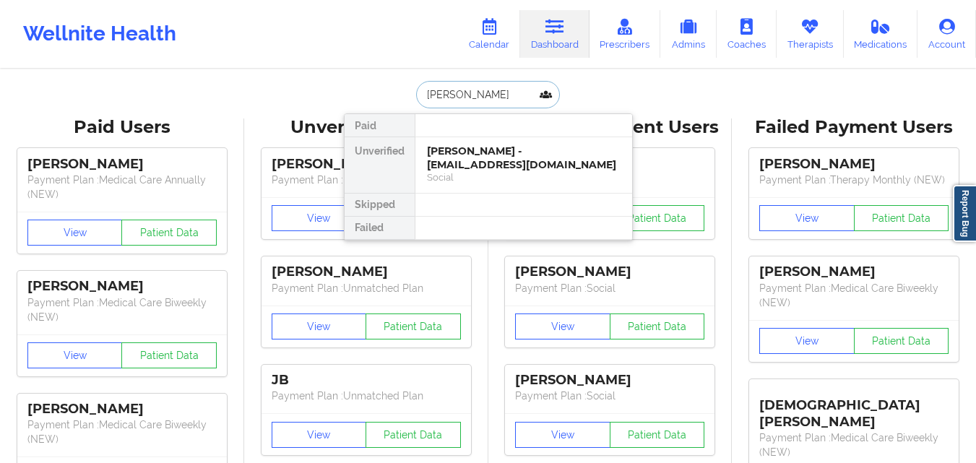
click at [527, 168] on div "[PERSON_NAME] - [EMAIL_ADDRESS][DOMAIN_NAME]" at bounding box center [524, 158] width 194 height 27
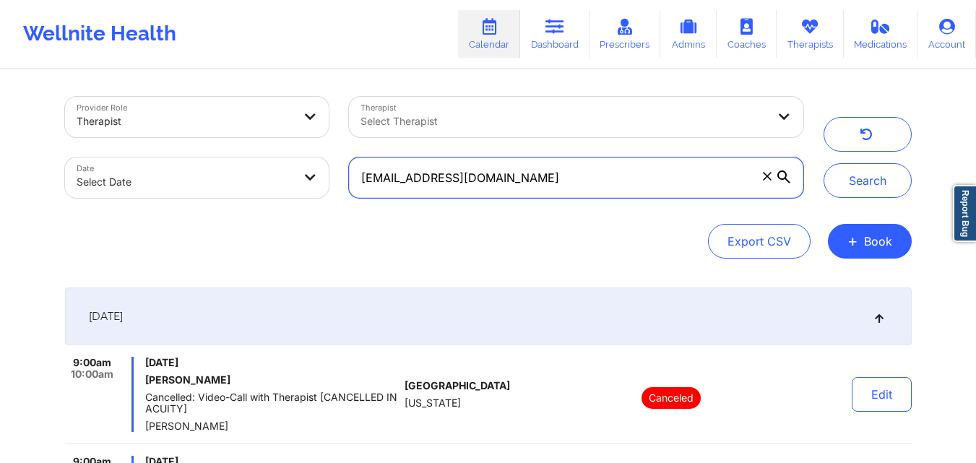
click at [595, 171] on input "[EMAIL_ADDRESS][DOMAIN_NAME]" at bounding box center [576, 178] width 454 height 40
paste input "Jrodr2442"
type input "[EMAIL_ADDRESS][DOMAIN_NAME]"
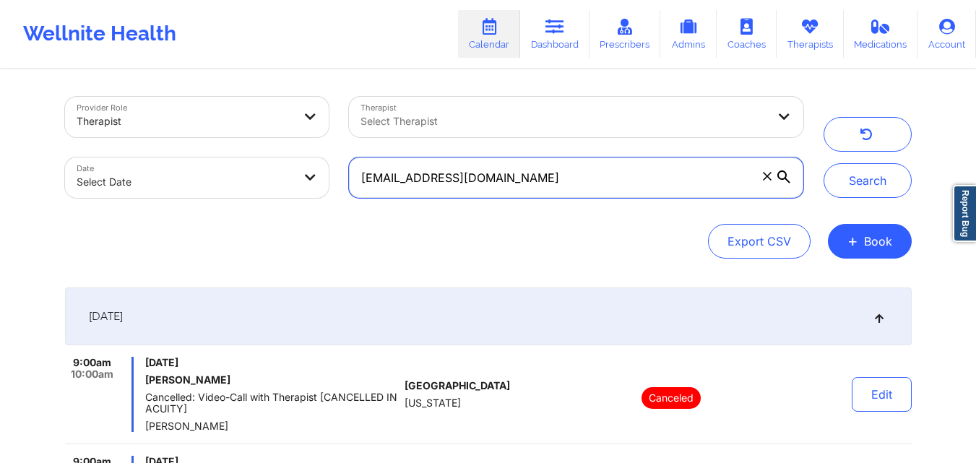
click at [824, 163] on button "Search" at bounding box center [868, 180] width 88 height 35
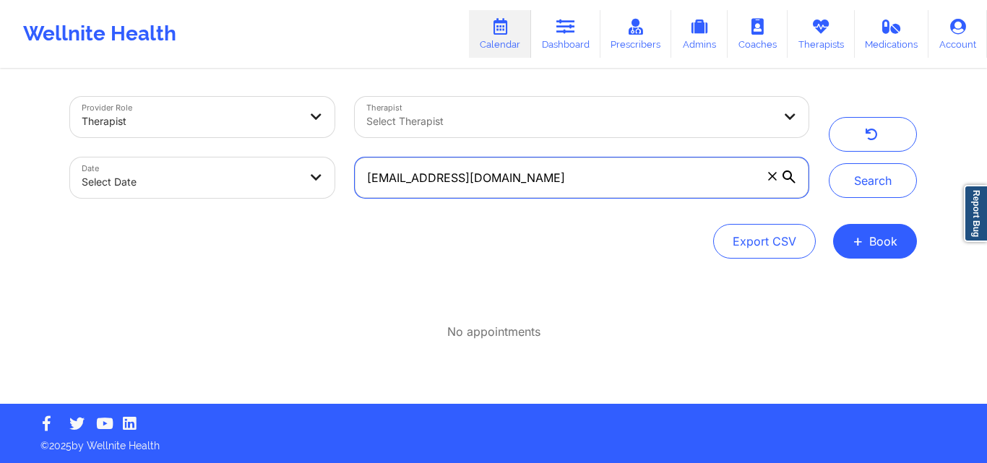
click at [579, 182] on input "[EMAIL_ADDRESS][DOMAIN_NAME]" at bounding box center [582, 178] width 454 height 40
click at [578, 182] on input "[EMAIL_ADDRESS][DOMAIN_NAME]" at bounding box center [582, 178] width 454 height 40
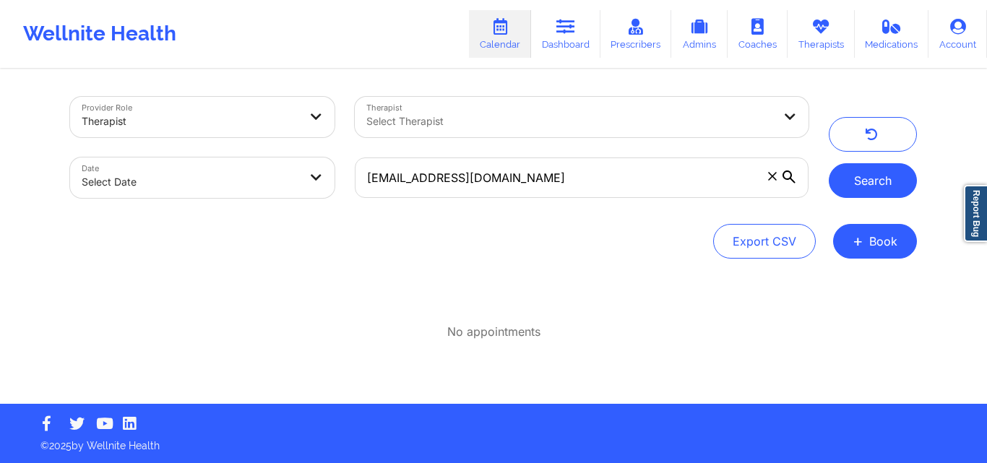
click at [904, 181] on button "Search" at bounding box center [873, 180] width 88 height 35
click at [889, 176] on button "Search" at bounding box center [873, 180] width 88 height 35
click at [875, 184] on button "Search" at bounding box center [873, 180] width 88 height 35
click at [853, 190] on button "Search" at bounding box center [873, 180] width 88 height 35
click at [871, 181] on button "Search" at bounding box center [873, 180] width 88 height 35
